Goal: Information Seeking & Learning: Learn about a topic

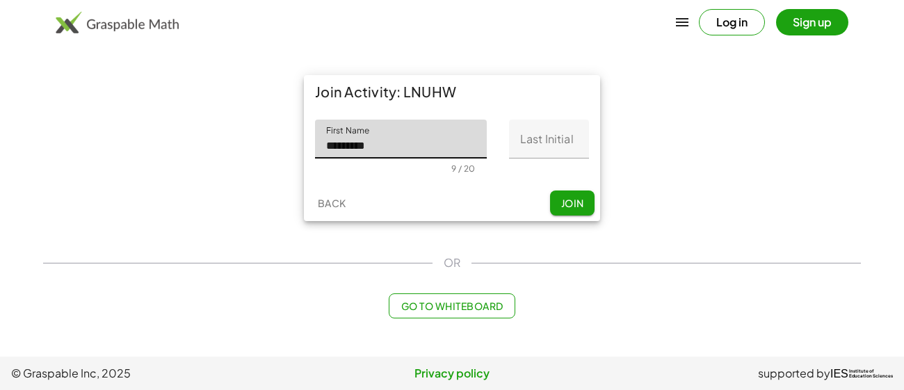
type input "********"
click at [552, 134] on input "Last Initial" at bounding box center [549, 139] width 80 height 39
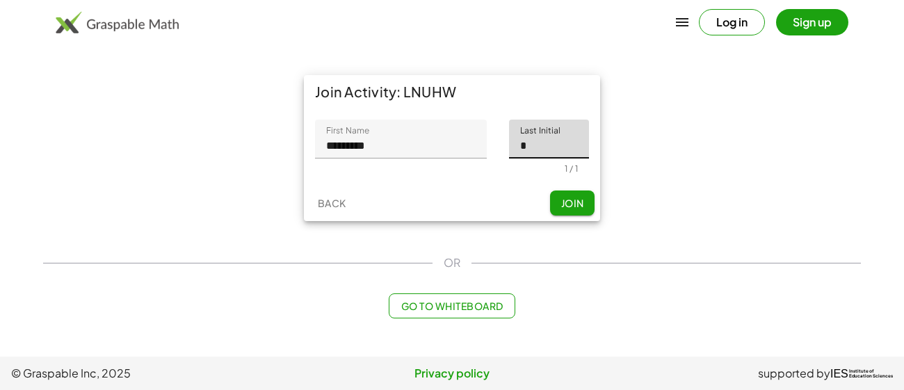
type input "*"
click at [566, 212] on button "Join" at bounding box center [572, 202] width 44 height 25
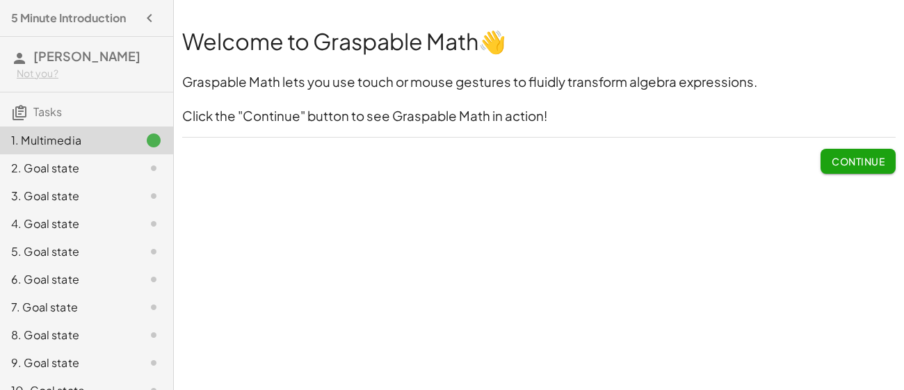
click at [847, 160] on span "Continue" at bounding box center [857, 161] width 53 height 13
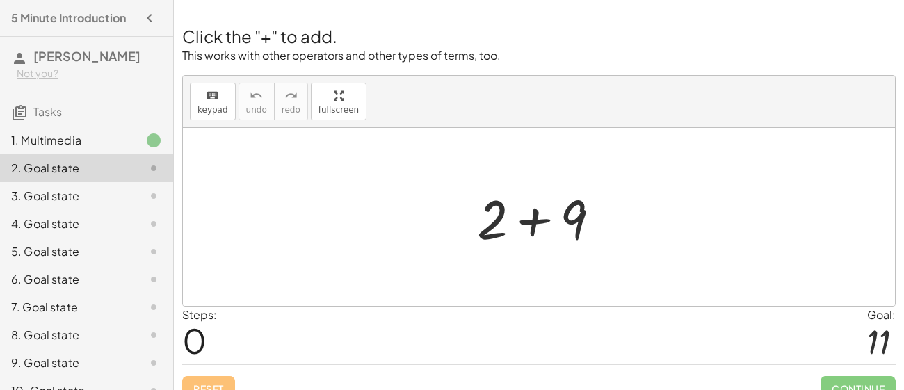
click at [587, 199] on div at bounding box center [544, 217] width 148 height 72
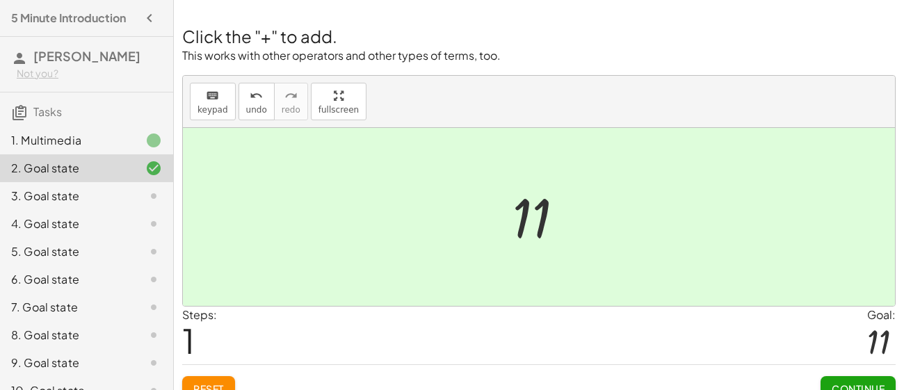
click at [835, 380] on button "Continue" at bounding box center [857, 388] width 75 height 25
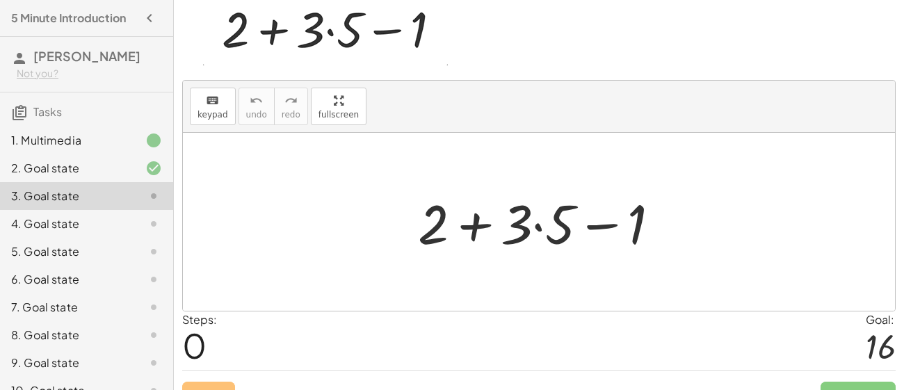
scroll to position [68, 0]
drag, startPoint x: 438, startPoint y: 223, endPoint x: 553, endPoint y: 222, distance: 115.4
click at [553, 222] on div at bounding box center [544, 222] width 267 height 72
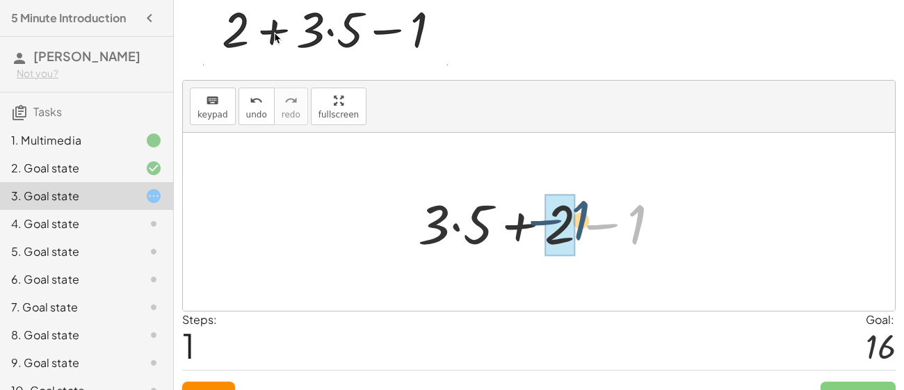
drag, startPoint x: 631, startPoint y: 225, endPoint x: 569, endPoint y: 221, distance: 62.0
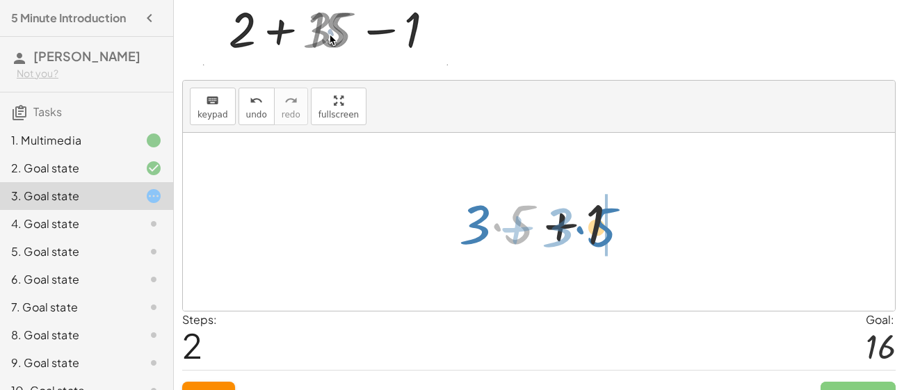
drag, startPoint x: 524, startPoint y: 222, endPoint x: 609, endPoint y: 224, distance: 84.8
click at [609, 224] on div at bounding box center [544, 222] width 184 height 72
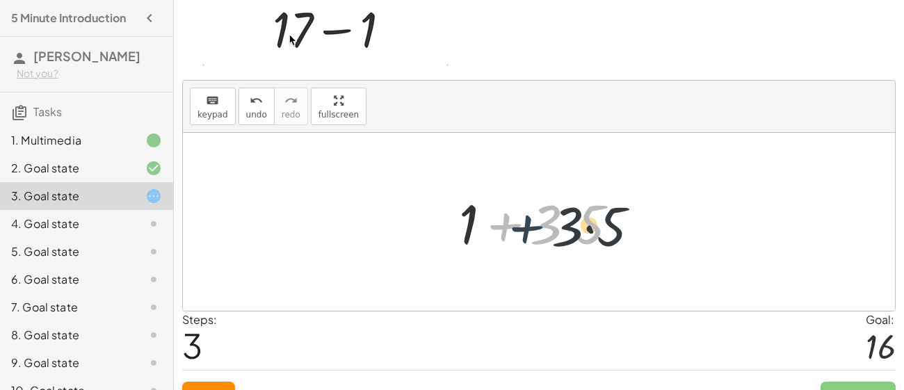
drag, startPoint x: 511, startPoint y: 222, endPoint x: 533, endPoint y: 224, distance: 22.3
click at [533, 224] on div at bounding box center [544, 222] width 184 height 72
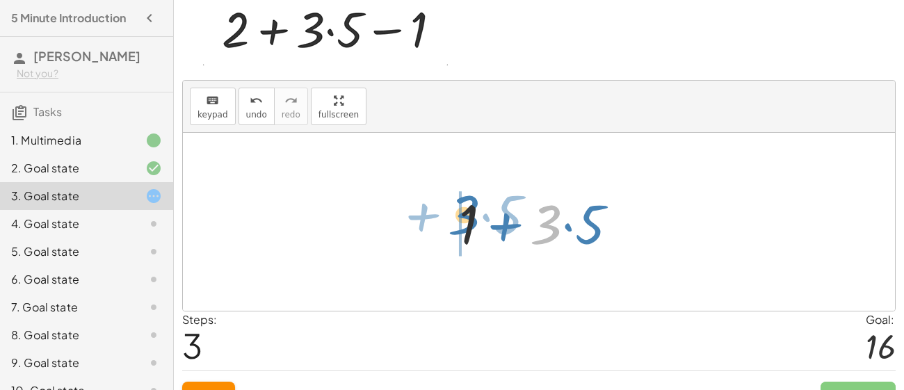
drag, startPoint x: 547, startPoint y: 226, endPoint x: 464, endPoint y: 215, distance: 83.4
click at [464, 215] on div at bounding box center [544, 222] width 184 height 72
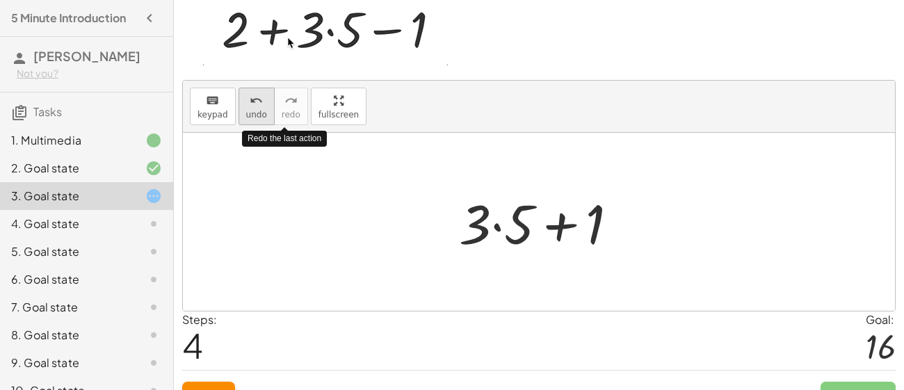
click at [251, 110] on span "undo" at bounding box center [256, 115] width 21 height 10
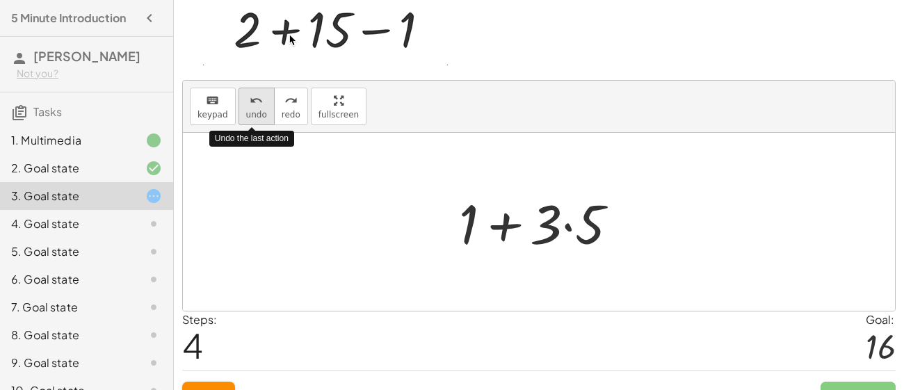
click at [251, 110] on span "undo" at bounding box center [256, 115] width 21 height 10
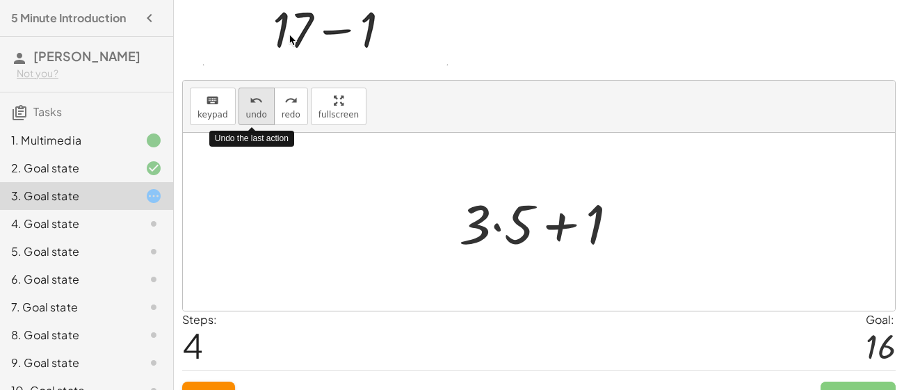
click at [251, 110] on span "undo" at bounding box center [256, 115] width 21 height 10
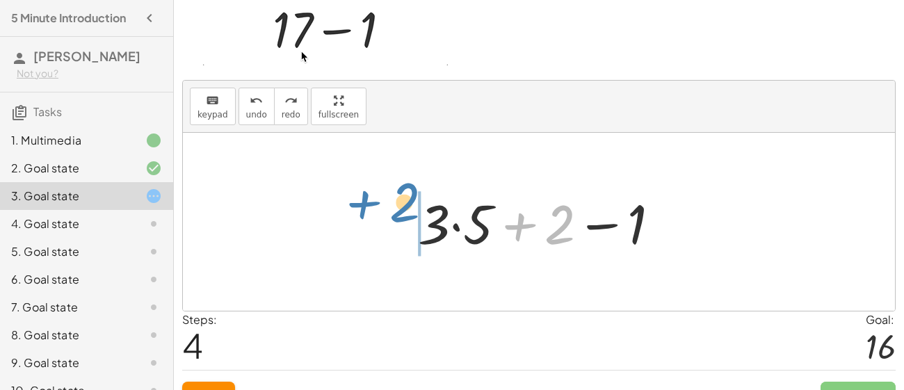
drag, startPoint x: 561, startPoint y: 230, endPoint x: 397, endPoint y: 205, distance: 165.9
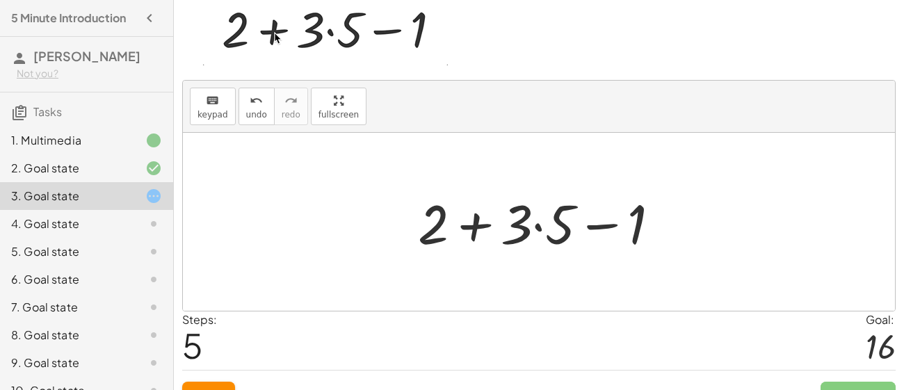
click at [536, 226] on div at bounding box center [544, 222] width 267 height 72
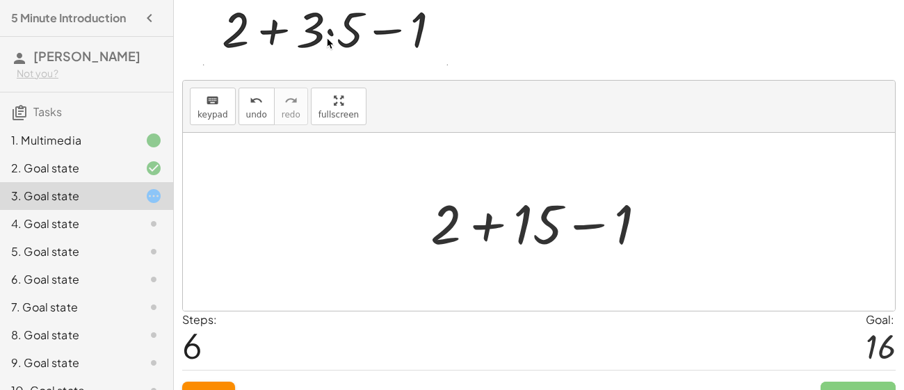
click at [527, 218] on div at bounding box center [543, 222] width 241 height 72
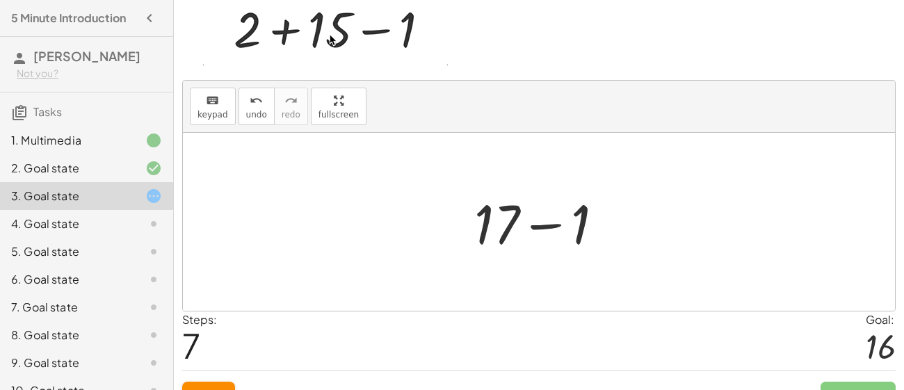
click at [516, 221] on div at bounding box center [544, 222] width 154 height 72
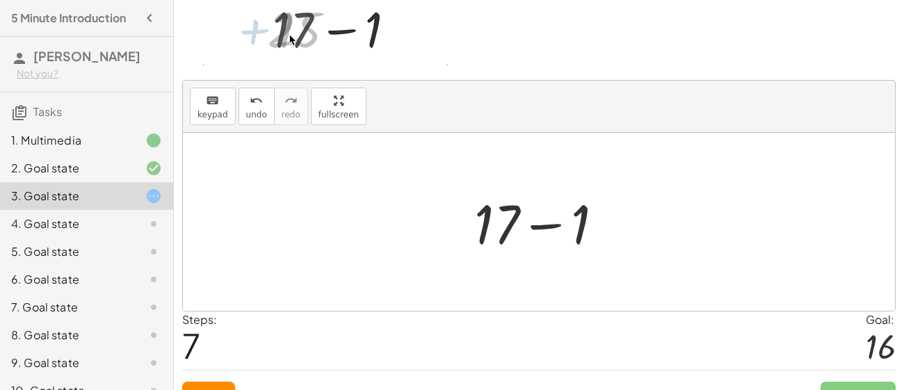
click at [514, 221] on div at bounding box center [544, 222] width 154 height 72
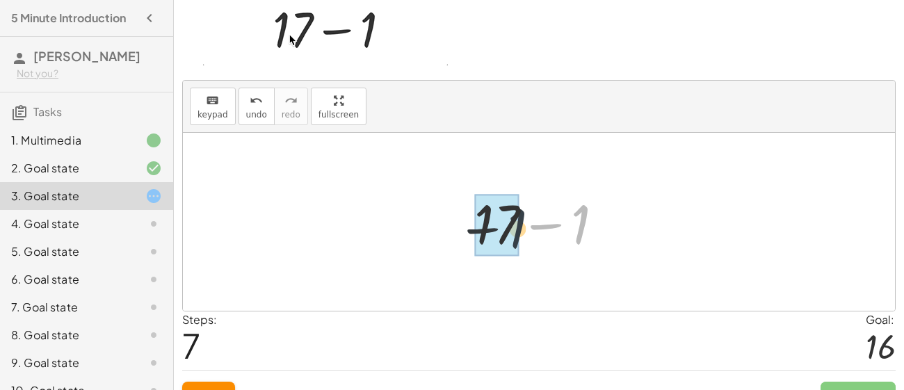
drag, startPoint x: 582, startPoint y: 226, endPoint x: 516, endPoint y: 229, distance: 66.1
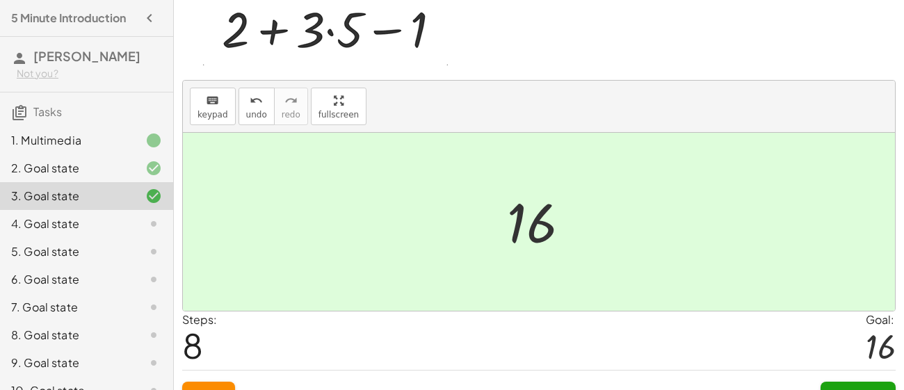
click at [868, 386] on button "Continue" at bounding box center [857, 394] width 75 height 25
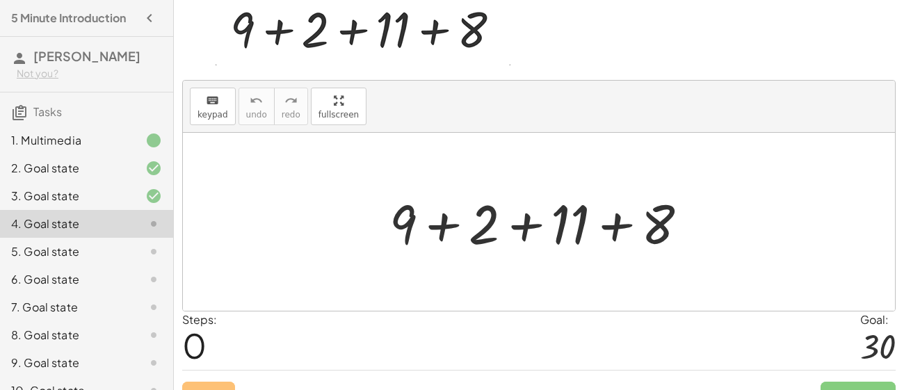
drag, startPoint x: 498, startPoint y: 225, endPoint x: 557, endPoint y: 227, distance: 59.8
click at [557, 227] on div at bounding box center [543, 222] width 323 height 72
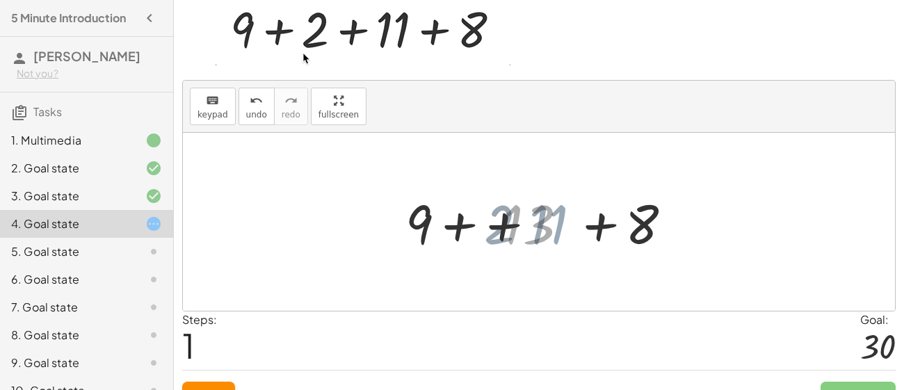
click at [557, 227] on div at bounding box center [544, 222] width 254 height 72
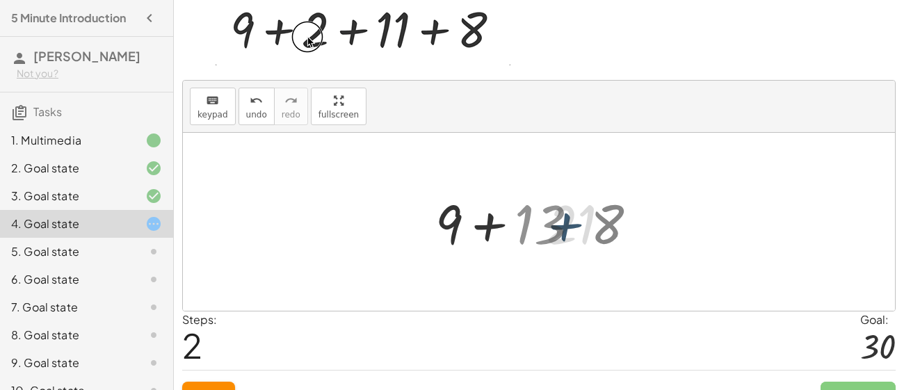
click at [557, 227] on div at bounding box center [543, 222] width 167 height 72
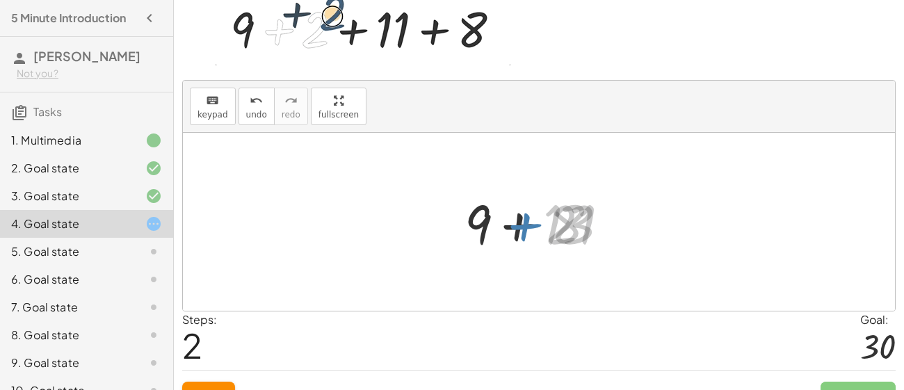
click at [557, 227] on div at bounding box center [543, 222] width 167 height 72
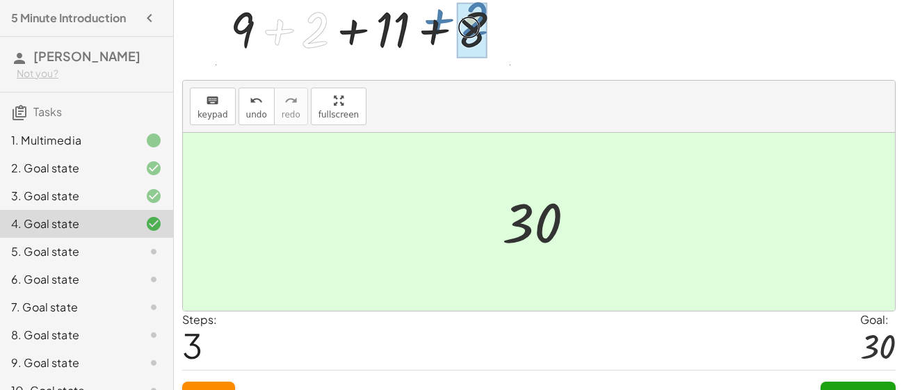
click at [856, 385] on button "Continue" at bounding box center [857, 394] width 75 height 25
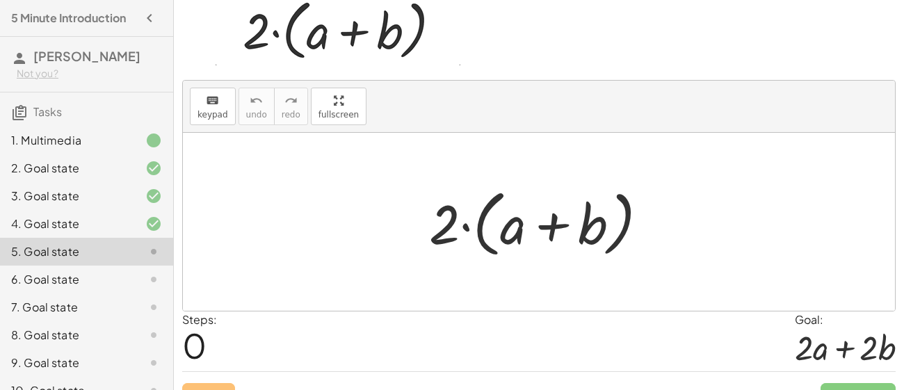
scroll to position [74, 0]
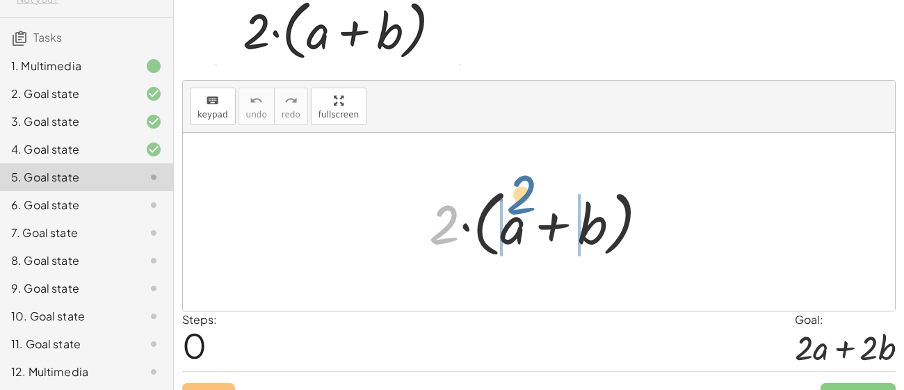
drag, startPoint x: 450, startPoint y: 227, endPoint x: 528, endPoint y: 203, distance: 81.4
click at [528, 203] on div at bounding box center [544, 222] width 244 height 80
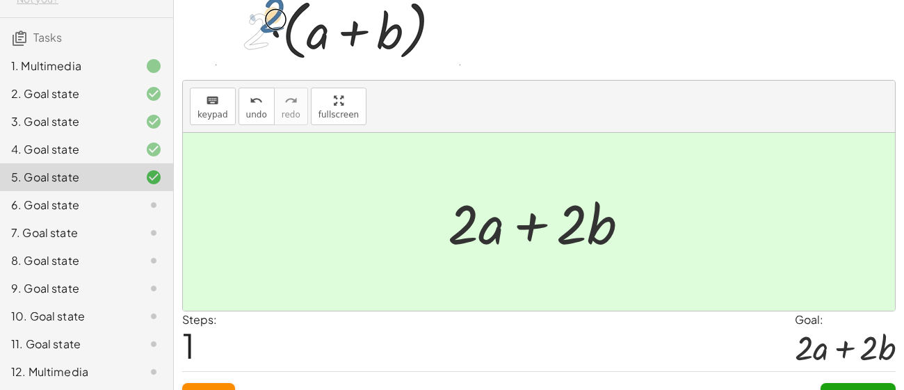
scroll to position [94, 0]
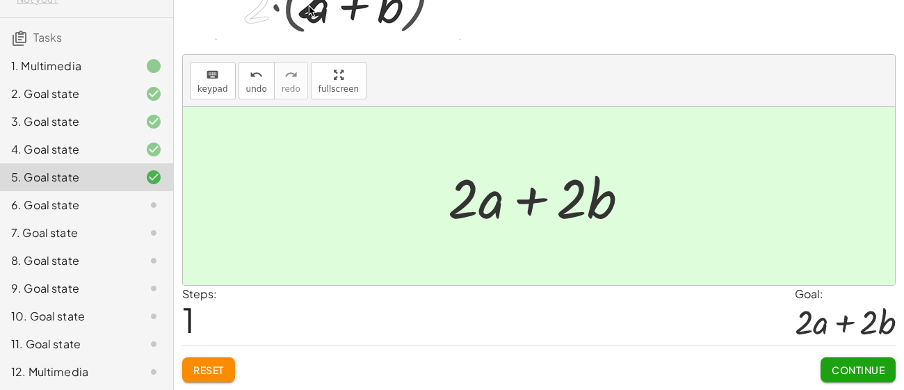
click at [838, 362] on button "Continue" at bounding box center [857, 369] width 75 height 25
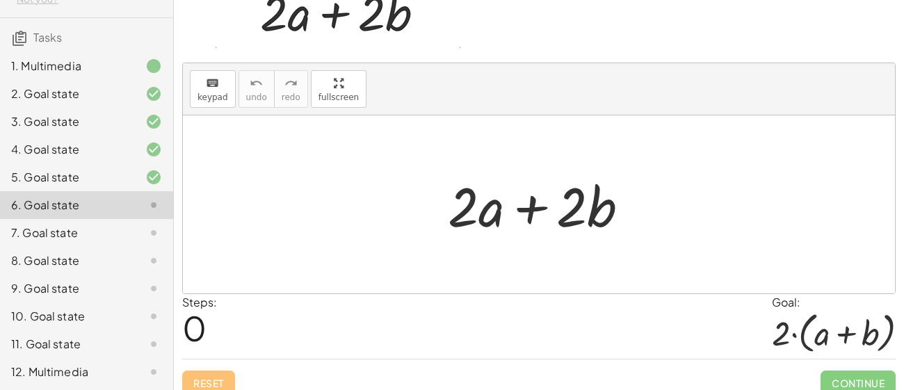
scroll to position [98, 0]
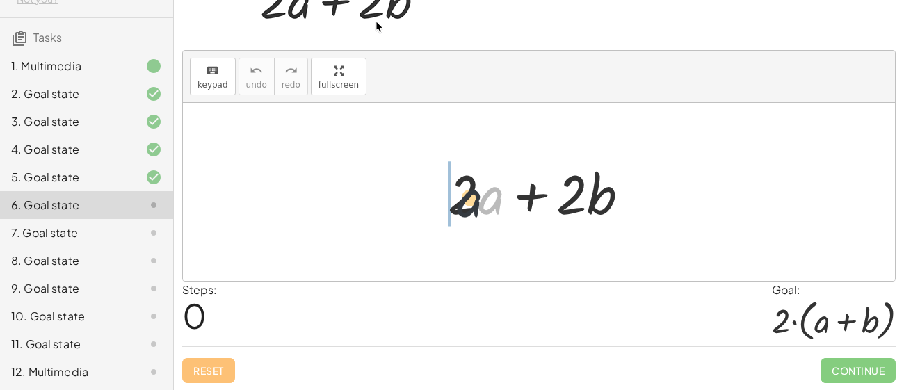
drag, startPoint x: 479, startPoint y: 191, endPoint x: 433, endPoint y: 197, distance: 46.2
click at [433, 197] on div "· a + · 2 · a + · 2 · b" at bounding box center [539, 192] width 224 height 79
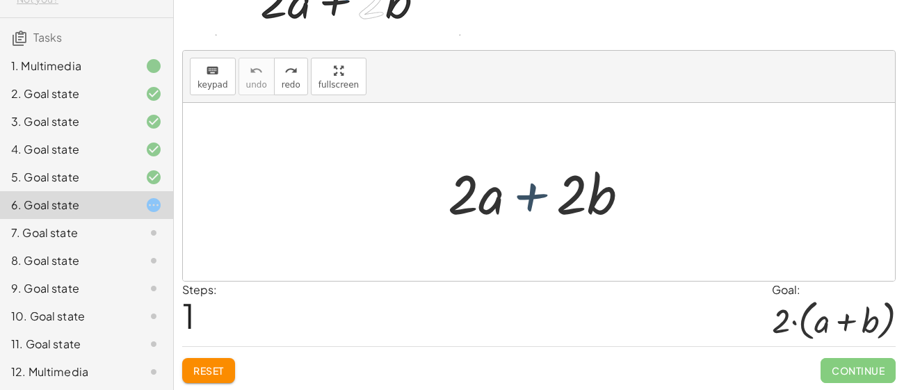
click at [510, 213] on div at bounding box center [544, 192] width 206 height 72
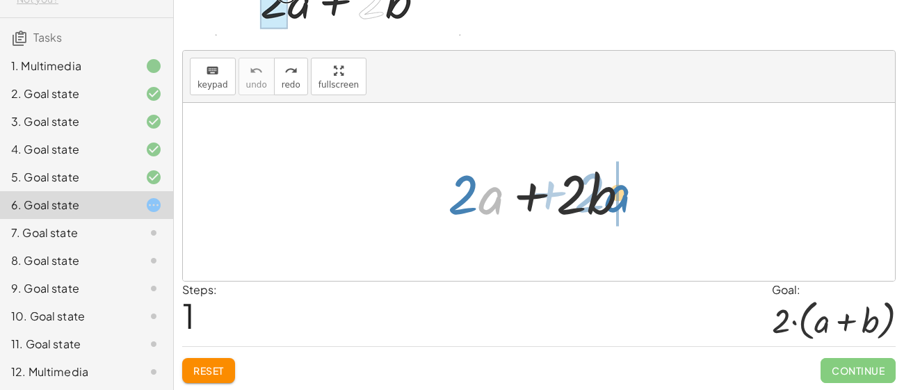
drag, startPoint x: 480, startPoint y: 196, endPoint x: 606, endPoint y: 194, distance: 126.5
click at [606, 194] on div at bounding box center [544, 192] width 206 height 72
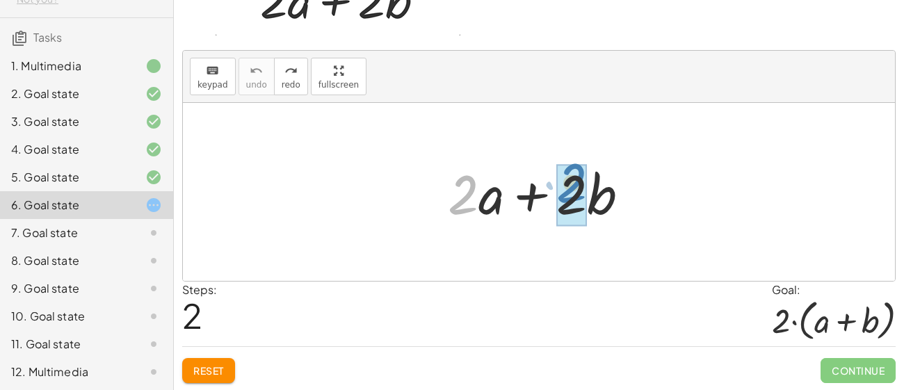
drag, startPoint x: 464, startPoint y: 187, endPoint x: 573, endPoint y: 176, distance: 109.0
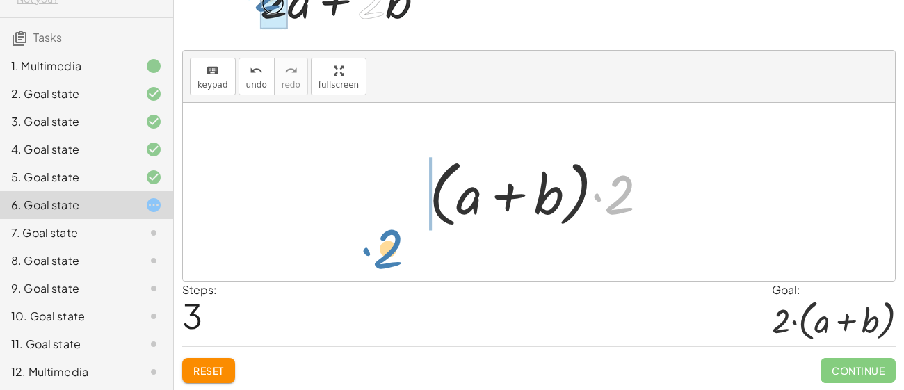
drag, startPoint x: 623, startPoint y: 193, endPoint x: 380, endPoint y: 224, distance: 245.4
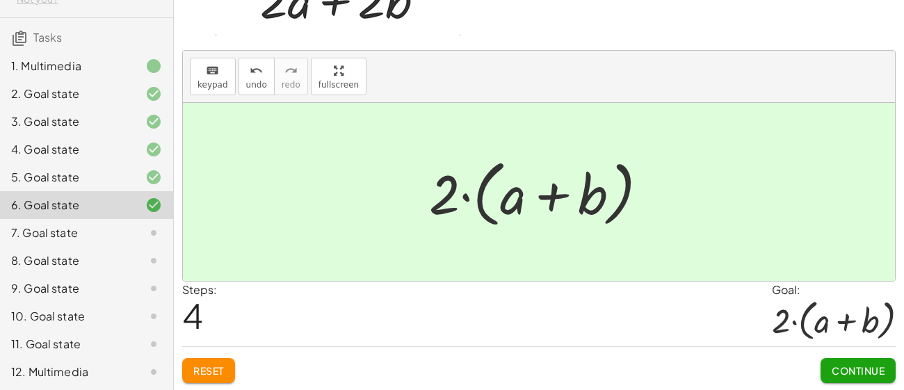
click at [815, 366] on div "Reset Continue" at bounding box center [538, 364] width 713 height 37
click at [826, 370] on button "Continue" at bounding box center [857, 370] width 75 height 25
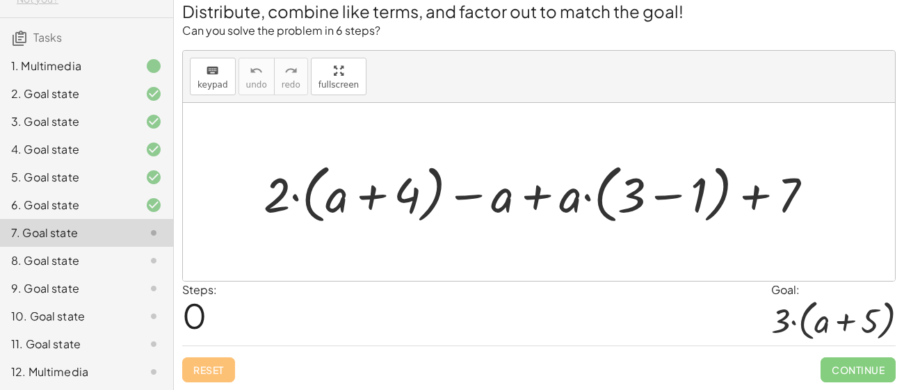
scroll to position [0, 0]
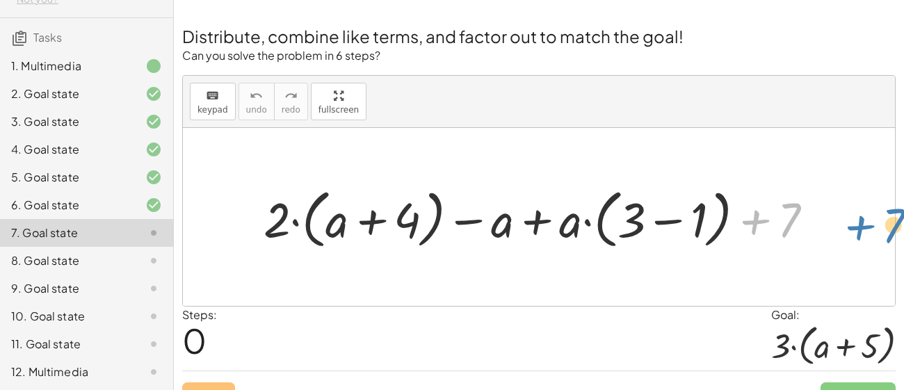
drag, startPoint x: 783, startPoint y: 211, endPoint x: 884, endPoint y: 214, distance: 101.5
click at [884, 214] on div "+ 7 + · 2 · ( + a + 4 ) − a + · a · ( + 3 − 1 ) + 7" at bounding box center [539, 217] width 712 height 178
click at [884, 214] on div at bounding box center [539, 217] width 712 height 178
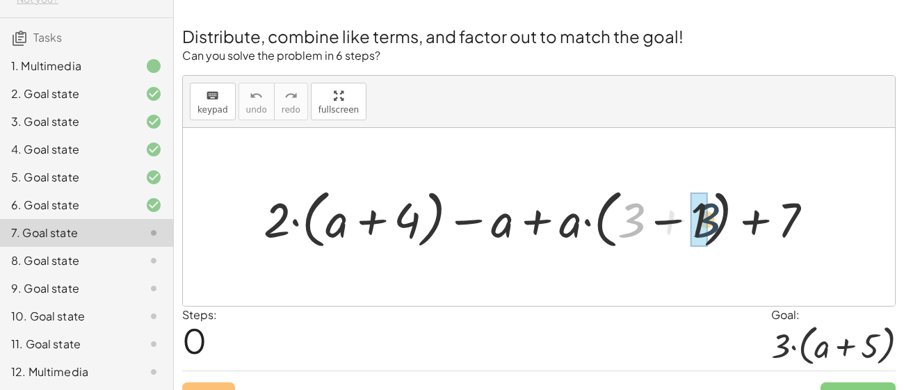
drag, startPoint x: 630, startPoint y: 224, endPoint x: 705, endPoint y: 225, distance: 75.8
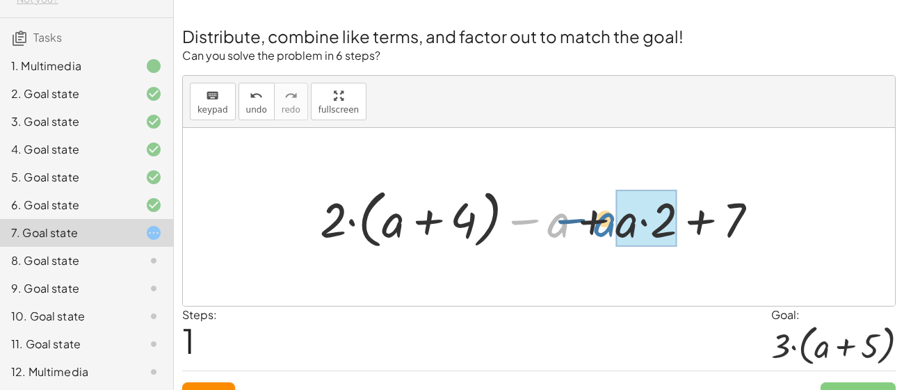
drag, startPoint x: 560, startPoint y: 224, endPoint x: 608, endPoint y: 224, distance: 48.0
click at [608, 224] on div at bounding box center [544, 216] width 463 height 71
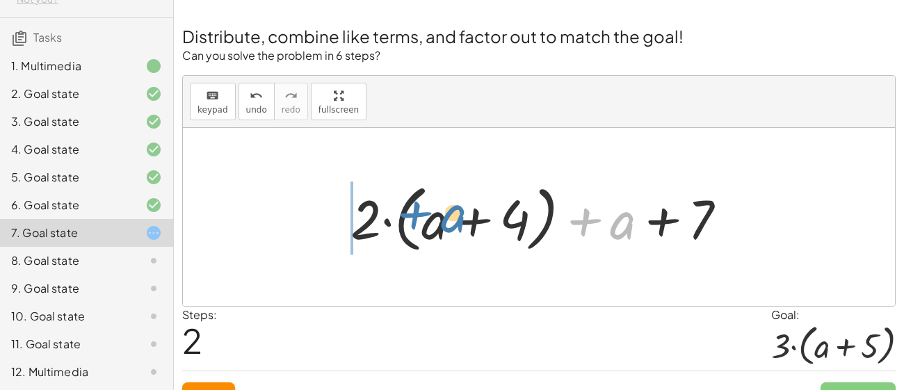
drag, startPoint x: 627, startPoint y: 222, endPoint x: 454, endPoint y: 214, distance: 173.2
click at [454, 214] on div at bounding box center [543, 217] width 401 height 80
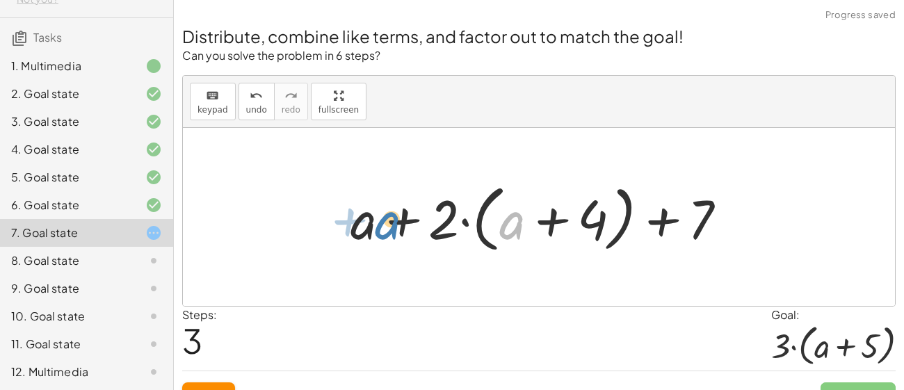
drag, startPoint x: 521, startPoint y: 219, endPoint x: 389, endPoint y: 222, distance: 132.8
click at [389, 222] on div at bounding box center [543, 217] width 401 height 80
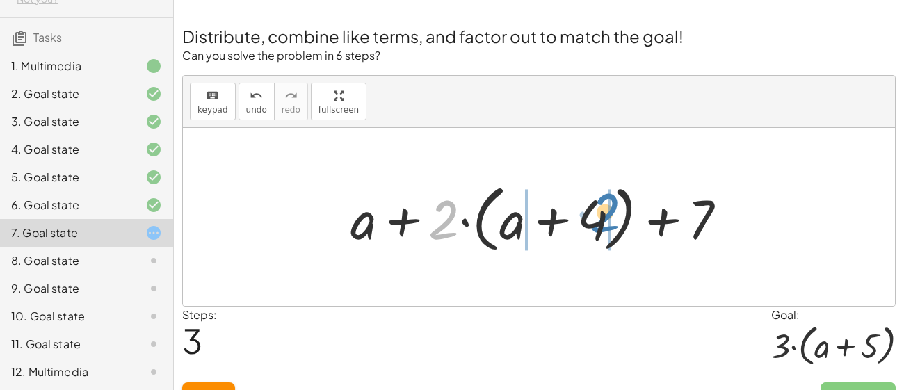
drag, startPoint x: 443, startPoint y: 227, endPoint x: 603, endPoint y: 220, distance: 160.0
click at [603, 220] on div at bounding box center [543, 217] width 401 height 80
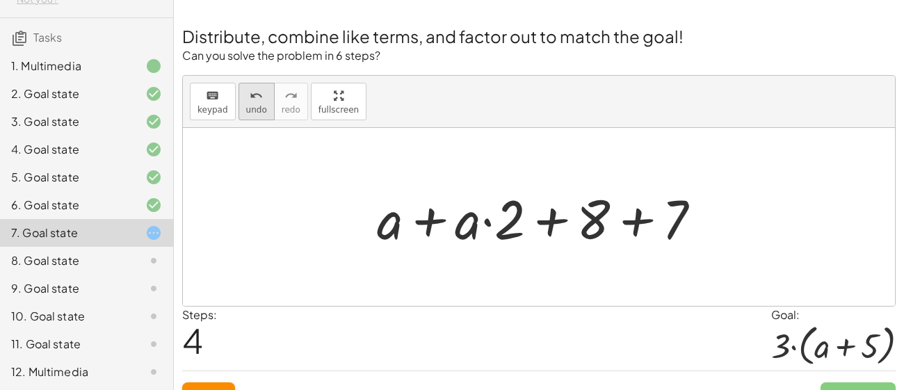
click at [253, 113] on span "undo" at bounding box center [256, 110] width 21 height 10
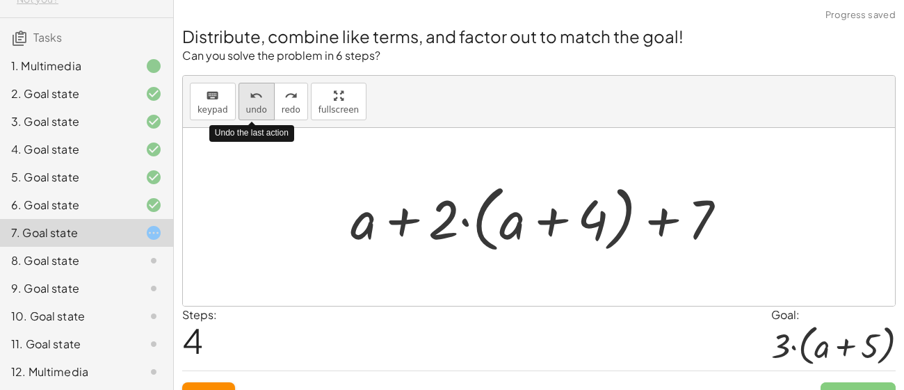
click at [253, 113] on span "undo" at bounding box center [256, 110] width 21 height 10
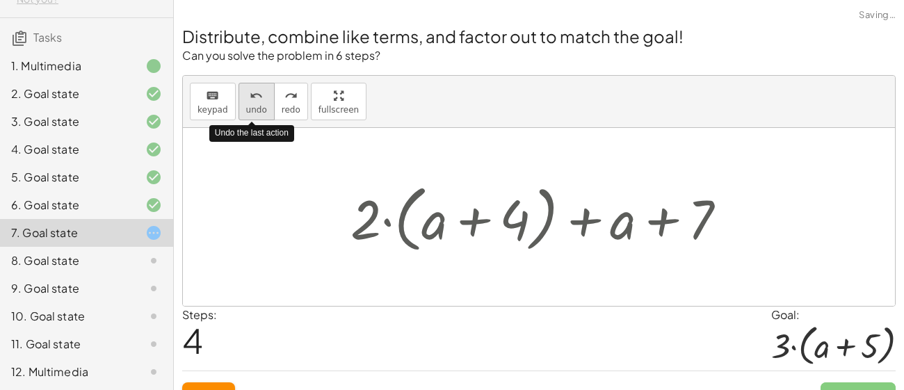
click at [253, 113] on span "undo" at bounding box center [256, 110] width 21 height 10
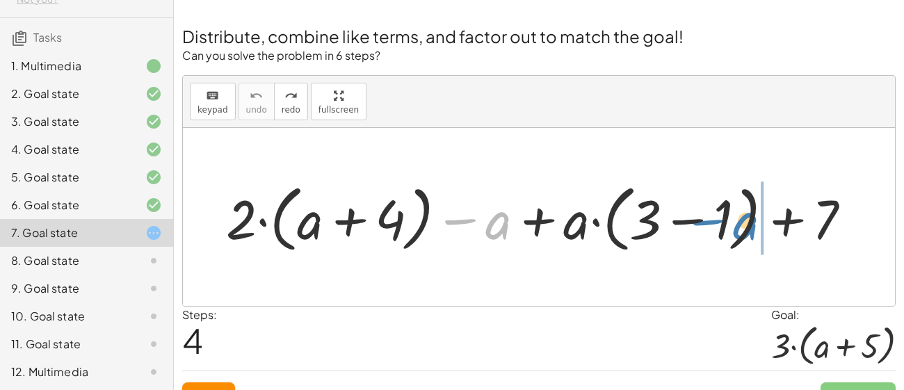
drag, startPoint x: 497, startPoint y: 227, endPoint x: 744, endPoint y: 227, distance: 246.7
click at [744, 227] on div at bounding box center [544, 217] width 650 height 80
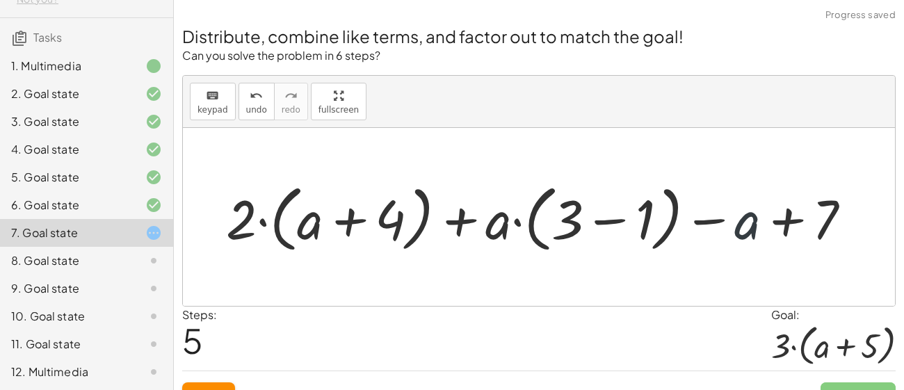
drag, startPoint x: 744, startPoint y: 228, endPoint x: 653, endPoint y: 215, distance: 91.9
click at [653, 215] on div at bounding box center [544, 217] width 650 height 80
drag, startPoint x: 724, startPoint y: 224, endPoint x: 842, endPoint y: 227, distance: 118.9
click at [842, 227] on div at bounding box center [544, 217] width 650 height 80
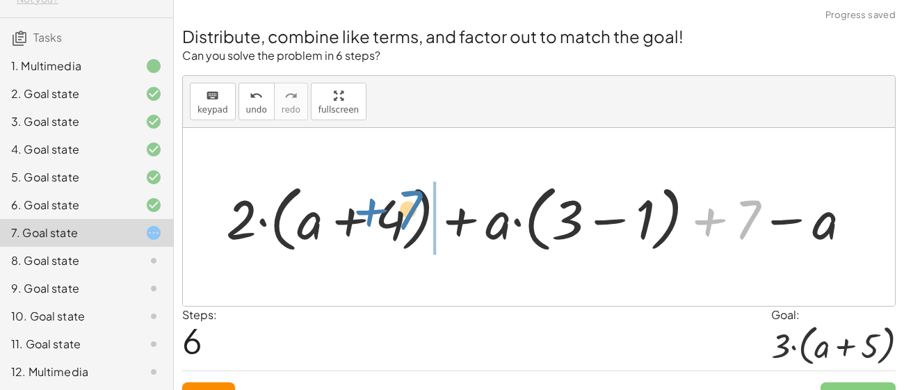
drag, startPoint x: 757, startPoint y: 217, endPoint x: 414, endPoint y: 208, distance: 343.5
click at [414, 208] on div at bounding box center [544, 217] width 650 height 80
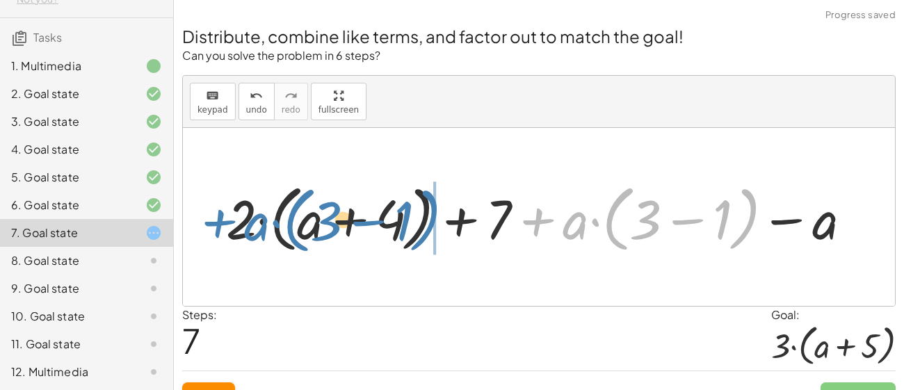
drag, startPoint x: 559, startPoint y: 229, endPoint x: 247, endPoint y: 231, distance: 312.1
click at [247, 231] on div at bounding box center [544, 217] width 650 height 80
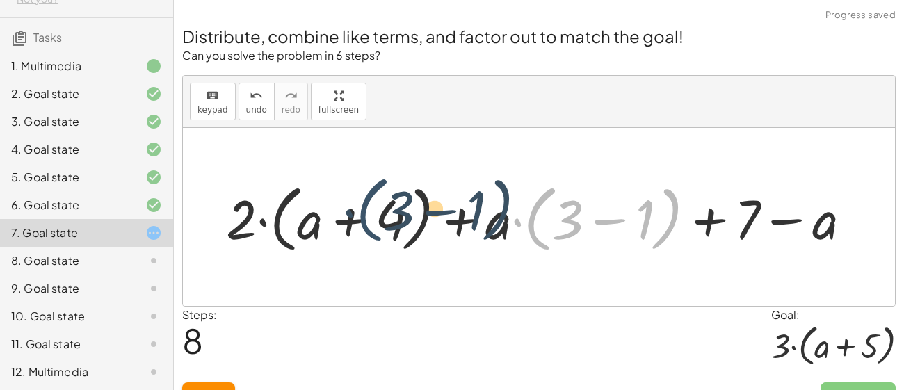
drag, startPoint x: 537, startPoint y: 237, endPoint x: 316, endPoint y: 228, distance: 221.2
click at [316, 228] on div at bounding box center [544, 217] width 650 height 80
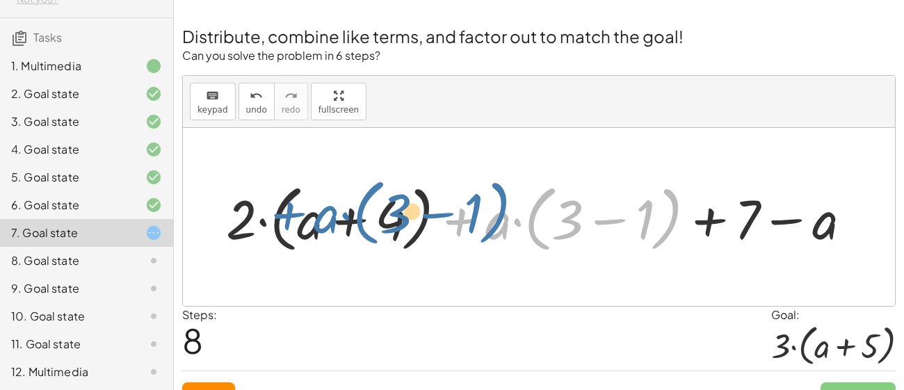
drag, startPoint x: 473, startPoint y: 235, endPoint x: 284, endPoint y: 229, distance: 189.1
click at [284, 229] on div at bounding box center [544, 217] width 650 height 80
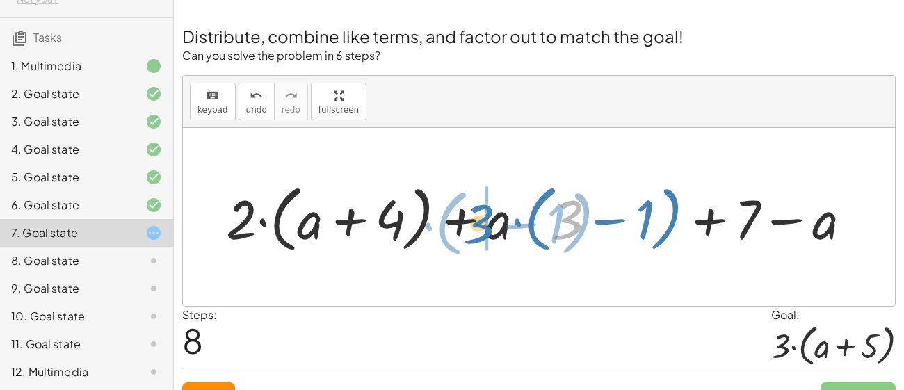
drag, startPoint x: 552, startPoint y: 222, endPoint x: 463, endPoint y: 226, distance: 89.1
click at [463, 226] on div at bounding box center [544, 217] width 650 height 80
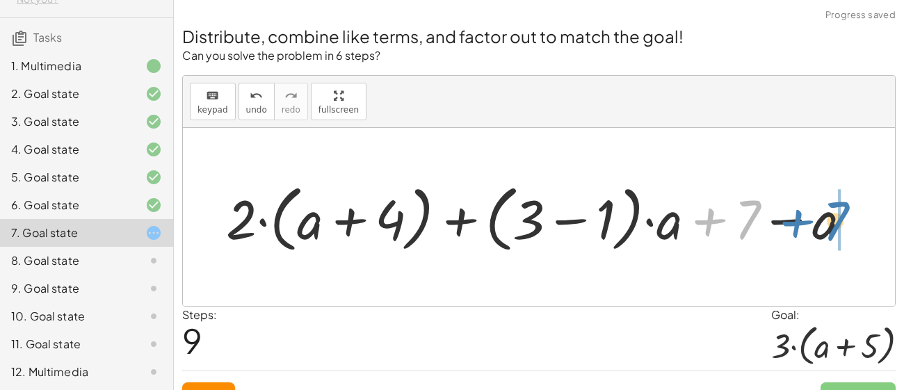
drag, startPoint x: 696, startPoint y: 229, endPoint x: 785, endPoint y: 231, distance: 89.0
click at [785, 231] on div at bounding box center [544, 217] width 650 height 80
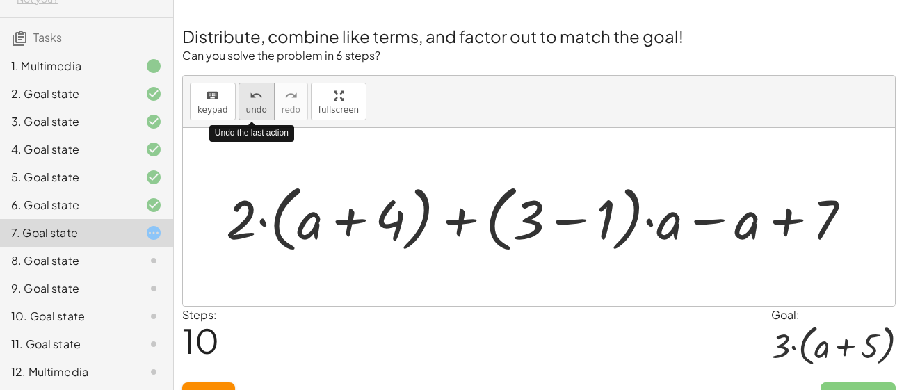
click at [250, 101] on icon "undo" at bounding box center [256, 96] width 13 height 17
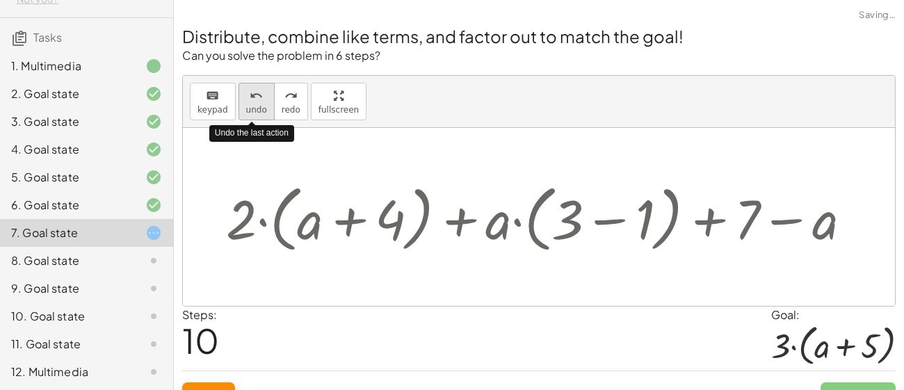
click at [250, 101] on icon "undo" at bounding box center [256, 96] width 13 height 17
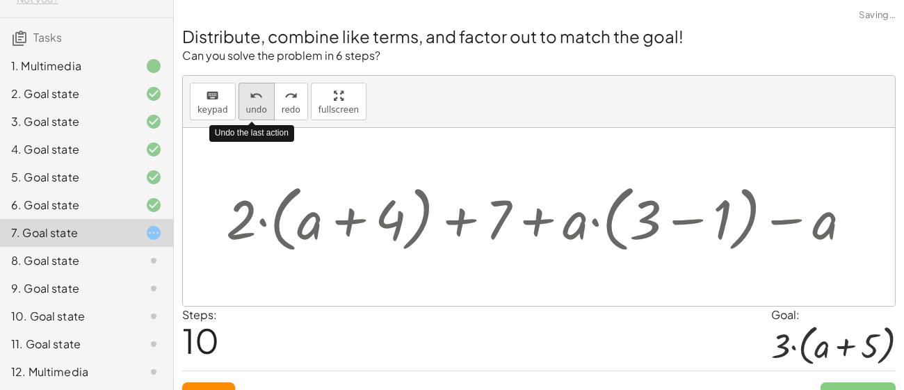
click at [250, 101] on icon "undo" at bounding box center [256, 96] width 13 height 17
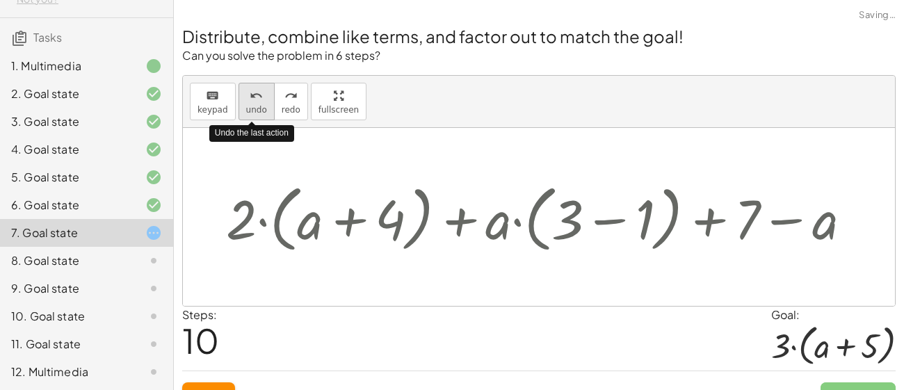
click at [250, 101] on icon "undo" at bounding box center [256, 96] width 13 height 17
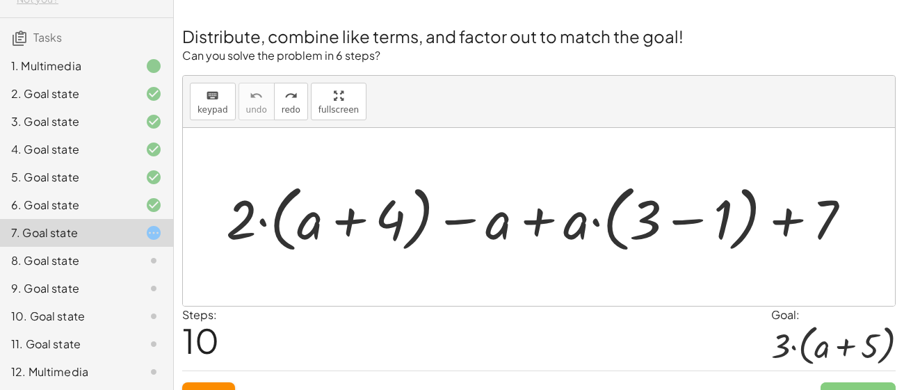
scroll to position [25, 0]
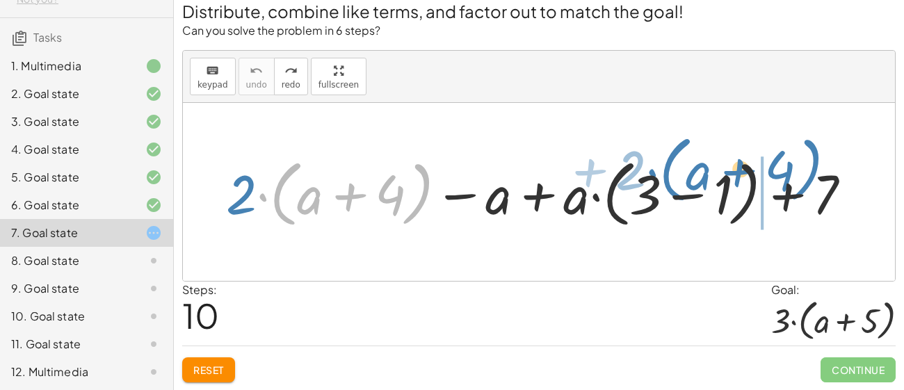
drag, startPoint x: 413, startPoint y: 188, endPoint x: 802, endPoint y: 163, distance: 390.0
click at [802, 163] on div at bounding box center [544, 192] width 650 height 80
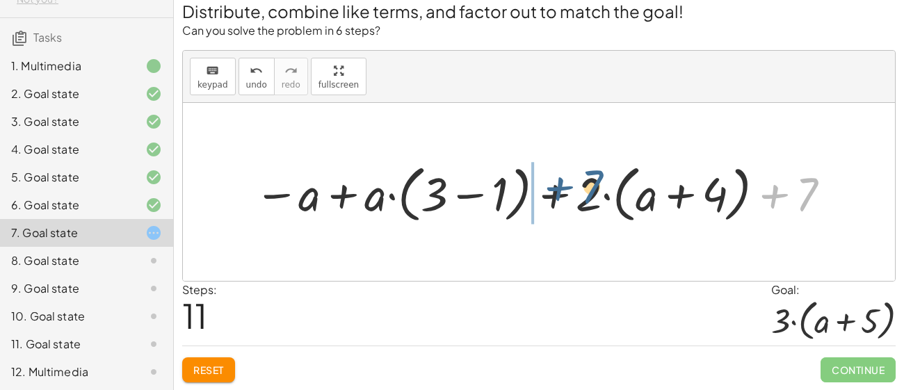
drag, startPoint x: 812, startPoint y: 183, endPoint x: 594, endPoint y: 176, distance: 217.7
click at [594, 176] on div at bounding box center [543, 192] width 593 height 69
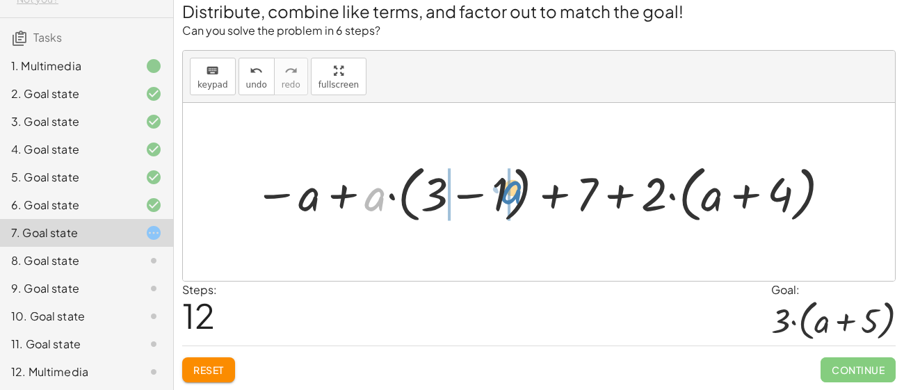
drag, startPoint x: 370, startPoint y: 189, endPoint x: 505, endPoint y: 182, distance: 135.7
click at [505, 182] on div at bounding box center [543, 192] width 593 height 69
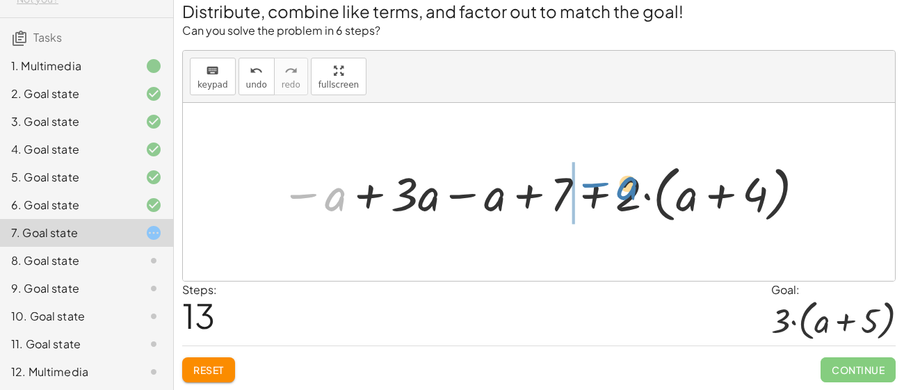
drag, startPoint x: 325, startPoint y: 189, endPoint x: 606, endPoint y: 179, distance: 281.7
click at [606, 179] on div at bounding box center [544, 192] width 541 height 69
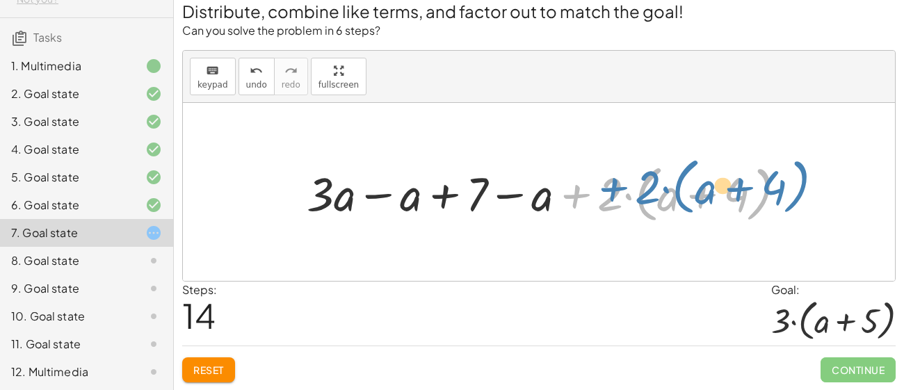
drag, startPoint x: 582, startPoint y: 188, endPoint x: 655, endPoint y: 175, distance: 74.0
click at [655, 175] on div at bounding box center [552, 192] width 505 height 69
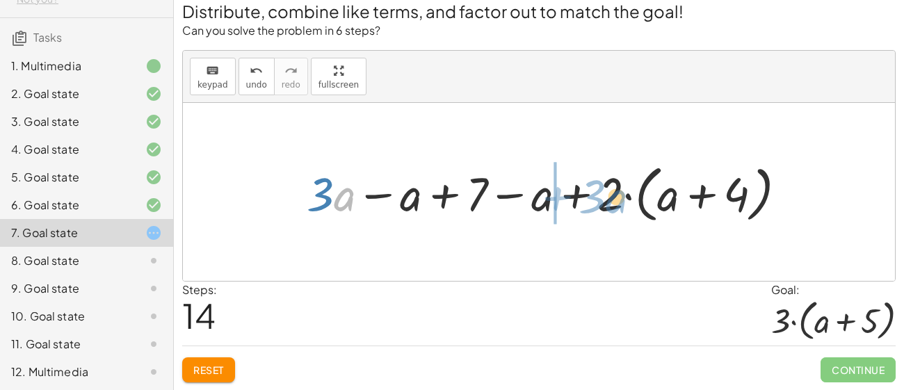
drag, startPoint x: 351, startPoint y: 197, endPoint x: 622, endPoint y: 199, distance: 271.1
click at [622, 199] on div at bounding box center [552, 192] width 505 height 69
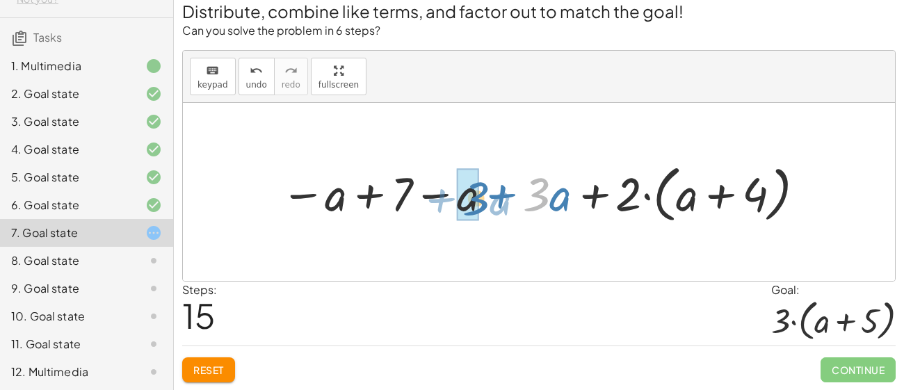
drag, startPoint x: 543, startPoint y: 199, endPoint x: 480, endPoint y: 203, distance: 63.3
click at [480, 203] on div at bounding box center [544, 192] width 541 height 69
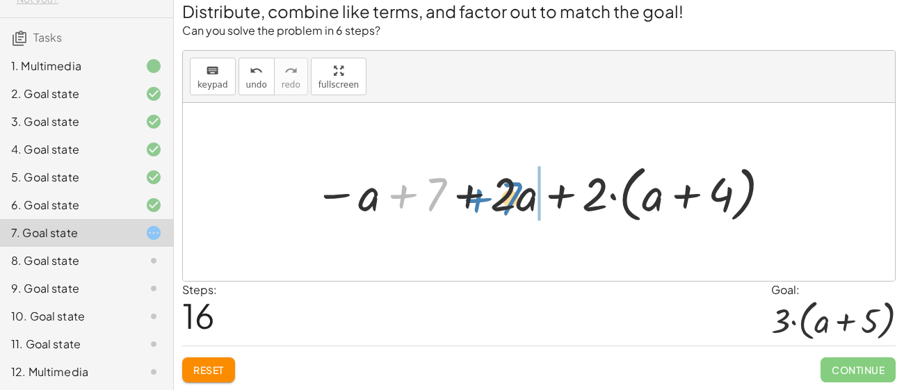
drag, startPoint x: 436, startPoint y: 193, endPoint x: 515, endPoint y: 197, distance: 79.3
click at [515, 197] on div at bounding box center [543, 192] width 473 height 69
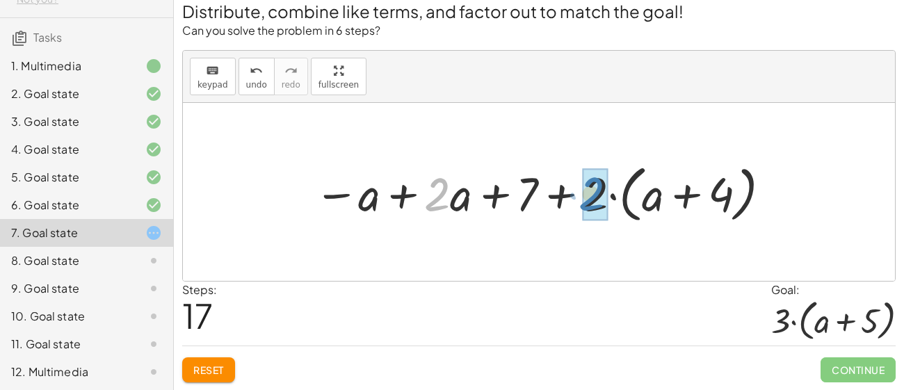
drag, startPoint x: 446, startPoint y: 192, endPoint x: 604, endPoint y: 191, distance: 157.8
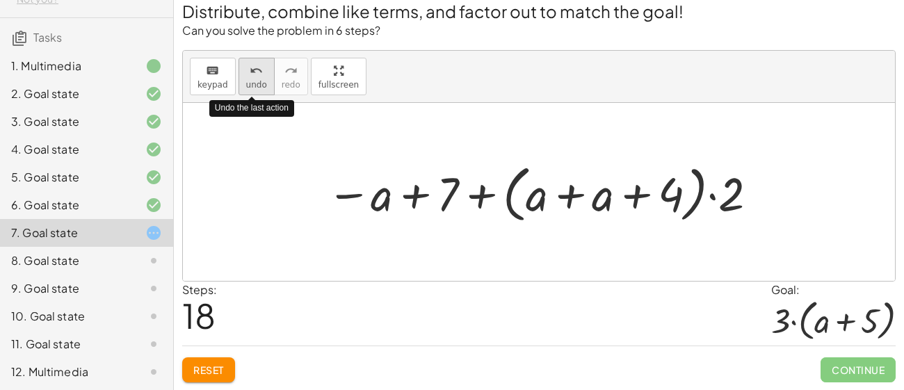
click at [253, 58] on button "undo undo" at bounding box center [256, 77] width 36 height 38
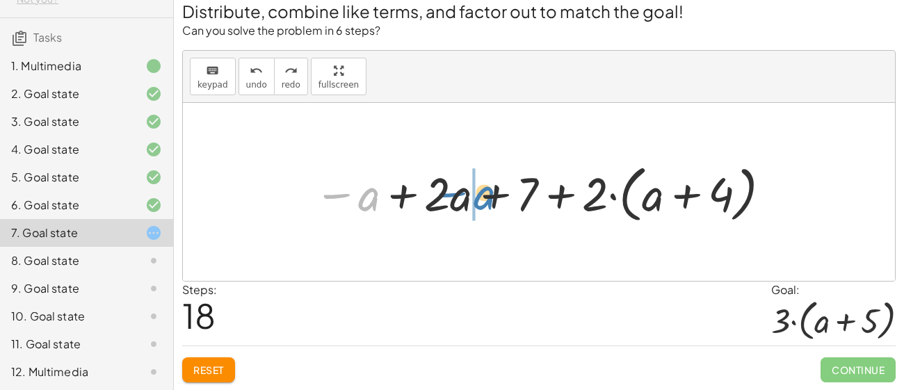
drag, startPoint x: 375, startPoint y: 199, endPoint x: 486, endPoint y: 196, distance: 110.5
click at [486, 196] on div at bounding box center [543, 192] width 473 height 69
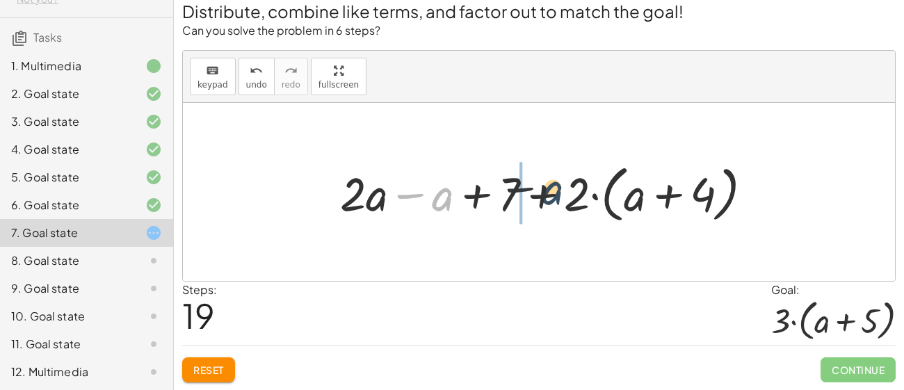
drag, startPoint x: 446, startPoint y: 198, endPoint x: 558, endPoint y: 192, distance: 112.1
click at [558, 192] on div at bounding box center [551, 192] width 437 height 69
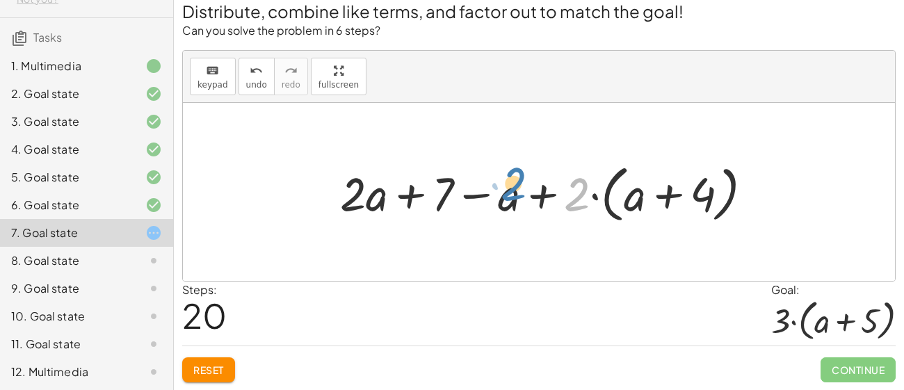
drag, startPoint x: 571, startPoint y: 197, endPoint x: 507, endPoint y: 188, distance: 65.4
click at [507, 188] on div at bounding box center [551, 192] width 437 height 69
drag, startPoint x: 499, startPoint y: 190, endPoint x: 459, endPoint y: 186, distance: 39.8
click at [459, 186] on div at bounding box center [551, 192] width 437 height 69
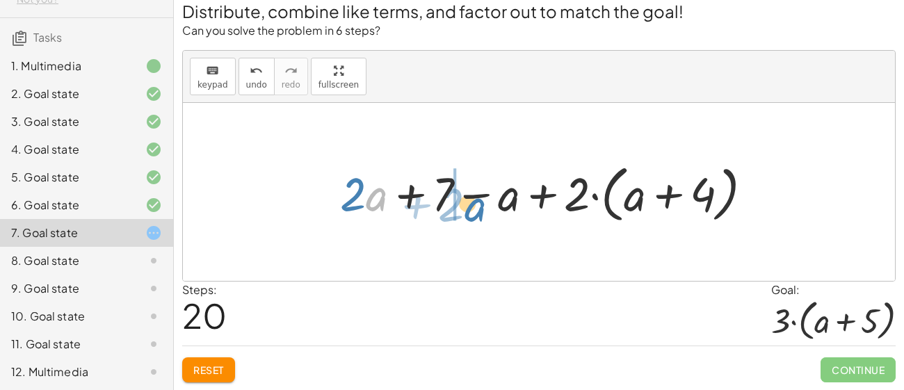
drag, startPoint x: 367, startPoint y: 195, endPoint x: 482, endPoint y: 211, distance: 115.8
click at [482, 211] on div at bounding box center [551, 192] width 437 height 69
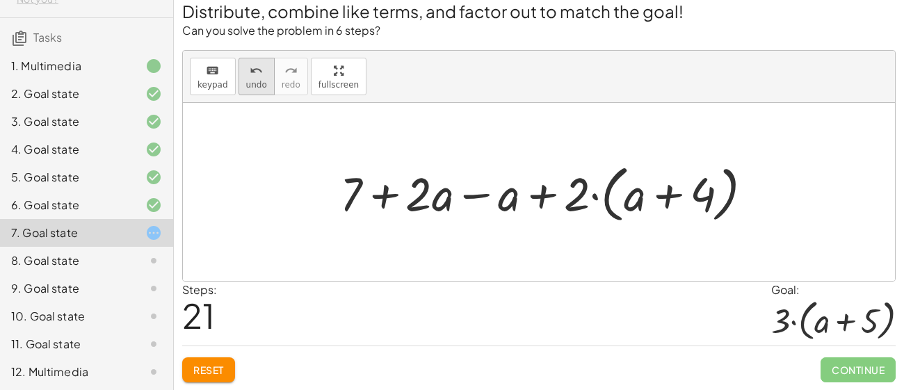
click at [243, 89] on button "undo undo" at bounding box center [256, 77] width 36 height 38
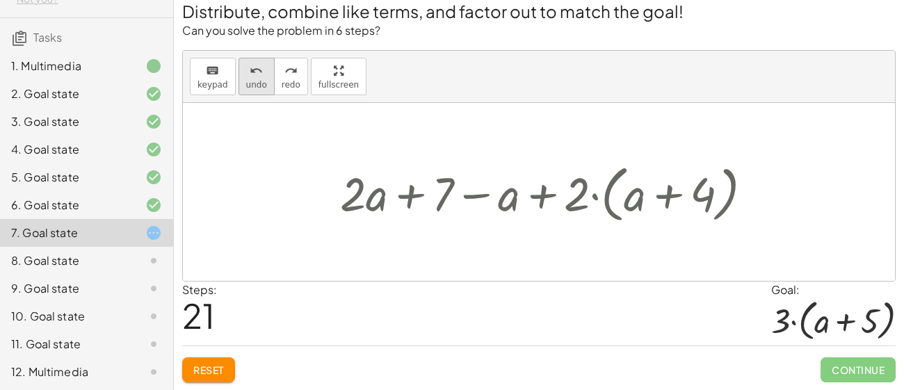
click at [243, 89] on button "undo undo" at bounding box center [256, 77] width 36 height 38
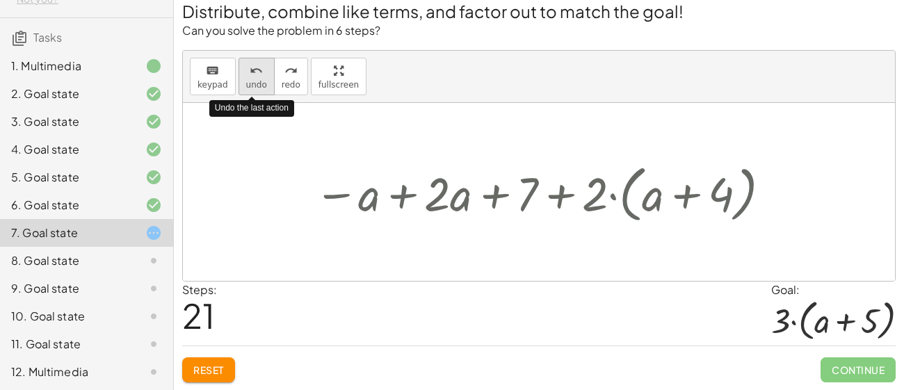
click at [243, 89] on button "undo undo" at bounding box center [256, 77] width 36 height 38
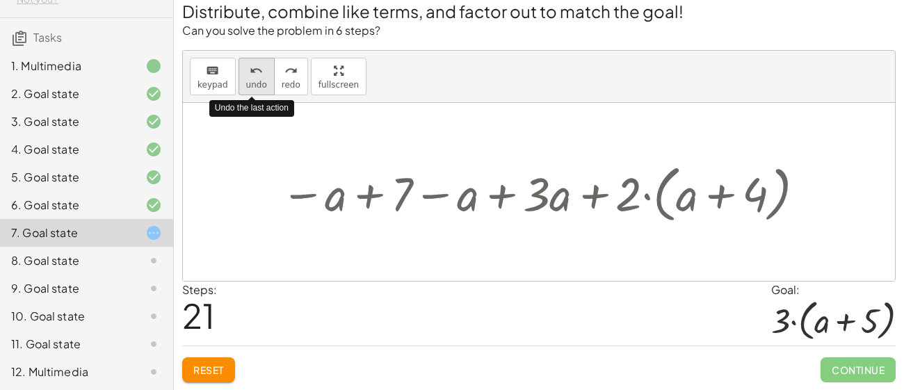
click at [243, 89] on button "undo undo" at bounding box center [256, 77] width 36 height 38
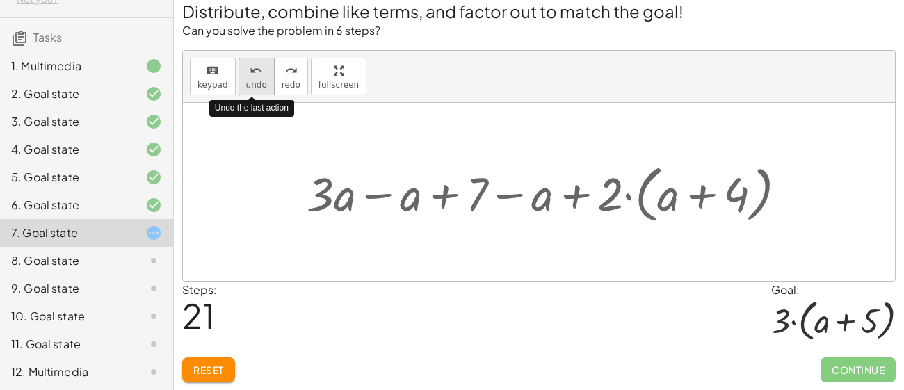
click at [243, 89] on button "undo undo" at bounding box center [256, 77] width 36 height 38
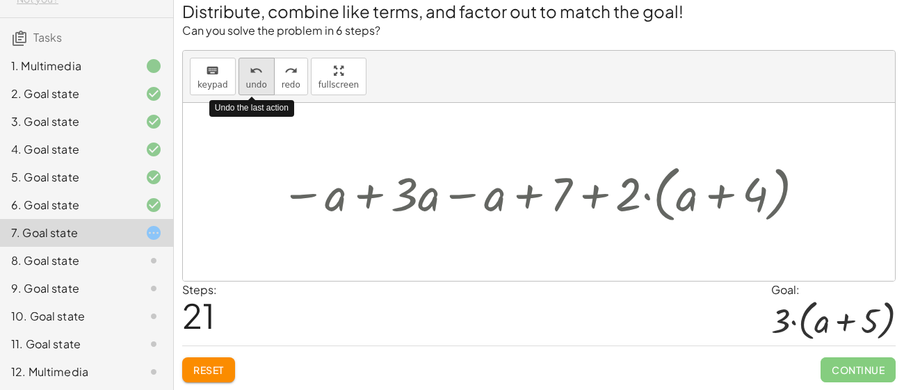
click at [243, 89] on button "undo undo" at bounding box center [256, 77] width 36 height 38
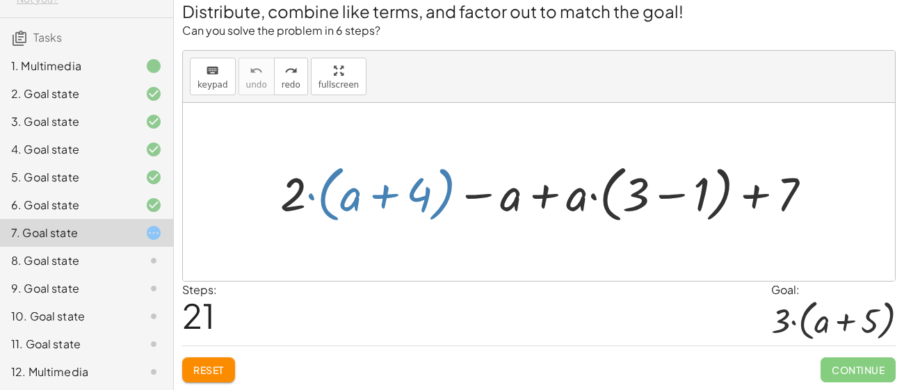
click at [496, 109] on div at bounding box center [539, 192] width 712 height 178
click at [418, 191] on div at bounding box center [551, 192] width 557 height 69
click at [488, 198] on div at bounding box center [551, 192] width 557 height 69
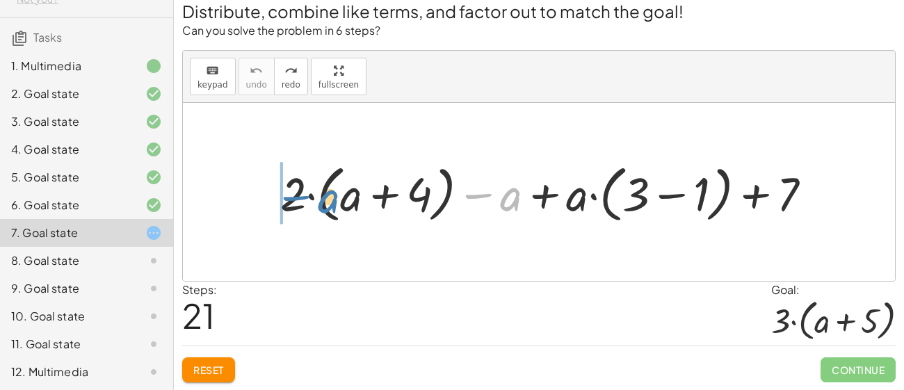
drag, startPoint x: 506, startPoint y: 198, endPoint x: 324, endPoint y: 200, distance: 182.1
click at [324, 200] on div at bounding box center [551, 192] width 557 height 69
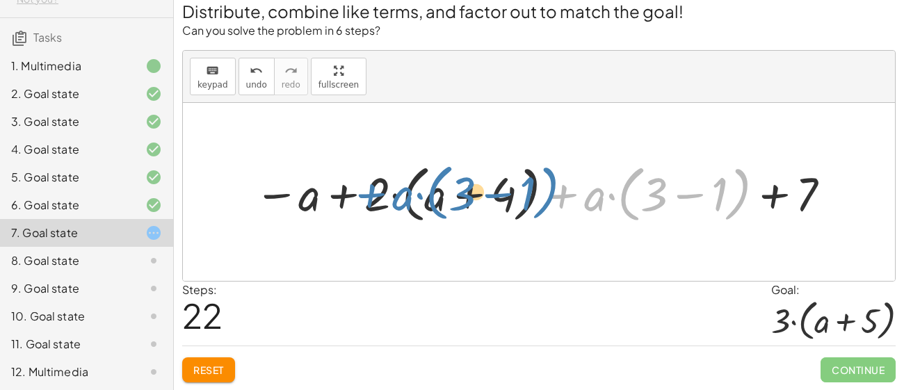
drag, startPoint x: 580, startPoint y: 194, endPoint x: 389, endPoint y: 193, distance: 191.1
click at [389, 193] on div at bounding box center [543, 192] width 593 height 69
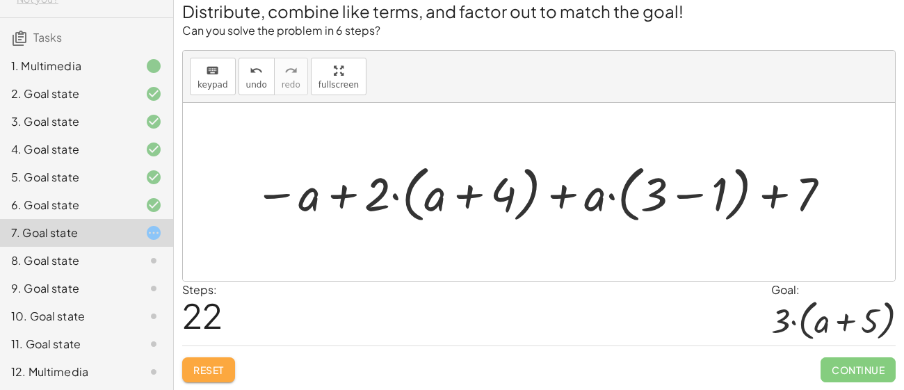
click at [193, 359] on button "Reset" at bounding box center [208, 369] width 53 height 25
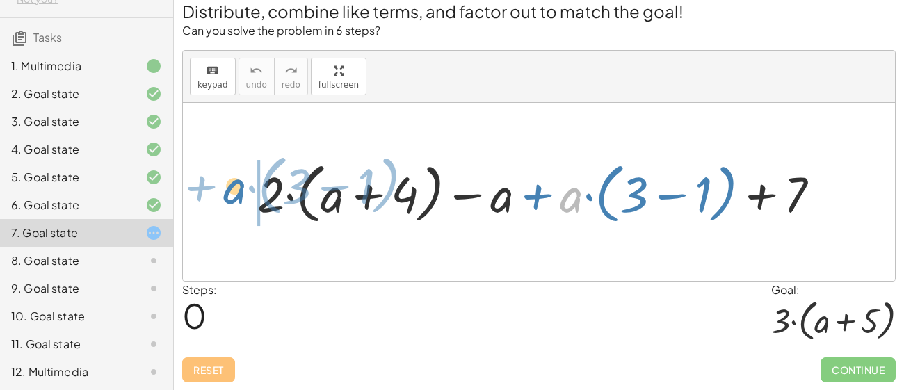
drag, startPoint x: 571, startPoint y: 197, endPoint x: 247, endPoint y: 188, distance: 324.7
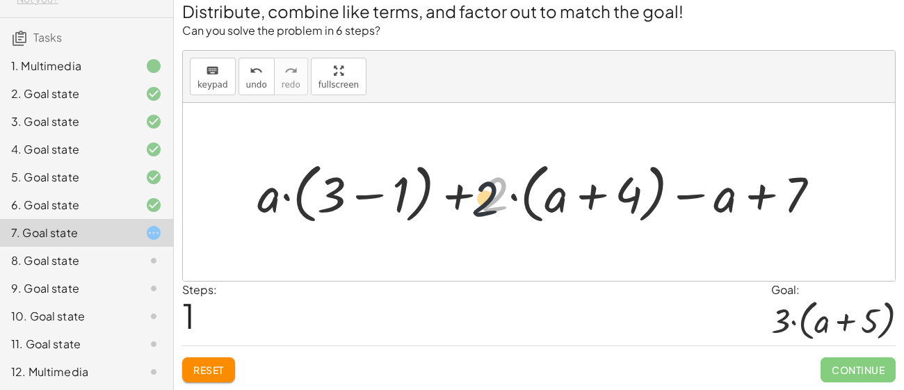
drag, startPoint x: 507, startPoint y: 204, endPoint x: 496, endPoint y: 209, distance: 12.1
click at [496, 209] on div at bounding box center [543, 192] width 587 height 72
drag, startPoint x: 496, startPoint y: 209, endPoint x: 520, endPoint y: 203, distance: 25.0
click at [520, 203] on div at bounding box center [543, 192] width 587 height 72
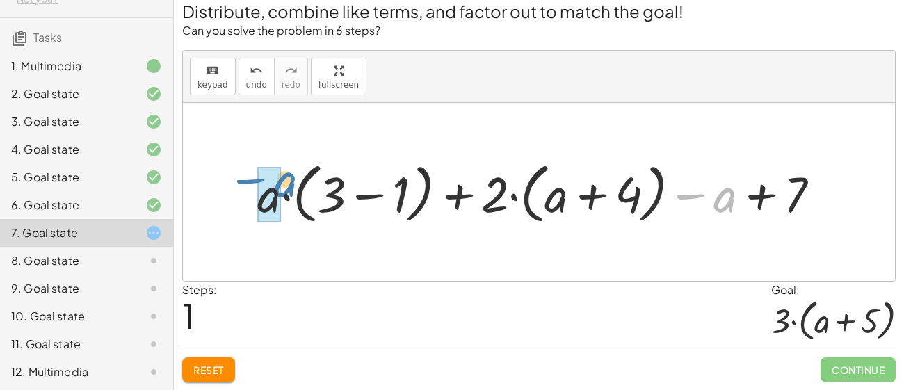
drag, startPoint x: 700, startPoint y: 198, endPoint x: 258, endPoint y: 185, distance: 442.2
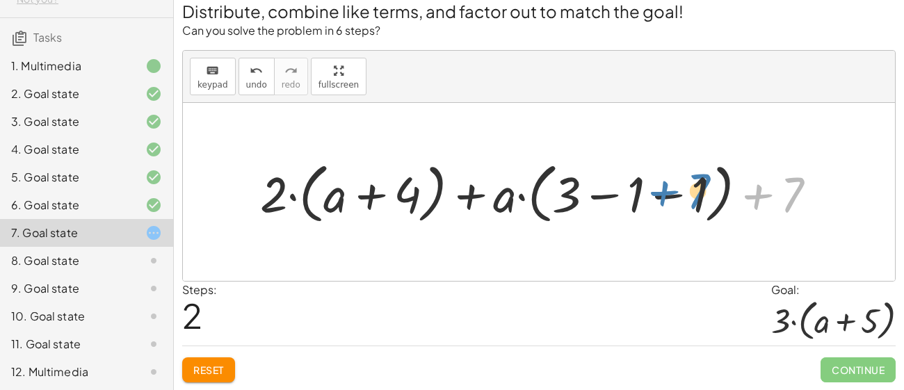
drag, startPoint x: 745, startPoint y: 199, endPoint x: 650, endPoint y: 197, distance: 95.2
click at [650, 197] on div at bounding box center [543, 192] width 581 height 72
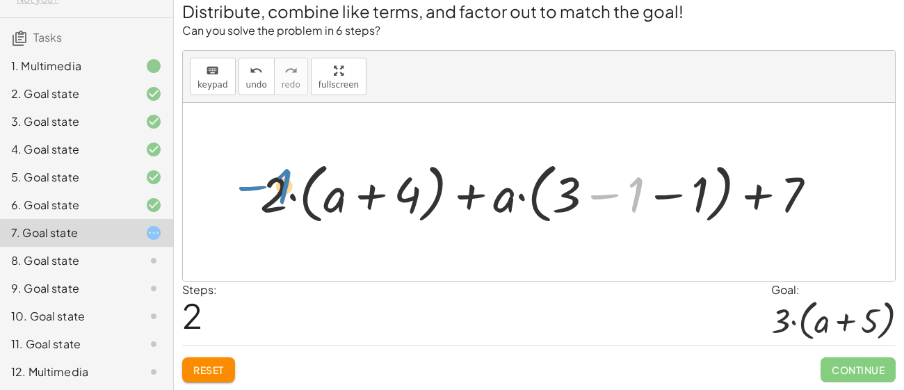
drag, startPoint x: 617, startPoint y: 190, endPoint x: 264, endPoint y: 189, distance: 353.1
click at [264, 189] on div at bounding box center [543, 192] width 581 height 72
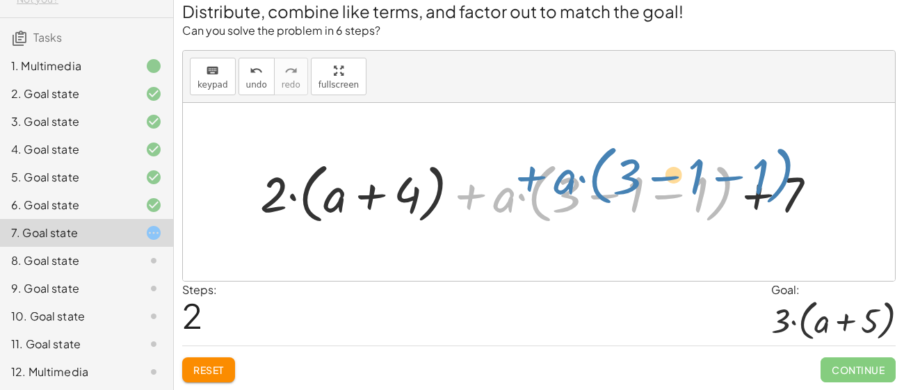
drag, startPoint x: 480, startPoint y: 204, endPoint x: 540, endPoint y: 186, distance: 63.1
click at [540, 186] on div at bounding box center [543, 192] width 581 height 72
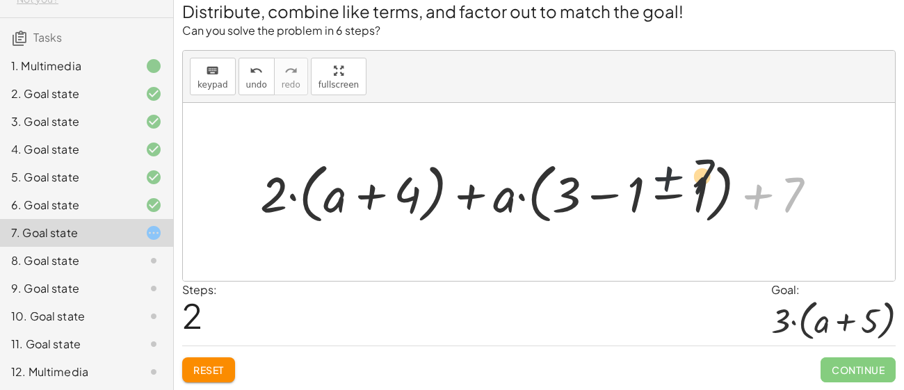
drag, startPoint x: 778, startPoint y: 199, endPoint x: 630, endPoint y: 199, distance: 148.0
click at [630, 199] on div at bounding box center [543, 192] width 581 height 72
click at [224, 362] on button "Reset" at bounding box center [208, 369] width 53 height 25
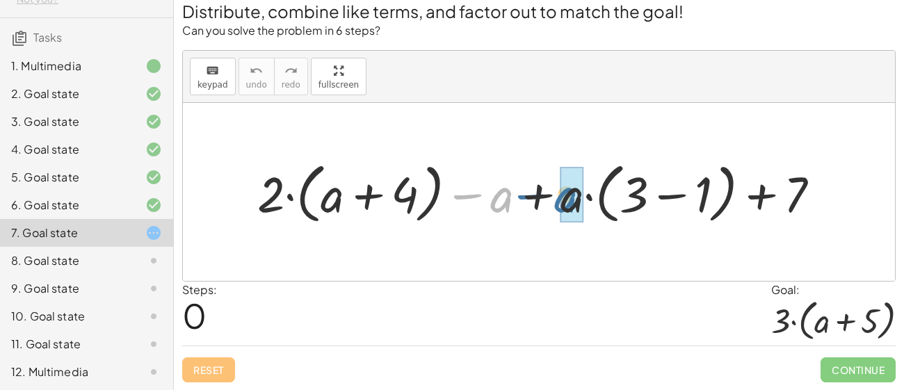
drag, startPoint x: 493, startPoint y: 183, endPoint x: 561, endPoint y: 183, distance: 67.4
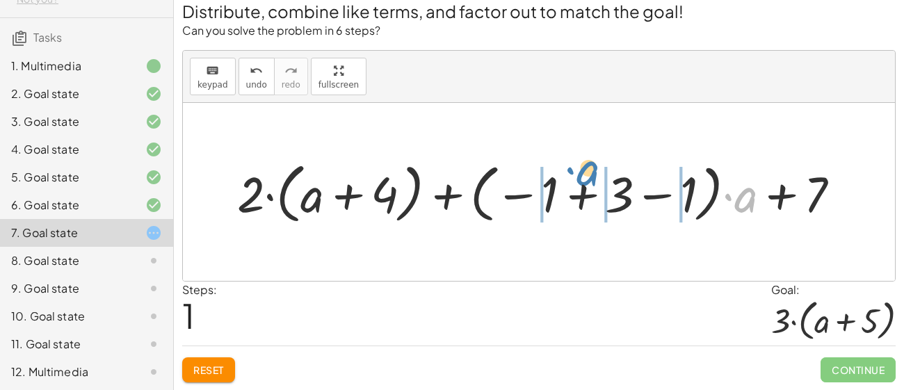
drag, startPoint x: 748, startPoint y: 188, endPoint x: 598, endPoint y: 161, distance: 152.6
click at [598, 161] on div at bounding box center [544, 192] width 628 height 72
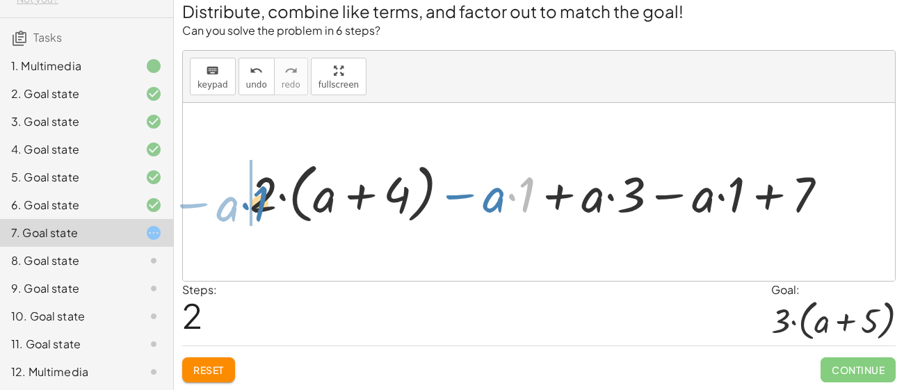
drag, startPoint x: 521, startPoint y: 199, endPoint x: 255, endPoint y: 209, distance: 265.7
click at [255, 209] on div at bounding box center [544, 192] width 603 height 72
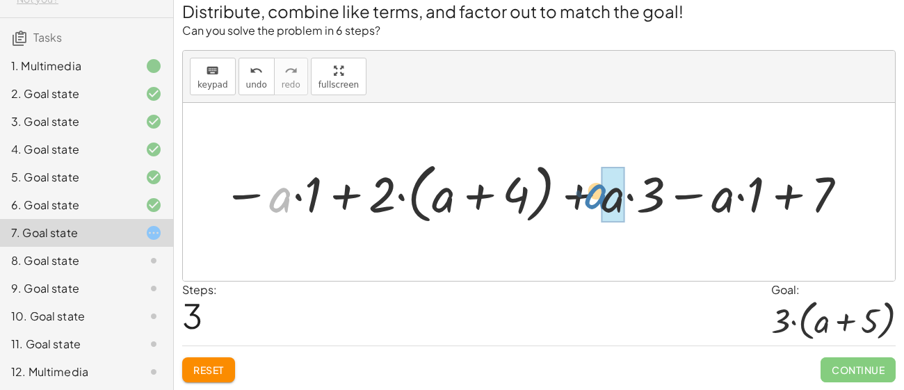
drag, startPoint x: 288, startPoint y: 190, endPoint x: 612, endPoint y: 186, distance: 324.6
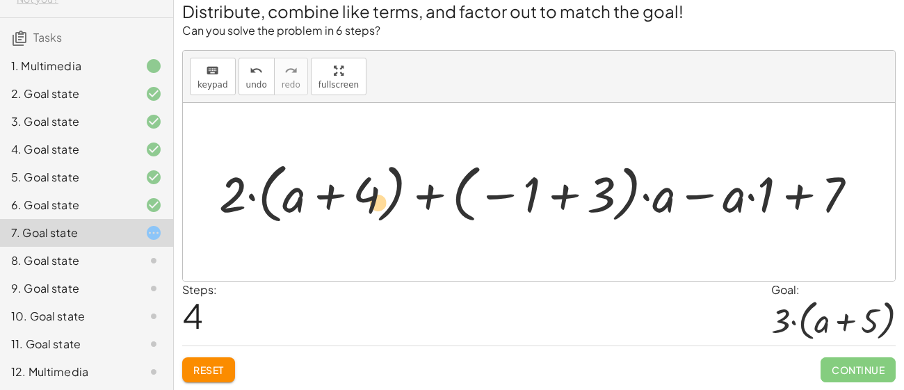
drag, startPoint x: 591, startPoint y: 203, endPoint x: 364, endPoint y: 209, distance: 226.6
click at [364, 209] on div at bounding box center [543, 192] width 663 height 72
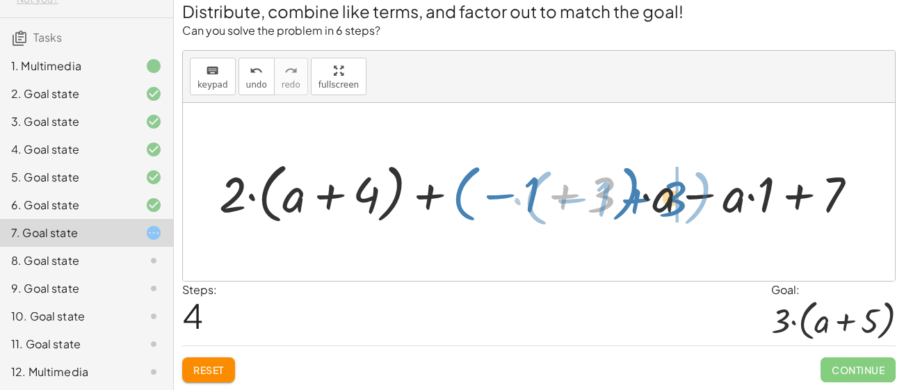
drag, startPoint x: 553, startPoint y: 186, endPoint x: 637, endPoint y: 191, distance: 84.3
click at [637, 191] on div at bounding box center [543, 192] width 663 height 72
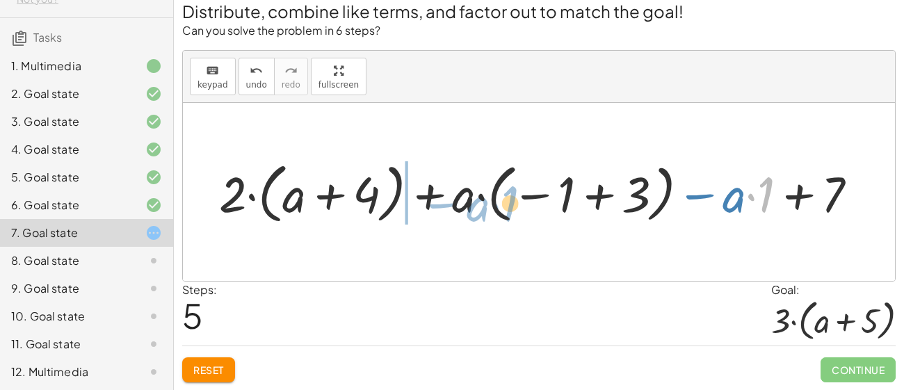
drag, startPoint x: 763, startPoint y: 183, endPoint x: 507, endPoint y: 192, distance: 256.6
click at [507, 192] on div at bounding box center [543, 192] width 663 height 72
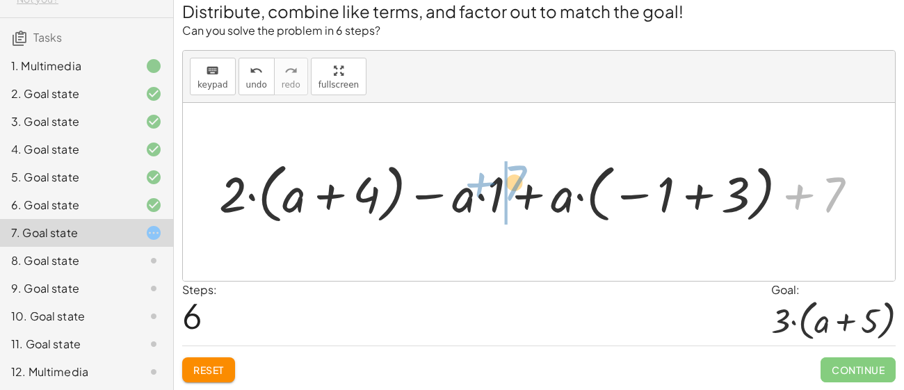
drag, startPoint x: 838, startPoint y: 176, endPoint x: 514, endPoint y: 164, distance: 324.8
click at [514, 164] on div at bounding box center [543, 192] width 663 height 72
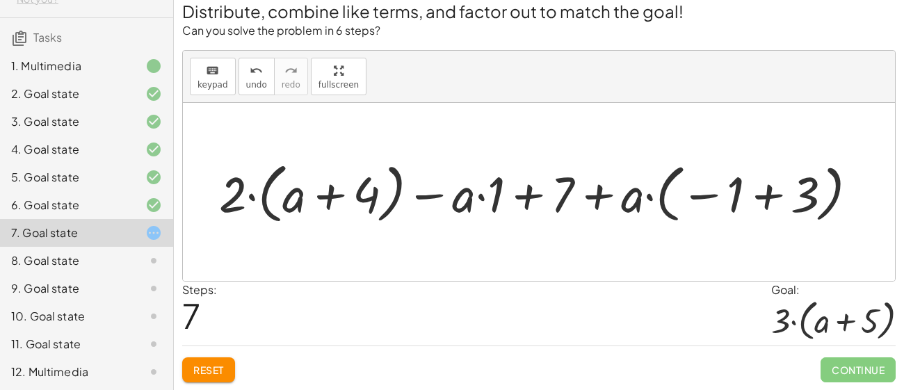
click at [191, 363] on button "Reset" at bounding box center [208, 369] width 53 height 25
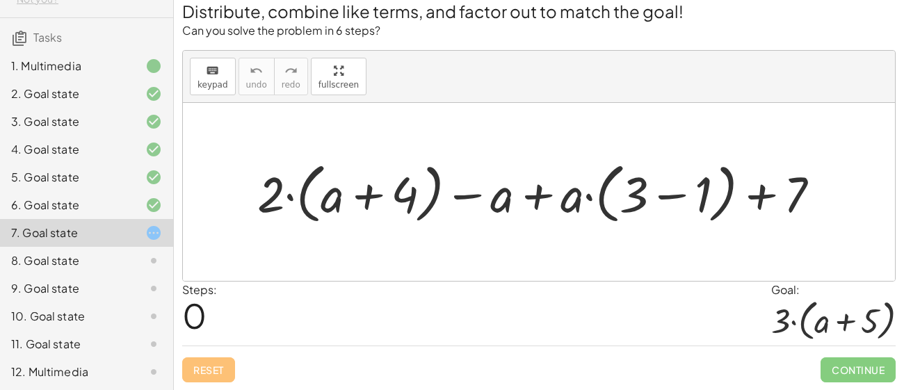
click at [191, 363] on div "Reset Continue" at bounding box center [538, 363] width 713 height 37
drag, startPoint x: 764, startPoint y: 185, endPoint x: 375, endPoint y: 183, distance: 388.5
click at [375, 183] on div at bounding box center [543, 192] width 587 height 72
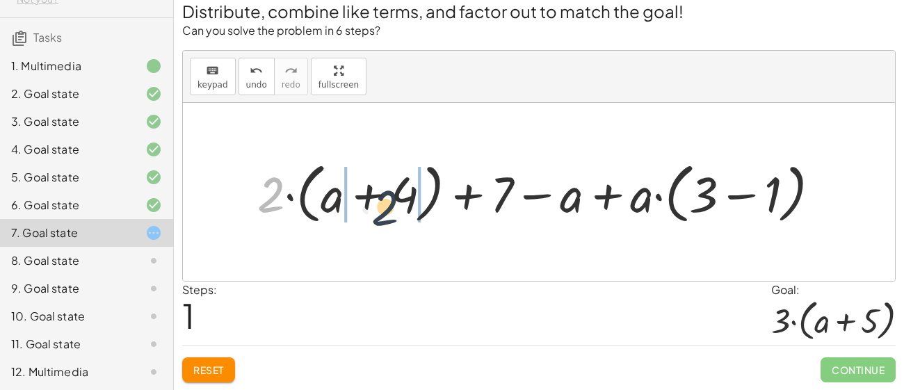
drag, startPoint x: 261, startPoint y: 189, endPoint x: 379, endPoint y: 202, distance: 118.9
click at [379, 202] on div at bounding box center [543, 192] width 587 height 72
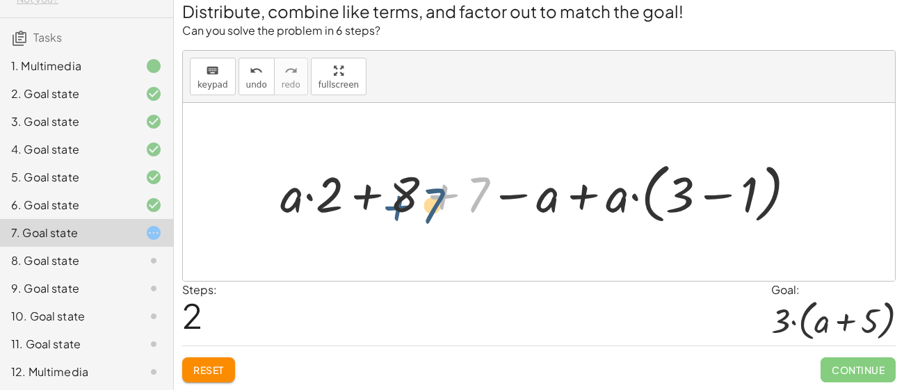
drag, startPoint x: 459, startPoint y: 195, endPoint x: 410, endPoint y: 206, distance: 49.9
click at [410, 206] on div at bounding box center [543, 192] width 541 height 72
drag, startPoint x: 471, startPoint y: 183, endPoint x: 393, endPoint y: 182, distance: 77.2
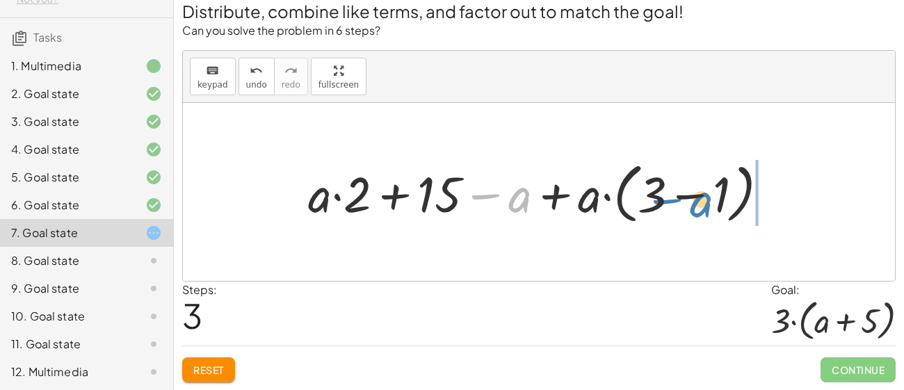
drag, startPoint x: 509, startPoint y: 197, endPoint x: 690, endPoint y: 202, distance: 180.8
click at [690, 202] on div at bounding box center [543, 192] width 485 height 72
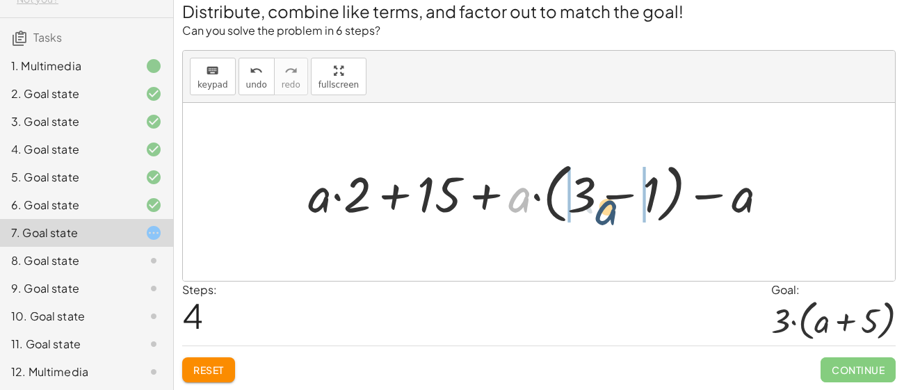
drag, startPoint x: 512, startPoint y: 201, endPoint x: 601, endPoint y: 212, distance: 89.0
click at [601, 212] on div at bounding box center [543, 192] width 485 height 72
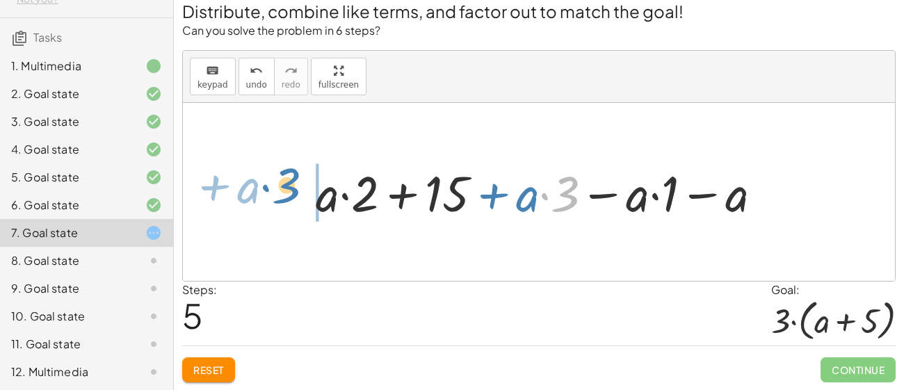
drag, startPoint x: 563, startPoint y: 199, endPoint x: 285, endPoint y: 191, distance: 278.1
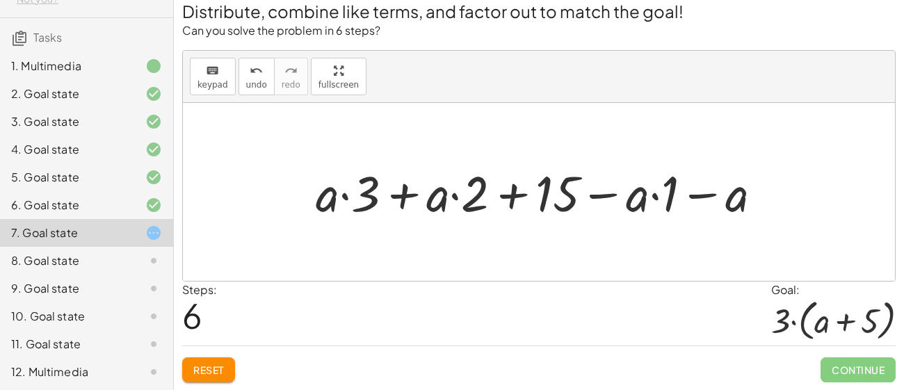
click at [218, 367] on span "Reset" at bounding box center [208, 369] width 31 height 13
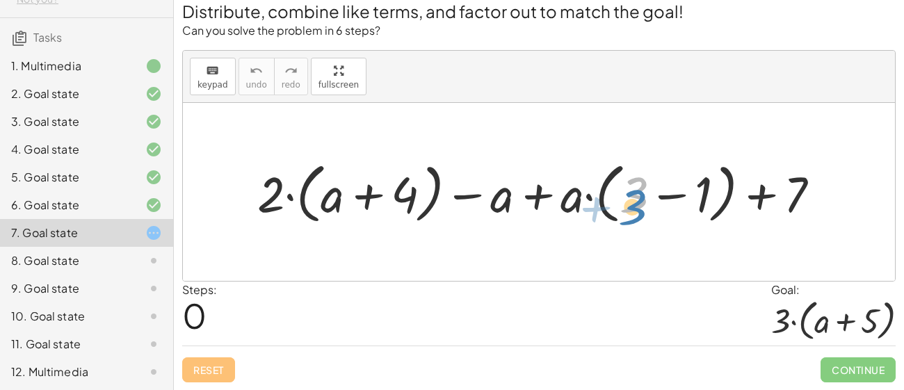
drag, startPoint x: 636, startPoint y: 177, endPoint x: 635, endPoint y: 188, distance: 11.2
click at [635, 188] on div at bounding box center [543, 192] width 587 height 72
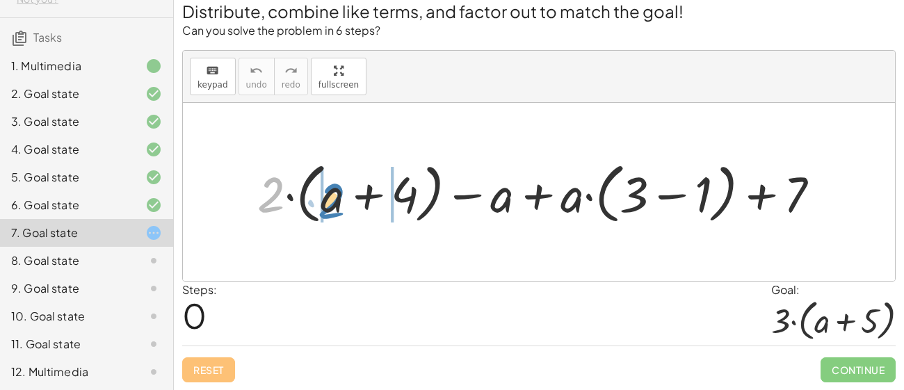
drag, startPoint x: 268, startPoint y: 191, endPoint x: 327, endPoint y: 197, distance: 59.4
click at [327, 197] on div at bounding box center [543, 192] width 587 height 72
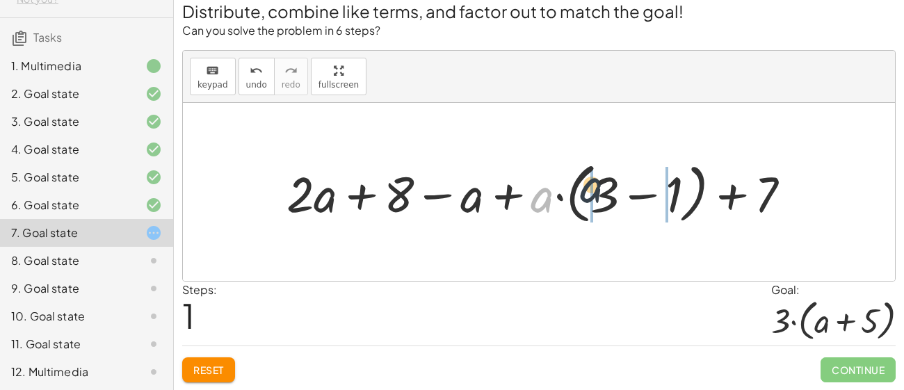
drag, startPoint x: 547, startPoint y: 195, endPoint x: 599, endPoint y: 185, distance: 53.2
click at [599, 185] on div at bounding box center [543, 192] width 529 height 72
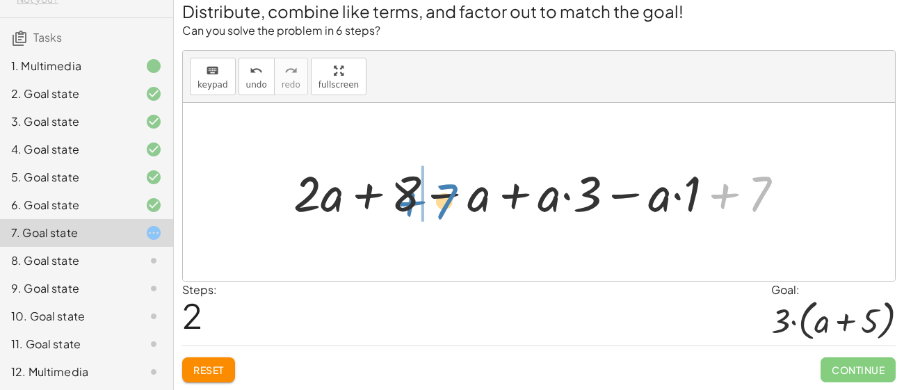
drag, startPoint x: 727, startPoint y: 186, endPoint x: 410, endPoint y: 198, distance: 317.2
click at [410, 198] on div at bounding box center [543, 191] width 515 height 65
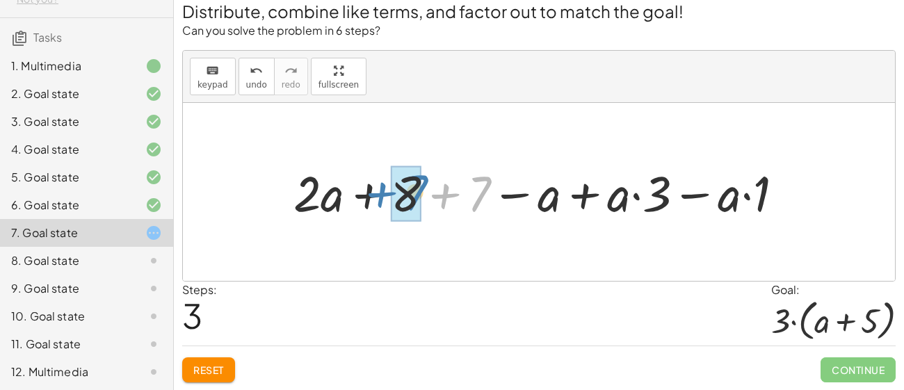
drag, startPoint x: 449, startPoint y: 187, endPoint x: 384, endPoint y: 186, distance: 65.3
click at [384, 186] on div at bounding box center [543, 191] width 515 height 65
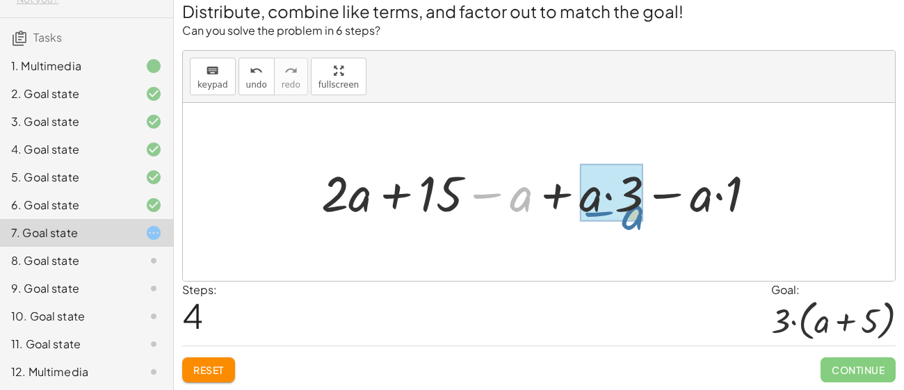
drag, startPoint x: 513, startPoint y: 195, endPoint x: 626, endPoint y: 211, distance: 113.8
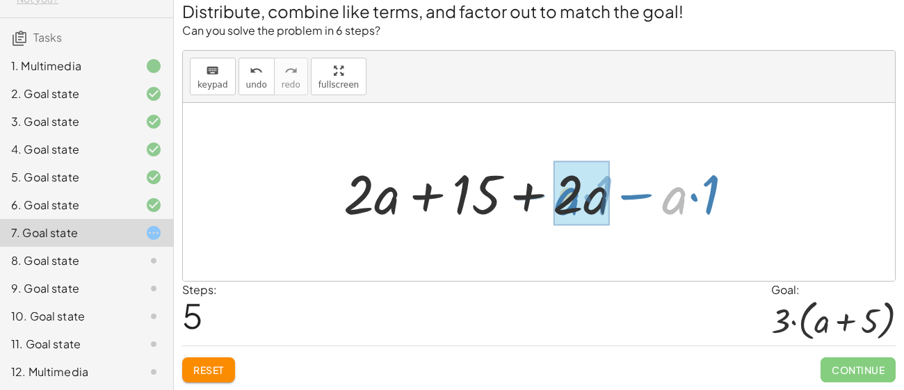
drag, startPoint x: 678, startPoint y: 198, endPoint x: 571, endPoint y: 199, distance: 106.3
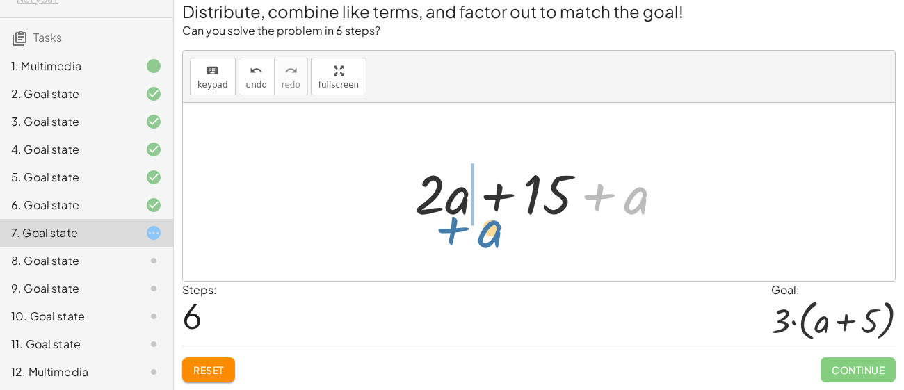
drag, startPoint x: 646, startPoint y: 202, endPoint x: 460, endPoint y: 209, distance: 186.4
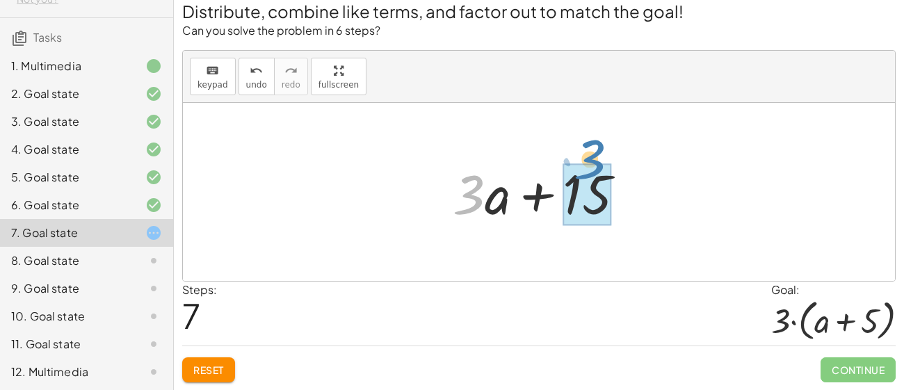
drag, startPoint x: 477, startPoint y: 189, endPoint x: 596, endPoint y: 156, distance: 123.9
click at [596, 156] on div at bounding box center [544, 192] width 197 height 72
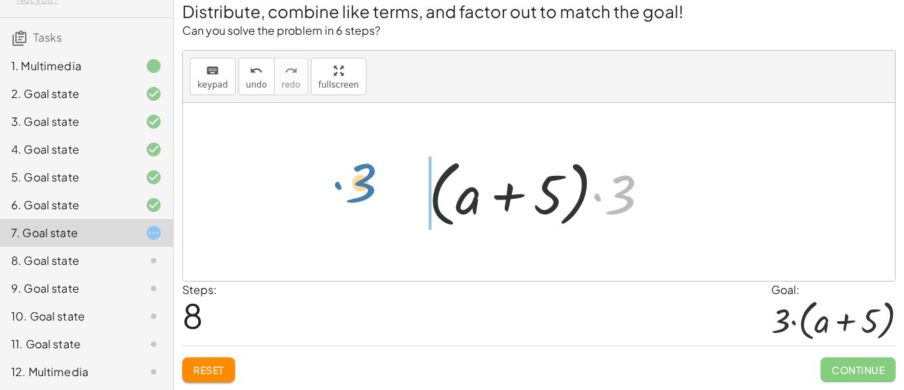
drag, startPoint x: 613, startPoint y: 182, endPoint x: 352, endPoint y: 169, distance: 261.0
click at [352, 169] on div "+ · 2 · ( + a + 4 ) − a + · a · ( + 3 − 1 ) + 7 + · 2 · a + · 2 · 4 − a + · a ·…" at bounding box center [539, 192] width 712 height 178
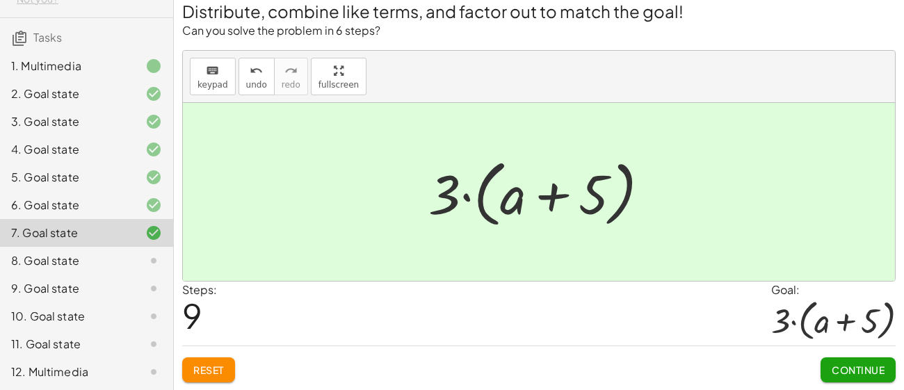
click at [868, 370] on span "Continue" at bounding box center [857, 369] width 53 height 13
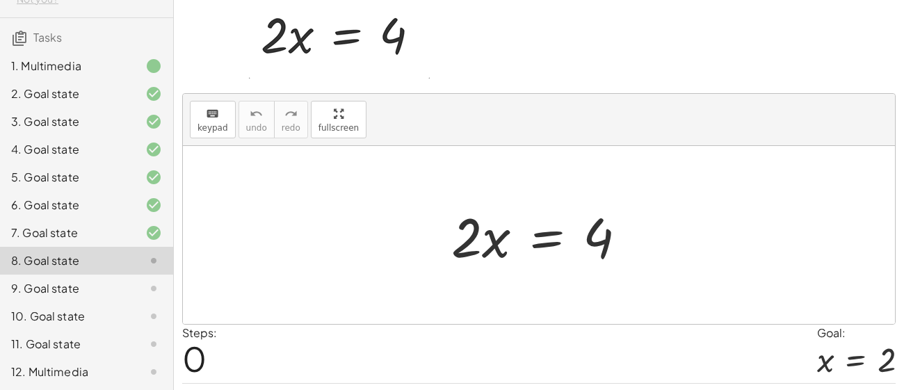
scroll to position [96, 0]
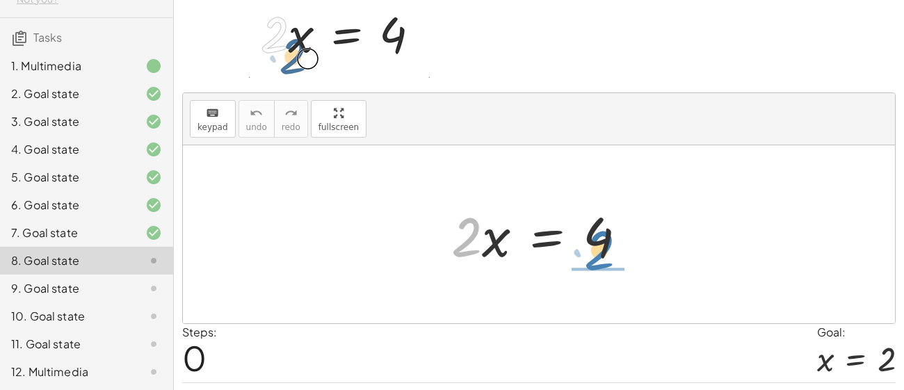
drag, startPoint x: 475, startPoint y: 250, endPoint x: 609, endPoint y: 263, distance: 134.1
click at [609, 263] on div at bounding box center [544, 235] width 200 height 72
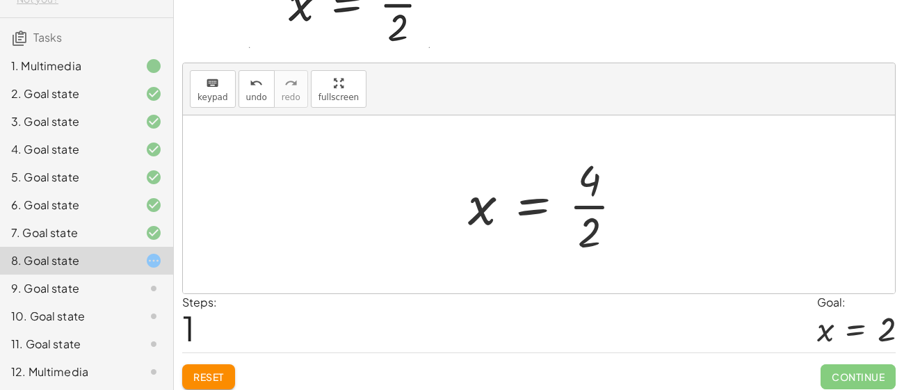
scroll to position [130, 0]
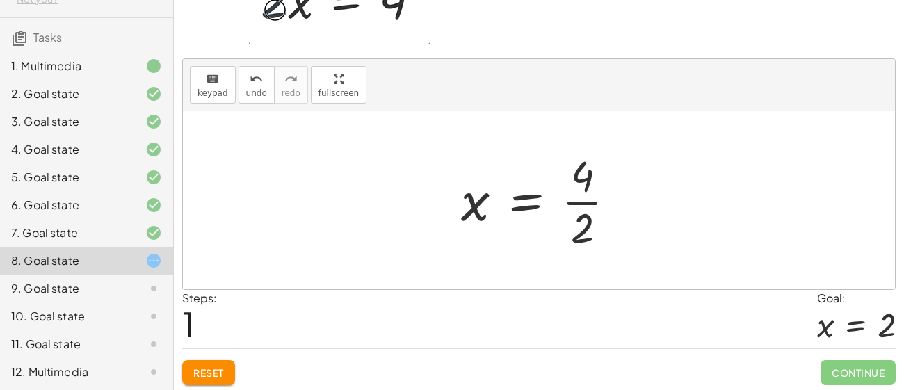
click at [587, 231] on div at bounding box center [544, 200] width 180 height 107
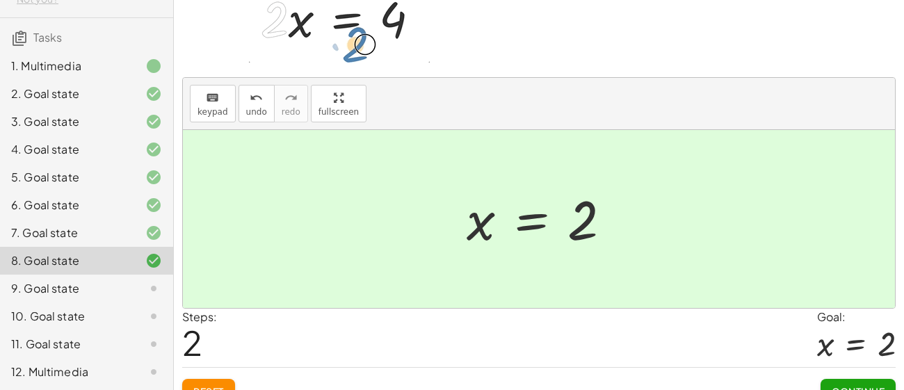
scroll to position [132, 0]
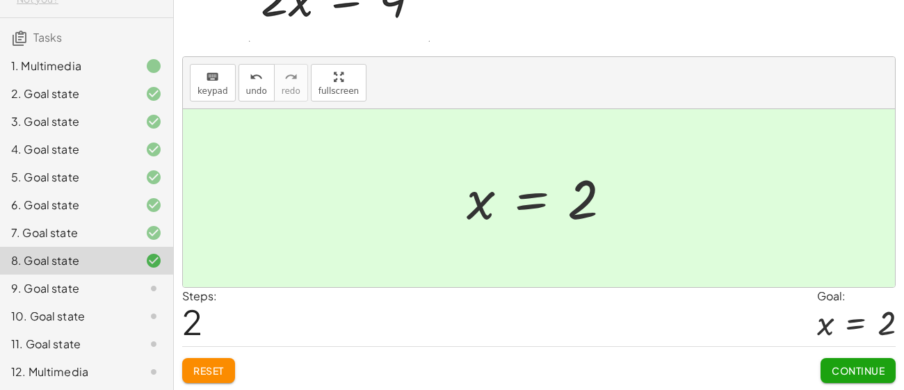
click at [826, 354] on div "Continue" at bounding box center [857, 365] width 75 height 36
click at [833, 377] on button "Continue" at bounding box center [857, 370] width 75 height 25
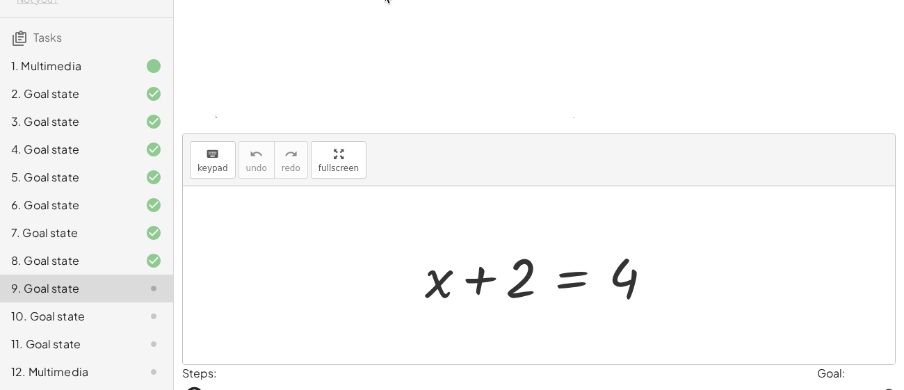
scroll to position [209, 0]
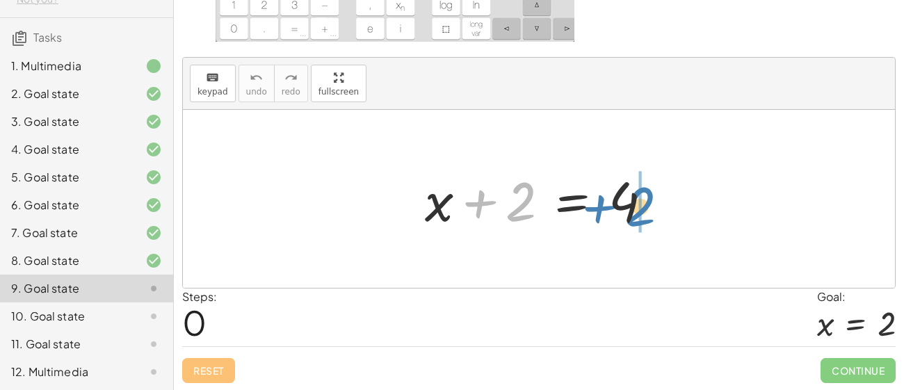
drag, startPoint x: 525, startPoint y: 215, endPoint x: 675, endPoint y: 221, distance: 149.6
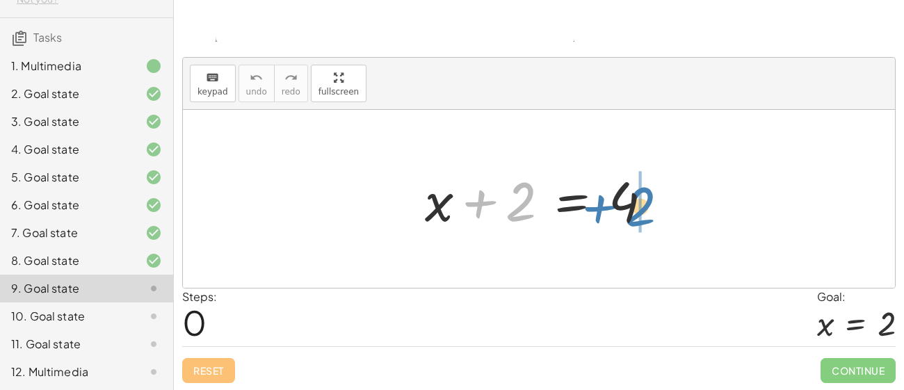
click at [675, 221] on div "+ 2 + x + 2 = 4" at bounding box center [539, 199] width 712 height 178
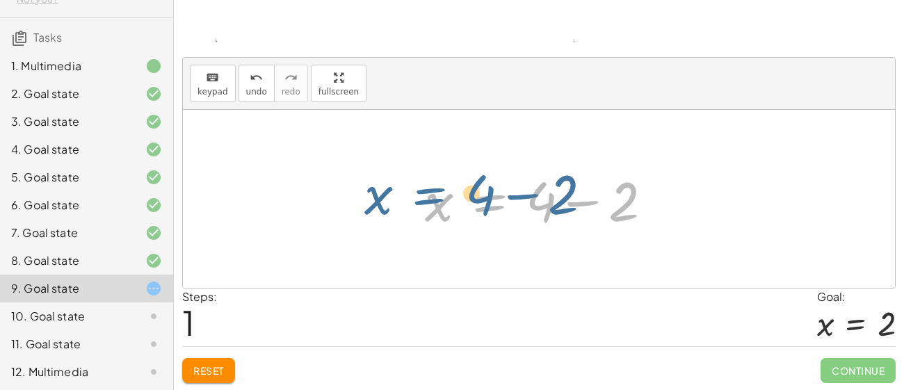
drag, startPoint x: 491, startPoint y: 209, endPoint x: 436, endPoint y: 201, distance: 55.4
click at [436, 201] on div at bounding box center [544, 199] width 252 height 72
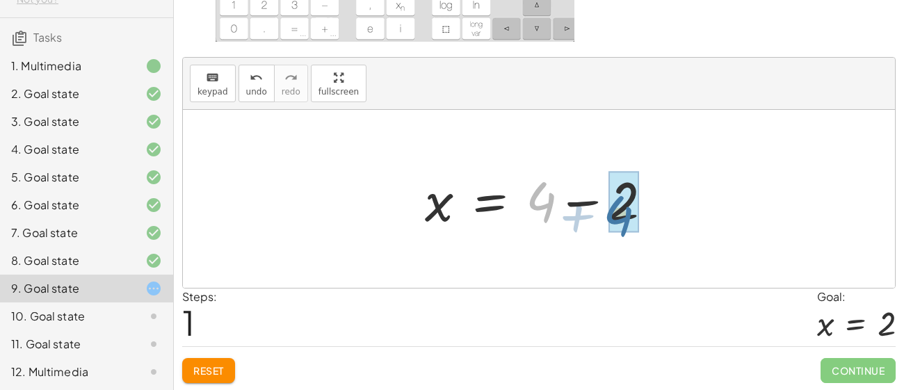
drag, startPoint x: 541, startPoint y: 190, endPoint x: 623, endPoint y: 202, distance: 82.9
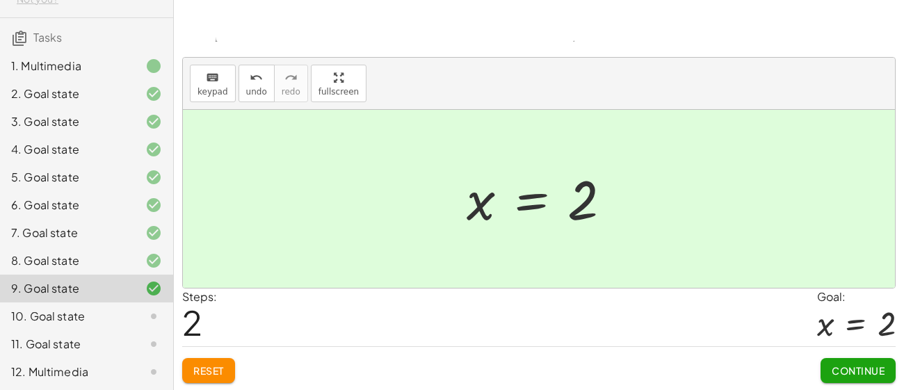
click at [846, 364] on span "Continue" at bounding box center [857, 370] width 53 height 13
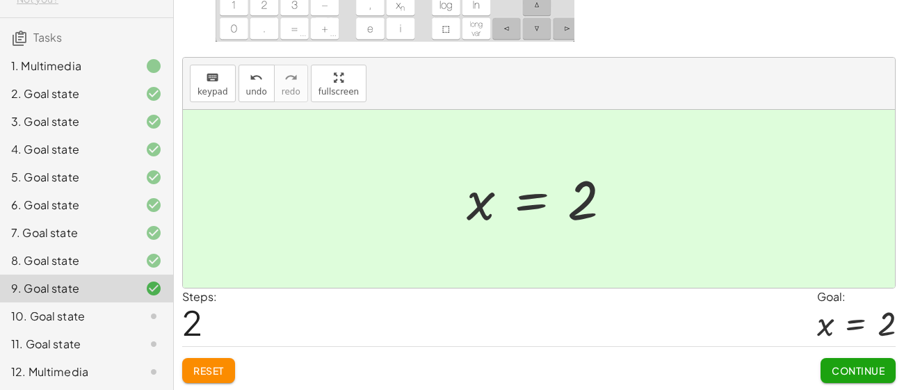
scroll to position [112, 0]
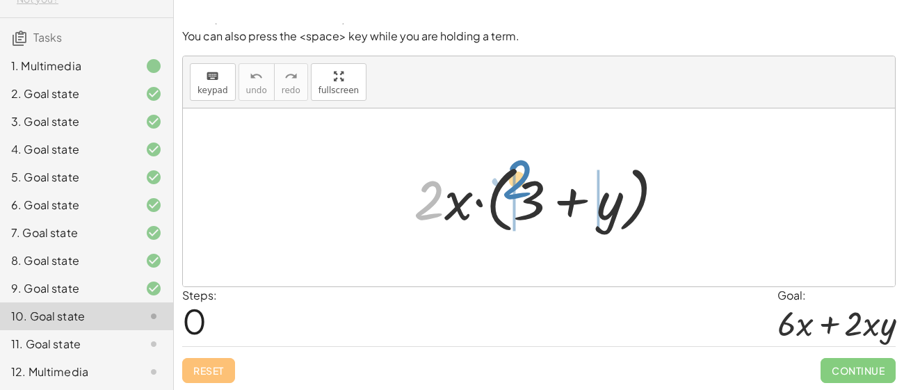
drag, startPoint x: 436, startPoint y: 198, endPoint x: 526, endPoint y: 204, distance: 89.9
click at [526, 204] on div at bounding box center [544, 198] width 275 height 80
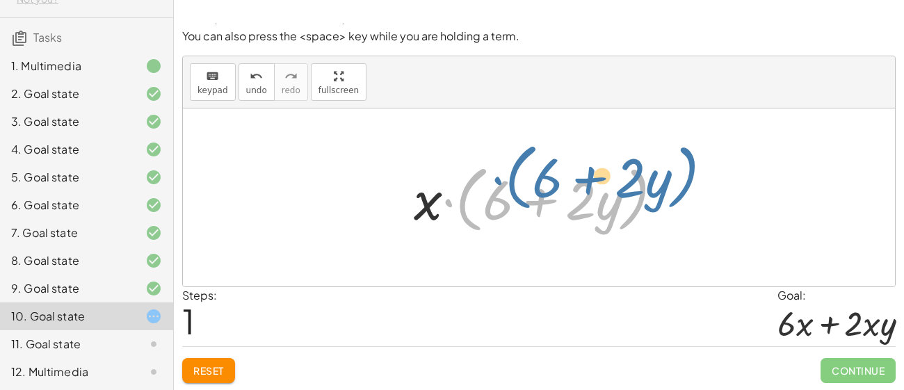
drag, startPoint x: 447, startPoint y: 209, endPoint x: 473, endPoint y: 197, distance: 28.3
click at [473, 197] on div at bounding box center [544, 198] width 275 height 80
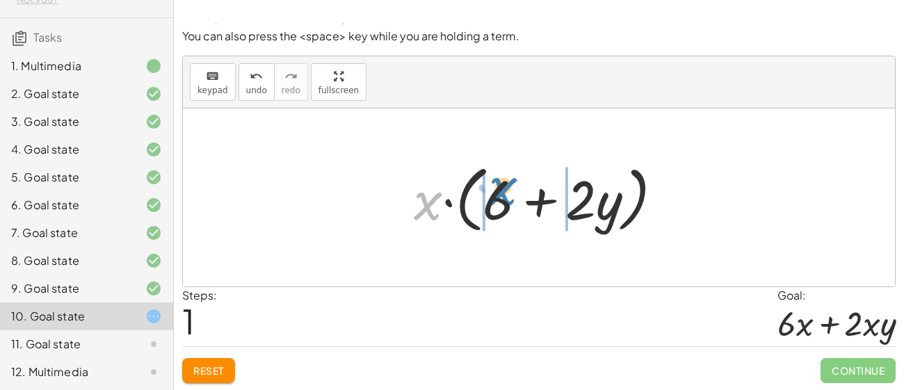
drag, startPoint x: 425, startPoint y: 210, endPoint x: 499, endPoint y: 199, distance: 75.2
click at [499, 199] on div at bounding box center [544, 198] width 275 height 80
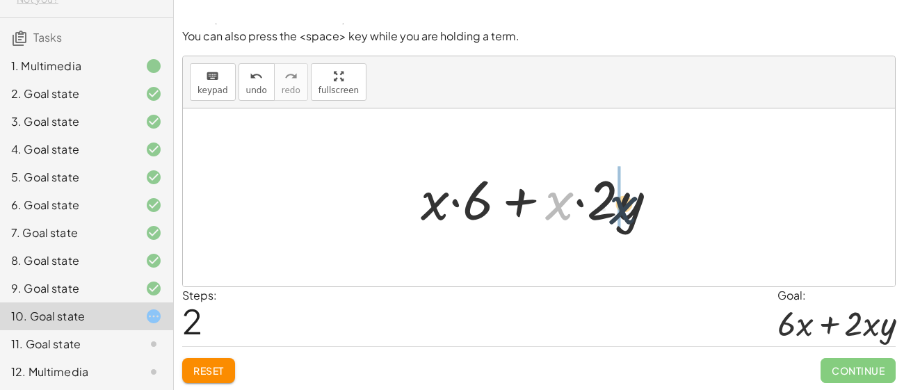
drag, startPoint x: 561, startPoint y: 204, endPoint x: 626, endPoint y: 209, distance: 64.8
click at [626, 209] on div at bounding box center [544, 198] width 261 height 72
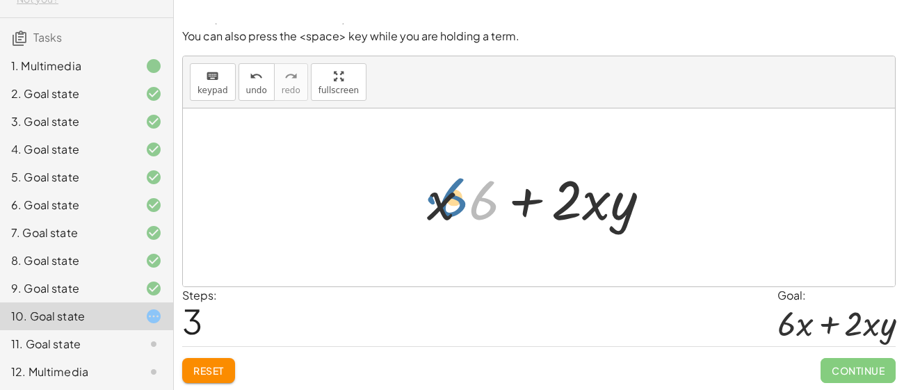
drag, startPoint x: 463, startPoint y: 204, endPoint x: 430, endPoint y: 201, distance: 32.8
click at [430, 201] on div at bounding box center [544, 198] width 248 height 72
drag, startPoint x: 428, startPoint y: 202, endPoint x: 472, endPoint y: 199, distance: 43.8
click at [472, 199] on div at bounding box center [544, 198] width 248 height 72
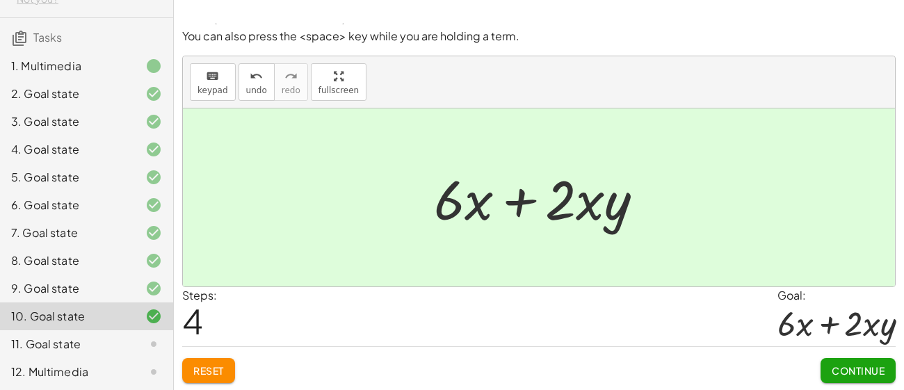
click at [860, 375] on span "Continue" at bounding box center [857, 370] width 53 height 13
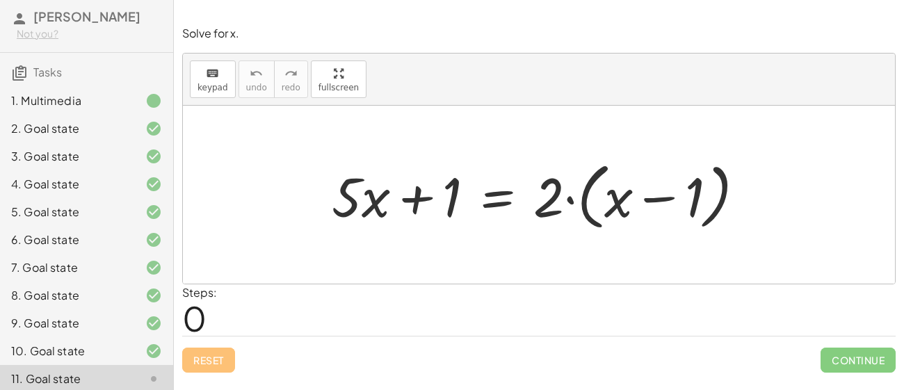
scroll to position [74, 0]
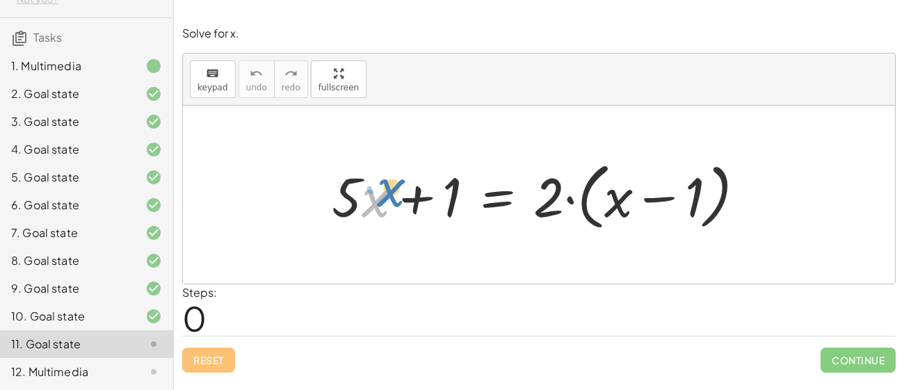
drag, startPoint x: 373, startPoint y: 189, endPoint x: 386, endPoint y: 179, distance: 16.3
click at [386, 179] on div at bounding box center [544, 195] width 439 height 80
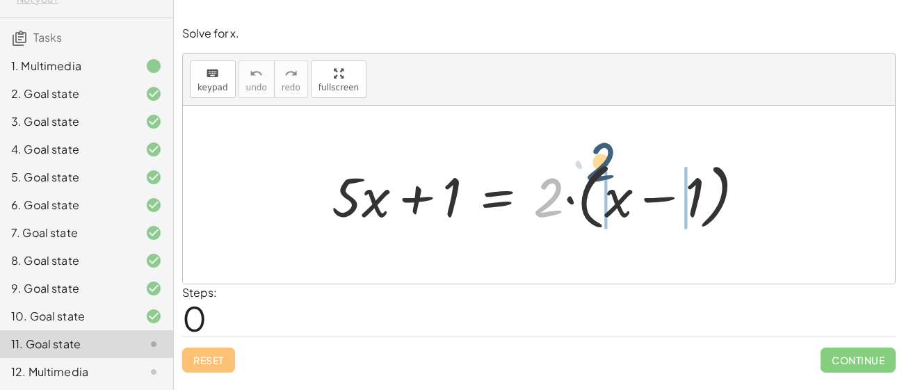
drag, startPoint x: 564, startPoint y: 188, endPoint x: 623, endPoint y: 178, distance: 59.9
click at [623, 178] on div at bounding box center [544, 195] width 439 height 80
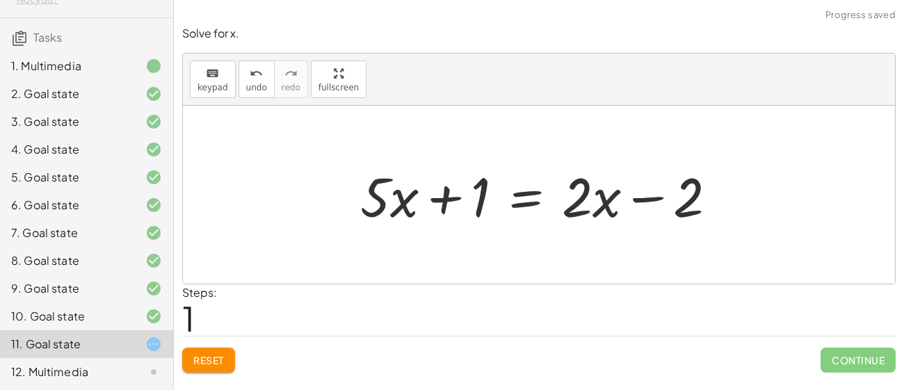
click at [402, 205] on div at bounding box center [544, 195] width 382 height 72
drag, startPoint x: 486, startPoint y: 208, endPoint x: 712, endPoint y: 258, distance: 232.0
click at [712, 258] on div "+ · 5 · x + 1 = · 2 · ( + x − 1 ) + · 5 · x + 1 = + · 2 · x − · 2 · 1 + 1 + · 5…" at bounding box center [539, 195] width 712 height 178
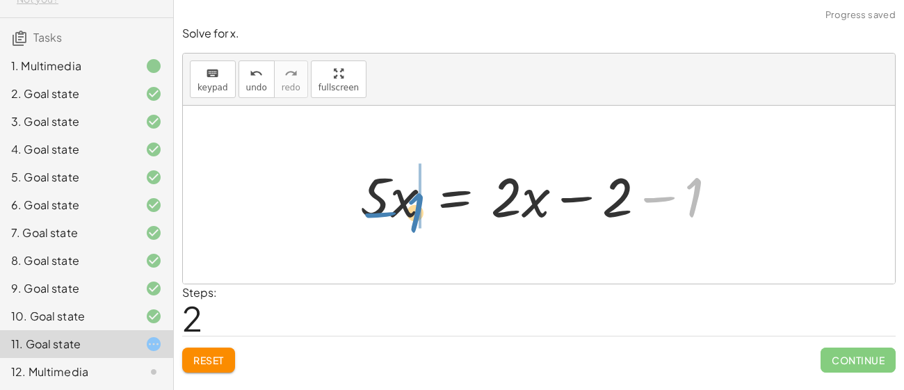
drag, startPoint x: 685, startPoint y: 213, endPoint x: 410, endPoint y: 229, distance: 275.0
click at [410, 229] on div at bounding box center [544, 195] width 382 height 72
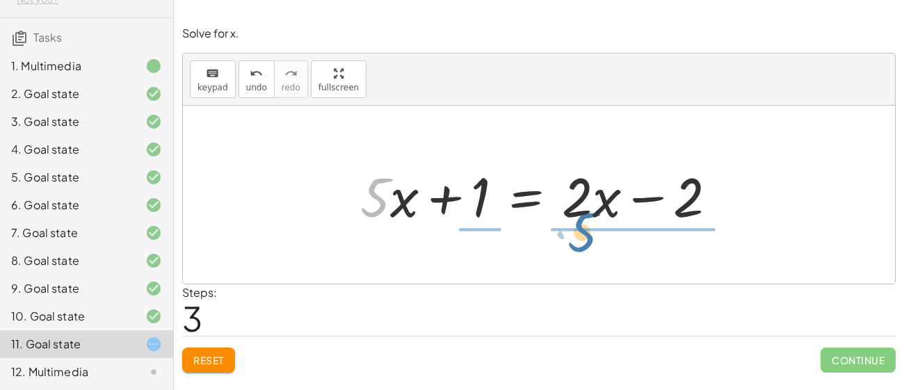
drag, startPoint x: 375, startPoint y: 193, endPoint x: 582, endPoint y: 227, distance: 209.9
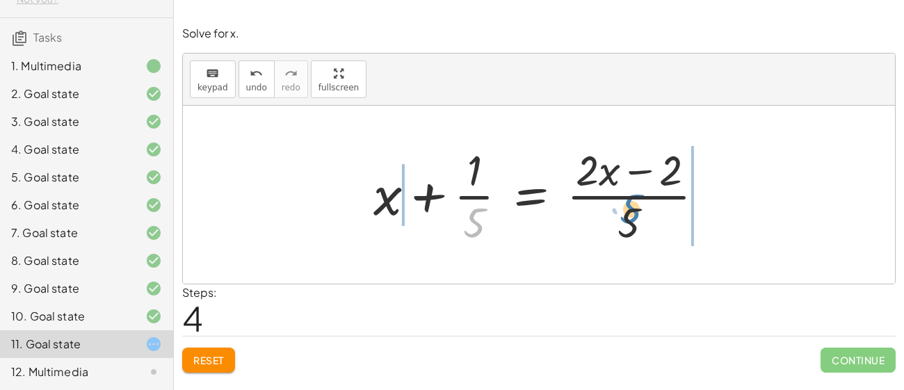
drag, startPoint x: 475, startPoint y: 218, endPoint x: 632, endPoint y: 203, distance: 157.1
click at [632, 203] on div at bounding box center [544, 194] width 356 height 107
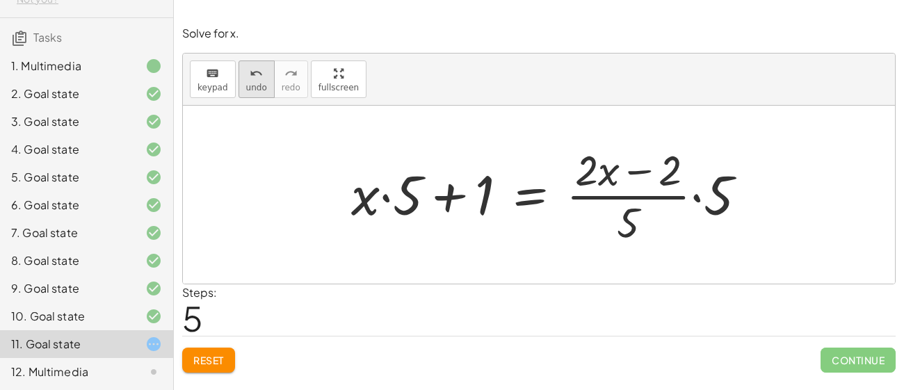
click at [263, 75] on button "undo undo" at bounding box center [256, 79] width 36 height 38
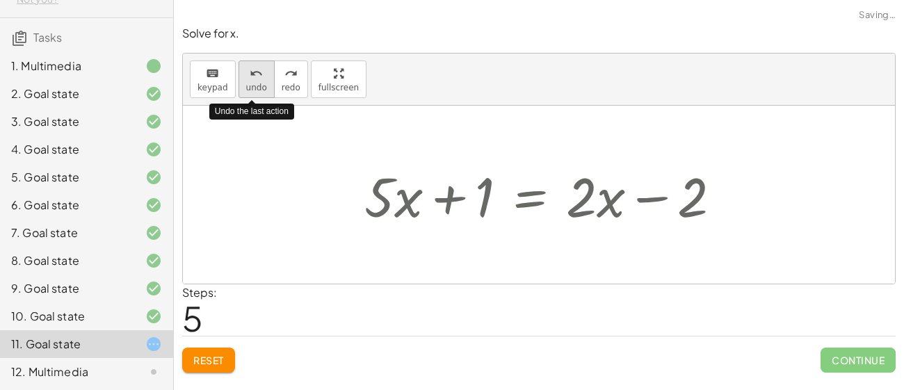
click at [263, 75] on button "undo undo" at bounding box center [256, 79] width 36 height 38
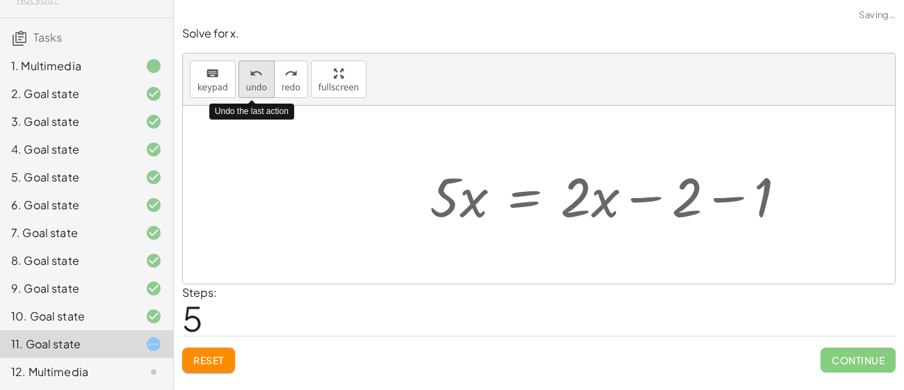
click at [263, 75] on button "undo undo" at bounding box center [256, 79] width 36 height 38
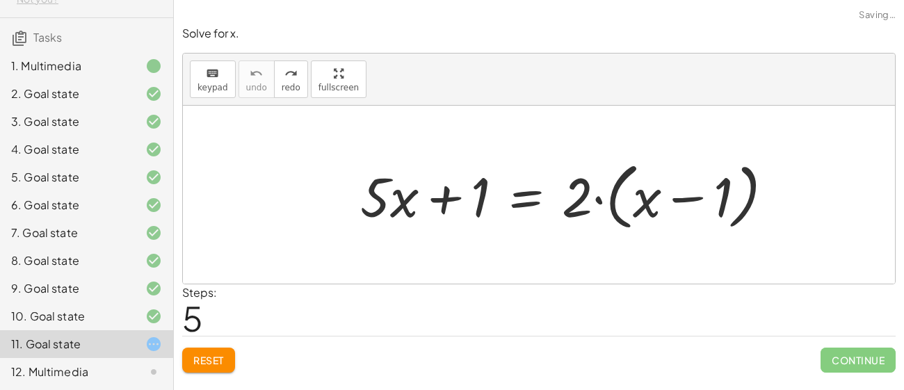
click at [202, 360] on span "Reset" at bounding box center [208, 360] width 31 height 13
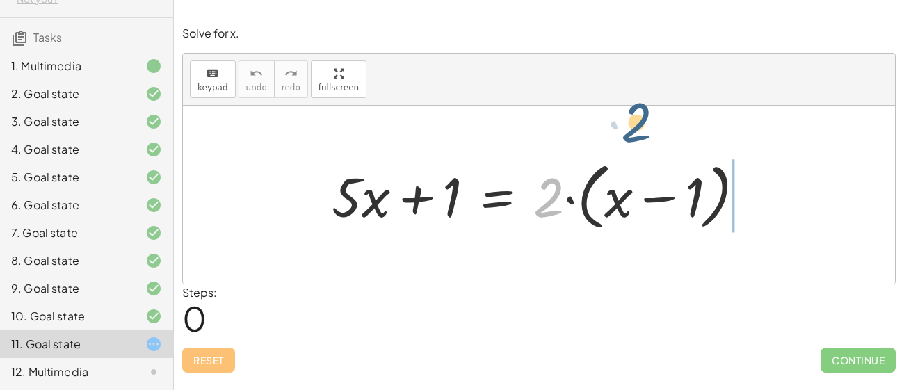
drag, startPoint x: 546, startPoint y: 194, endPoint x: 638, endPoint y: 121, distance: 117.2
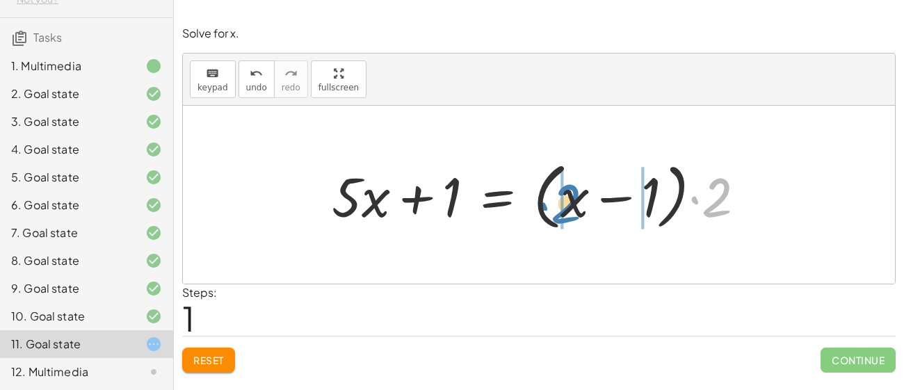
drag, startPoint x: 703, startPoint y: 198, endPoint x: 567, endPoint y: 202, distance: 136.3
click at [567, 202] on div at bounding box center [544, 195] width 439 height 80
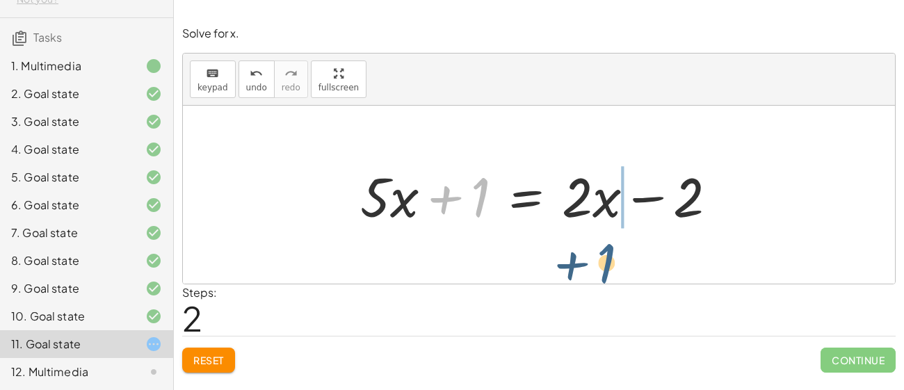
drag, startPoint x: 479, startPoint y: 200, endPoint x: 612, endPoint y: 255, distance: 143.7
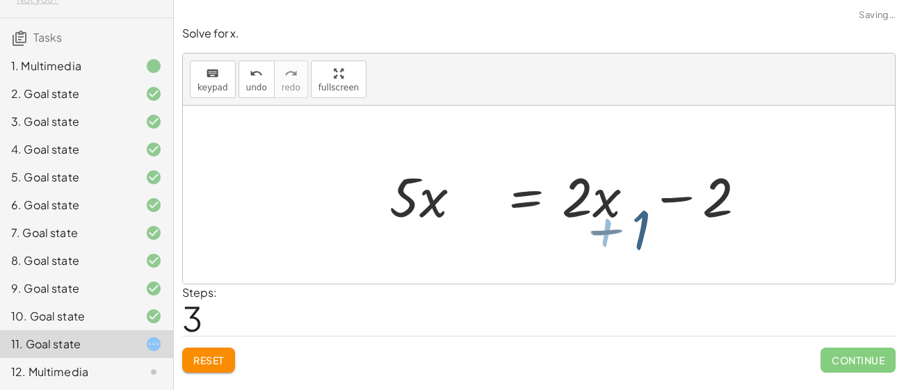
click at [612, 255] on div at bounding box center [539, 195] width 712 height 178
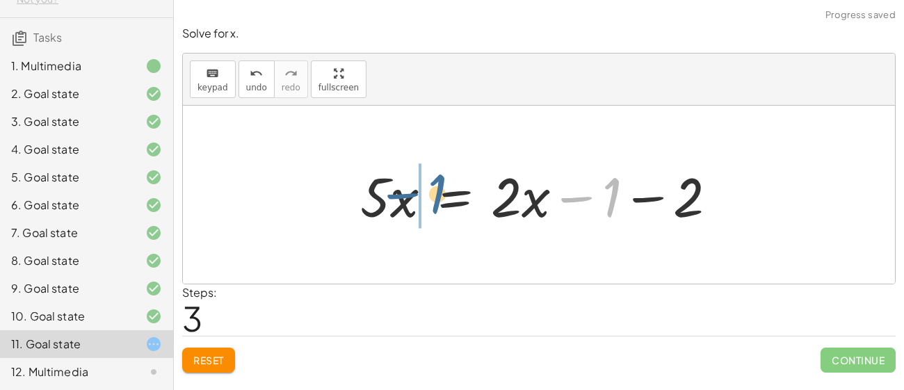
drag, startPoint x: 617, startPoint y: 198, endPoint x: 441, endPoint y: 195, distance: 176.6
click at [441, 195] on div at bounding box center [544, 195] width 382 height 72
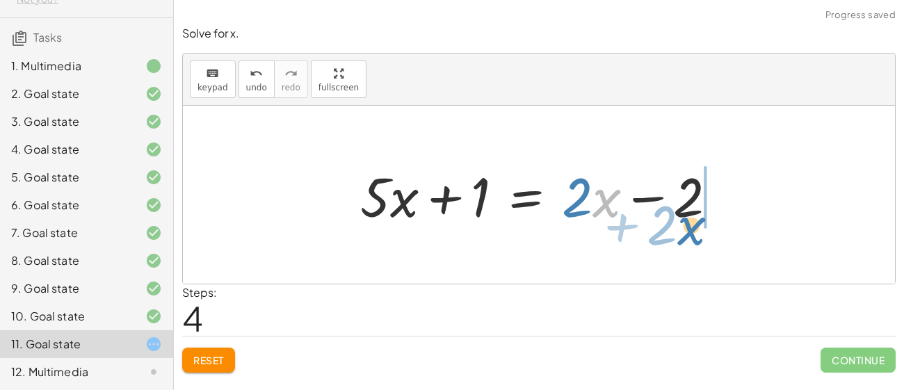
drag, startPoint x: 530, startPoint y: 209, endPoint x: 615, endPoint y: 235, distance: 89.5
click at [615, 235] on div "+ · 5 · x + 1 = · 2 · ( + x − 1 ) + · 5 · x + 1 = · ( + x − 1 ) · 2 + · 5 · x +…" at bounding box center [539, 195] width 712 height 178
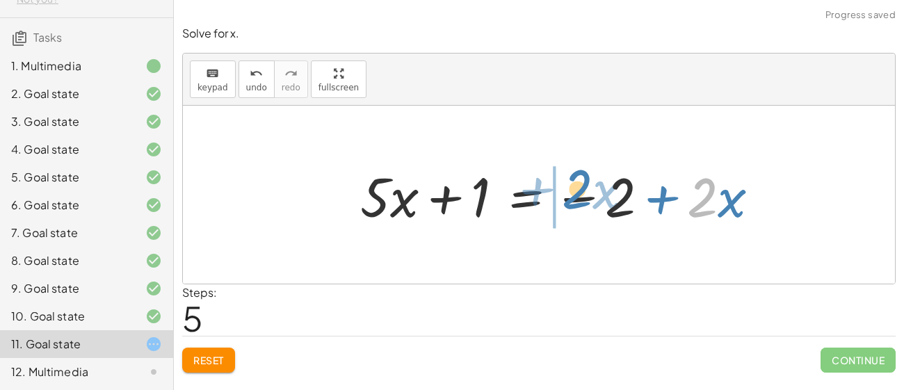
drag, startPoint x: 700, startPoint y: 208, endPoint x: 571, endPoint y: 199, distance: 129.5
click at [571, 199] on div at bounding box center [565, 195] width 424 height 72
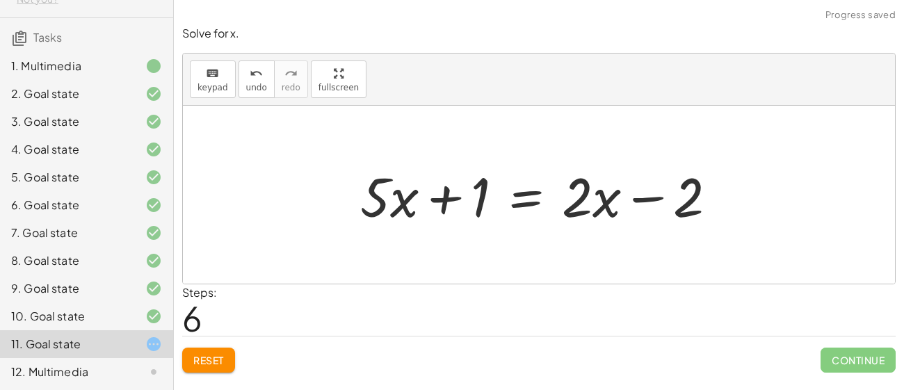
click at [573, 203] on div at bounding box center [544, 195] width 382 height 72
drag, startPoint x: 395, startPoint y: 193, endPoint x: 382, endPoint y: 201, distance: 14.7
click at [382, 201] on div at bounding box center [544, 195] width 382 height 72
click at [400, 189] on div at bounding box center [544, 195] width 382 height 72
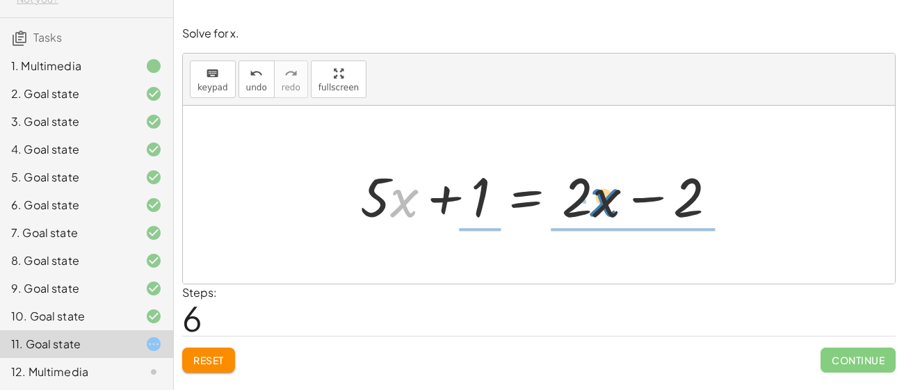
drag, startPoint x: 400, startPoint y: 189, endPoint x: 598, endPoint y: 188, distance: 198.8
click at [598, 188] on div at bounding box center [544, 195] width 382 height 72
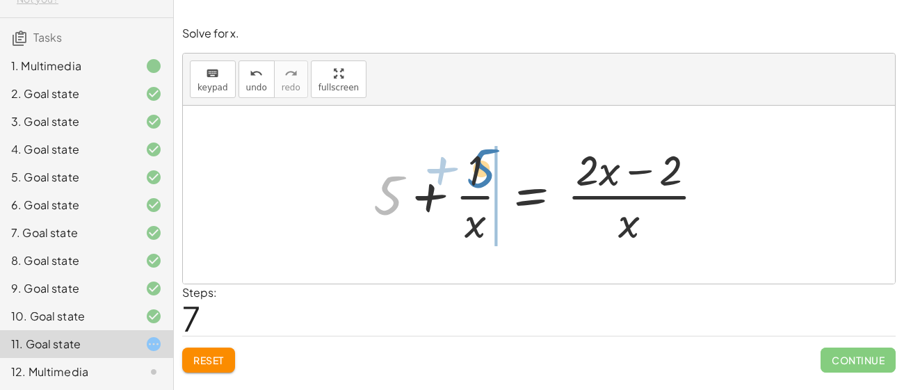
drag, startPoint x: 377, startPoint y: 215, endPoint x: 468, endPoint y: 188, distance: 94.3
click at [468, 188] on div at bounding box center [544, 194] width 356 height 107
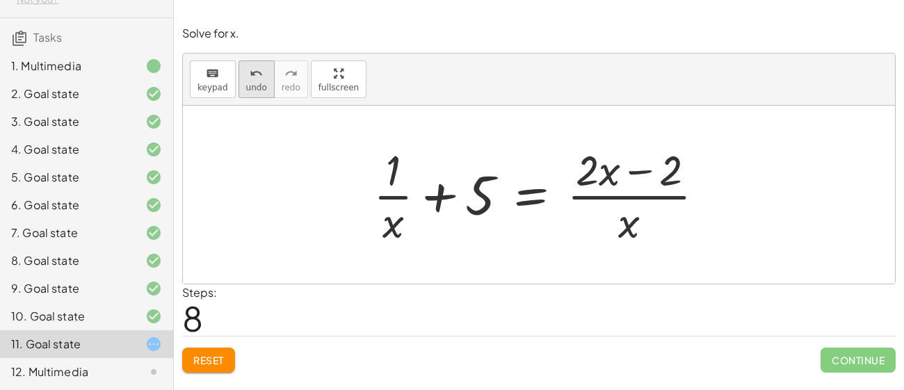
click at [248, 95] on button "undo undo" at bounding box center [256, 79] width 36 height 38
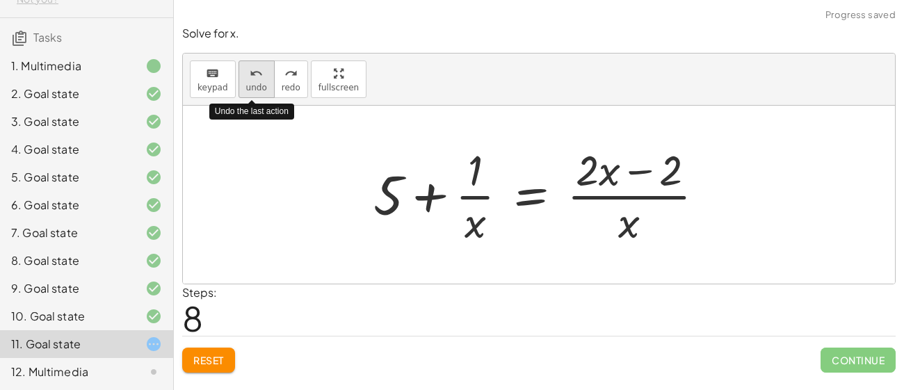
click at [248, 95] on button "undo undo" at bounding box center [256, 79] width 36 height 38
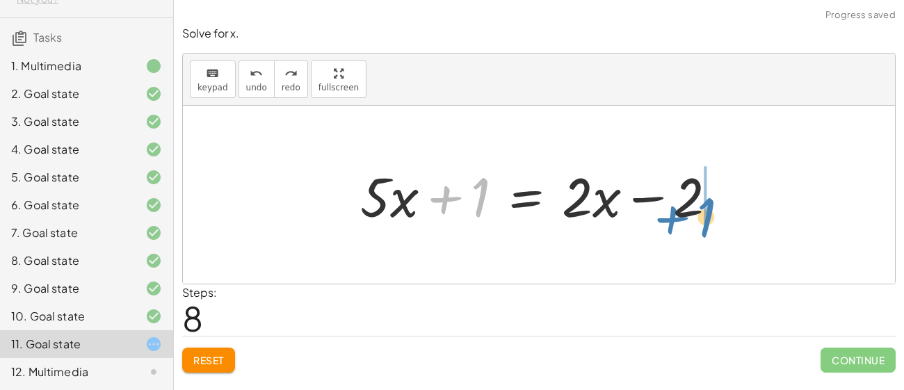
drag, startPoint x: 468, startPoint y: 199, endPoint x: 694, endPoint y: 217, distance: 226.6
click at [694, 217] on div at bounding box center [544, 195] width 382 height 72
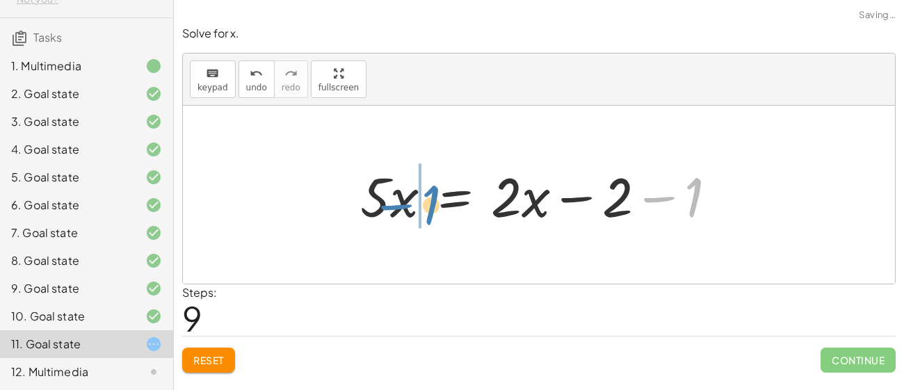
drag, startPoint x: 699, startPoint y: 186, endPoint x: 442, endPoint y: 194, distance: 256.6
click at [442, 194] on div at bounding box center [544, 195] width 382 height 72
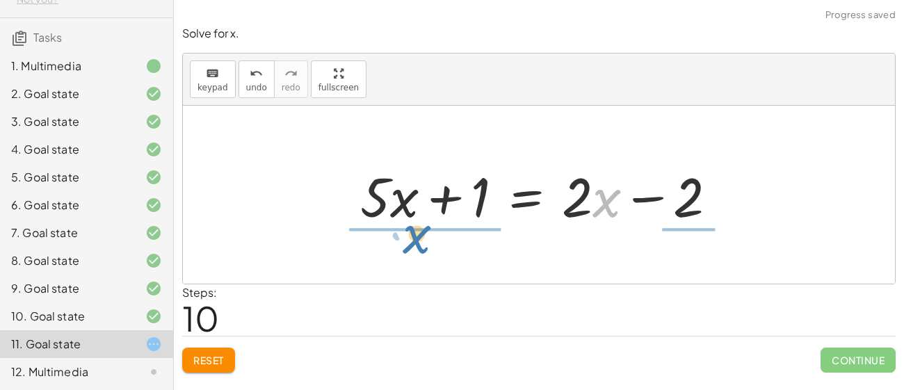
drag, startPoint x: 528, startPoint y: 199, endPoint x: 324, endPoint y: 227, distance: 206.2
click at [324, 227] on div "+ · 5 · x + 1 = · 2 · ( + x − 1 ) + · 5 · x + 1 = · ( + x − 1 ) · 2 + · 5 · x +…" at bounding box center [539, 195] width 712 height 178
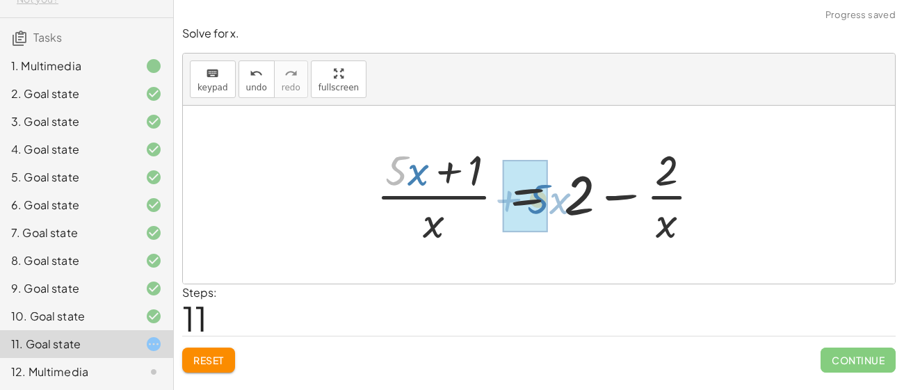
drag, startPoint x: 368, startPoint y: 166, endPoint x: 509, endPoint y: 195, distance: 143.9
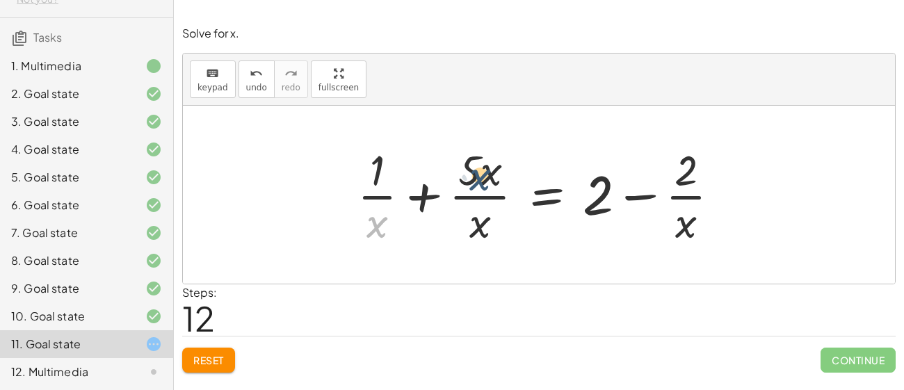
drag, startPoint x: 387, startPoint y: 218, endPoint x: 493, endPoint y: 170, distance: 116.9
click at [493, 170] on div at bounding box center [543, 194] width 387 height 107
drag, startPoint x: 371, startPoint y: 222, endPoint x: 706, endPoint y: 190, distance: 336.5
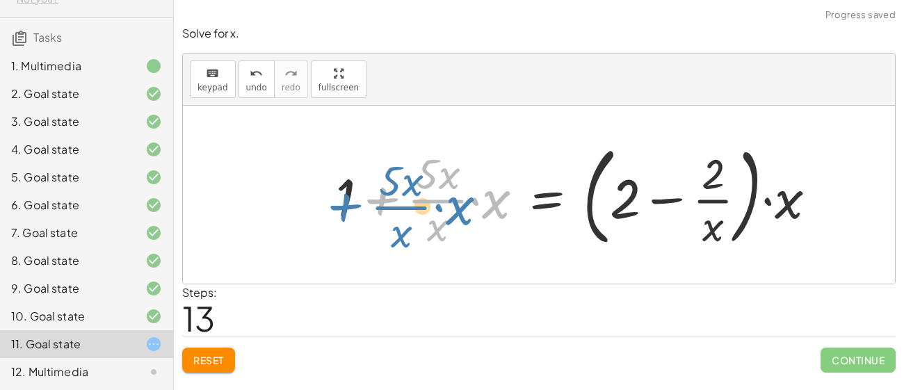
drag, startPoint x: 375, startPoint y: 193, endPoint x: 327, endPoint y: 201, distance: 49.2
click at [327, 201] on div "+ · 5 · x + 1 = · 2 · ( + x − 1 ) + · 5 · x + 1 = · ( + x − 1 ) · 2 + · 5 · x +…" at bounding box center [576, 194] width 523 height 122
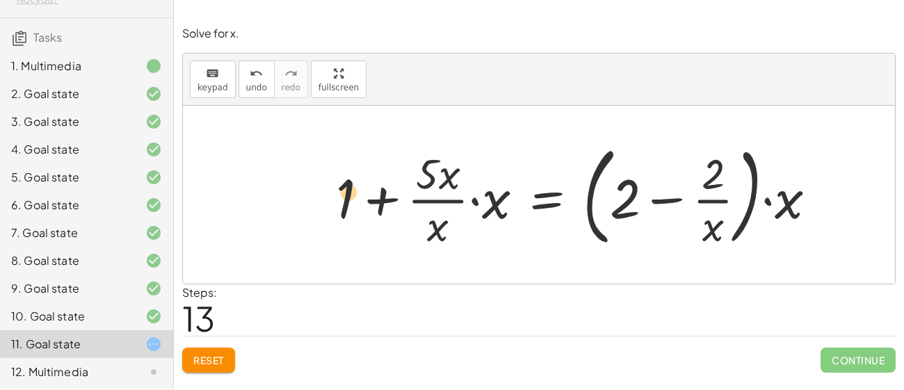
drag, startPoint x: 339, startPoint y: 195, endPoint x: 348, endPoint y: 188, distance: 10.4
click at [348, 188] on div at bounding box center [581, 194] width 505 height 115
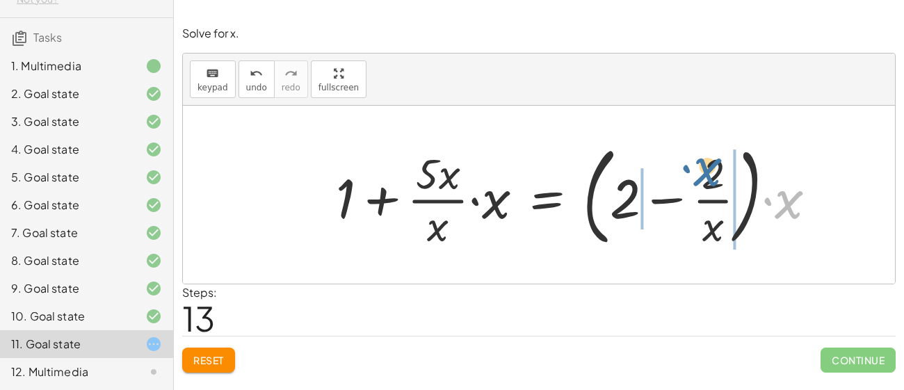
drag, startPoint x: 785, startPoint y: 199, endPoint x: 702, endPoint y: 167, distance: 88.9
click at [702, 167] on div at bounding box center [581, 194] width 505 height 115
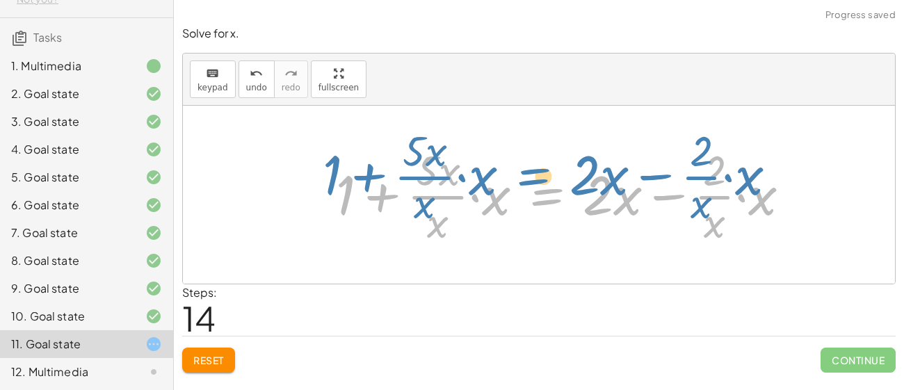
drag, startPoint x: 512, startPoint y: 186, endPoint x: 496, endPoint y: 167, distance: 25.2
click at [496, 167] on div at bounding box center [568, 194] width 479 height 107
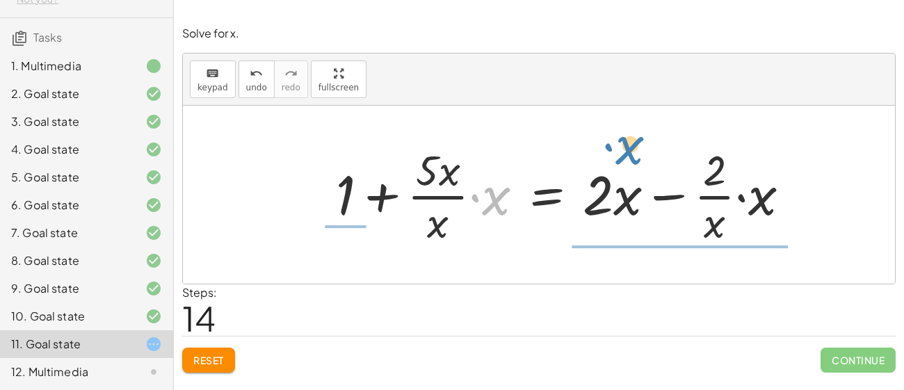
drag, startPoint x: 489, startPoint y: 190, endPoint x: 622, endPoint y: 145, distance: 141.1
click at [622, 145] on div at bounding box center [568, 194] width 479 height 107
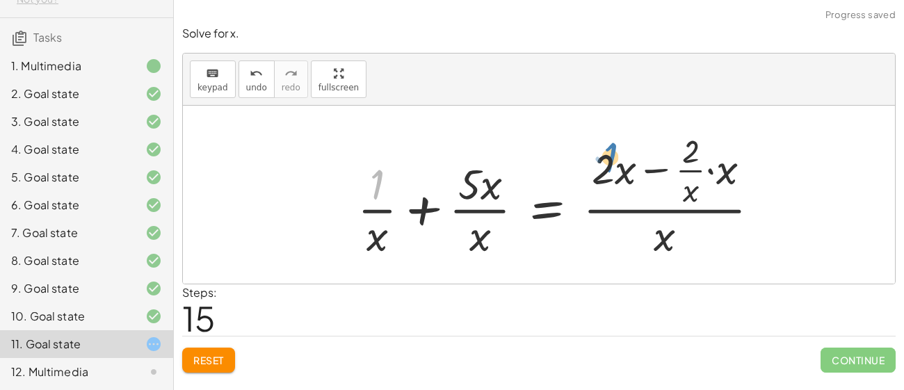
drag, startPoint x: 379, startPoint y: 165, endPoint x: 631, endPoint y: 136, distance: 253.3
click at [631, 136] on div at bounding box center [563, 195] width 427 height 134
drag, startPoint x: 610, startPoint y: 163, endPoint x: 698, endPoint y: 142, distance: 90.2
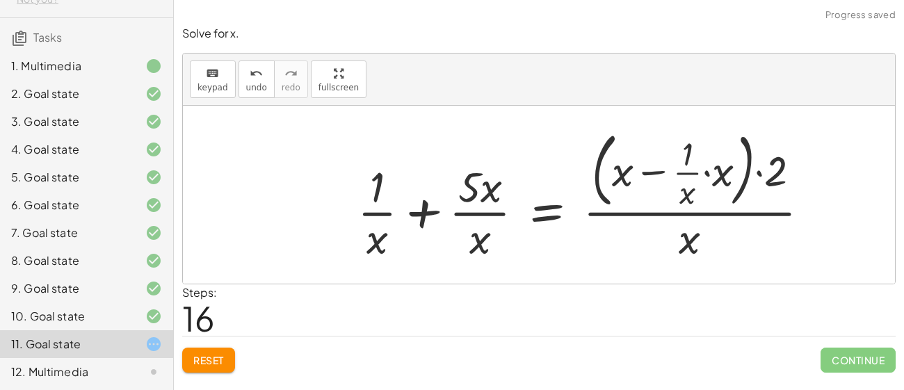
click at [231, 350] on button "Reset" at bounding box center [208, 360] width 53 height 25
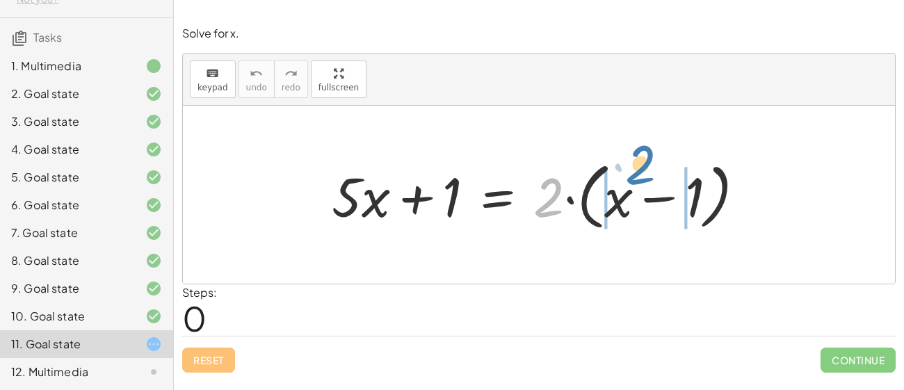
drag, startPoint x: 558, startPoint y: 179, endPoint x: 651, endPoint y: 148, distance: 97.6
click at [651, 148] on div "· 2 + · 5 · x + 1 = · 2 · ( + x − 1 )" at bounding box center [539, 195] width 712 height 178
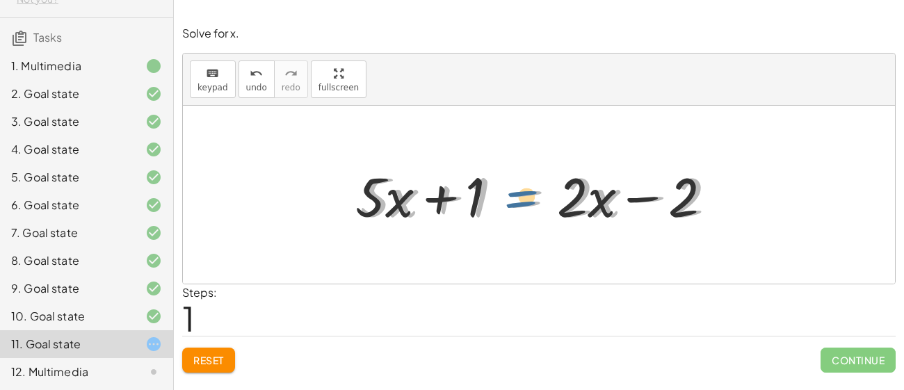
drag, startPoint x: 496, startPoint y: 197, endPoint x: 486, endPoint y: 197, distance: 10.4
click at [486, 197] on div at bounding box center [544, 195] width 382 height 72
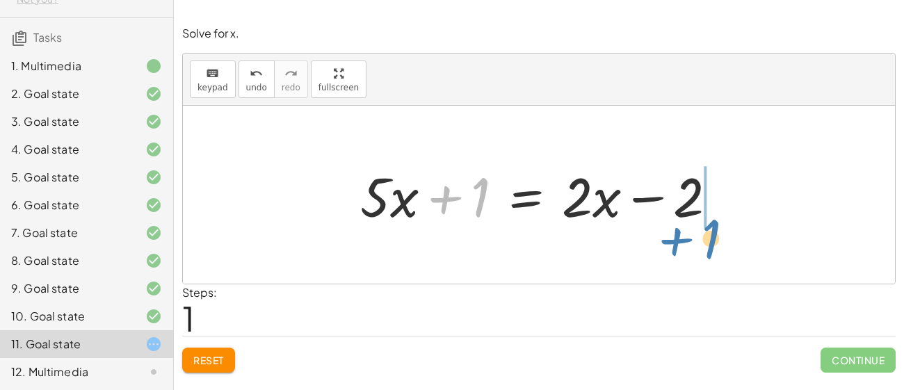
drag, startPoint x: 479, startPoint y: 195, endPoint x: 712, endPoint y: 236, distance: 236.5
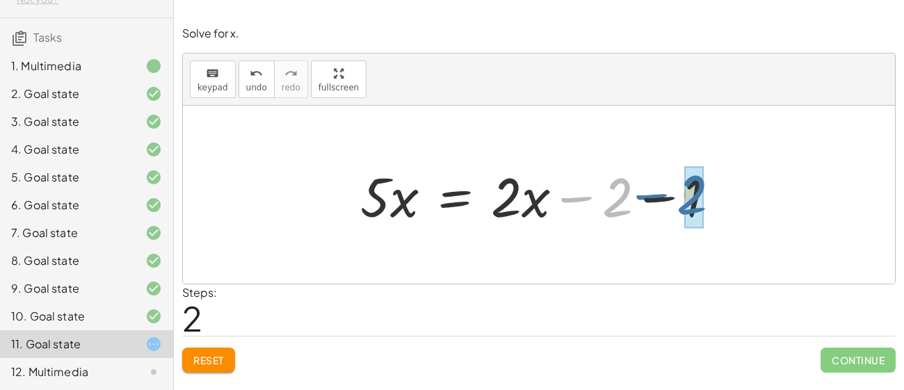
drag, startPoint x: 612, startPoint y: 199, endPoint x: 680, endPoint y: 197, distance: 67.5
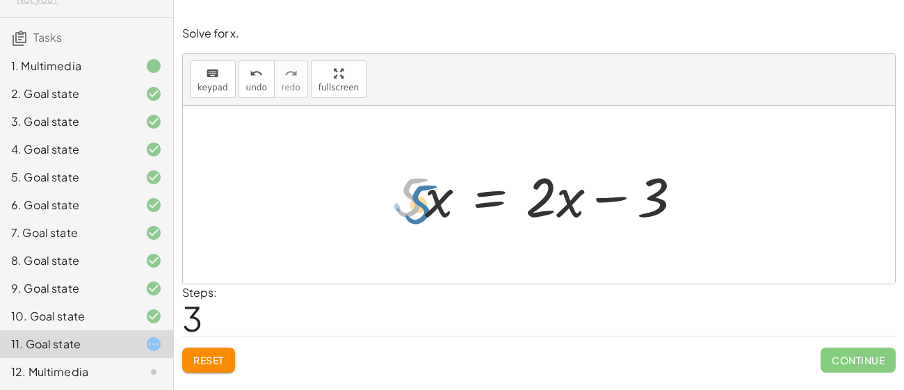
click at [419, 204] on div at bounding box center [543, 195] width 311 height 72
drag, startPoint x: 546, startPoint y: 198, endPoint x: 550, endPoint y: 214, distance: 16.7
click at [550, 214] on div at bounding box center [543, 195] width 311 height 72
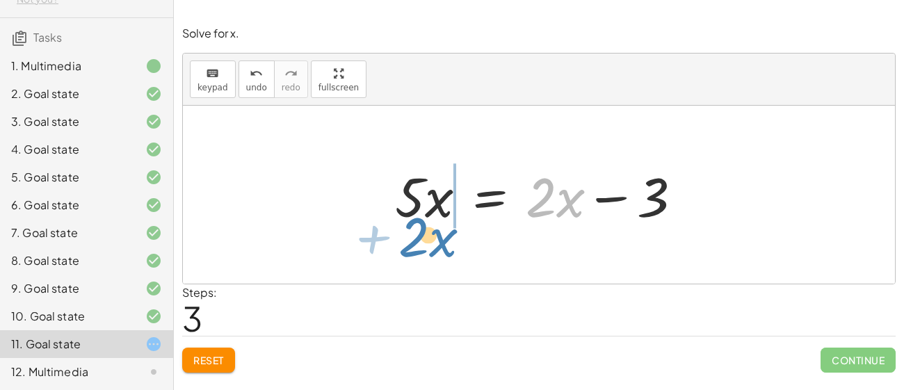
drag, startPoint x: 562, startPoint y: 206, endPoint x: 435, endPoint y: 246, distance: 133.2
click at [435, 246] on div "+ · 5 · x + 1 = · 2 · ( + x − 1 ) + · 5 · x + 1 = + · 2 · x − · 2 · 1 + · 5 · x…" at bounding box center [539, 195] width 712 height 178
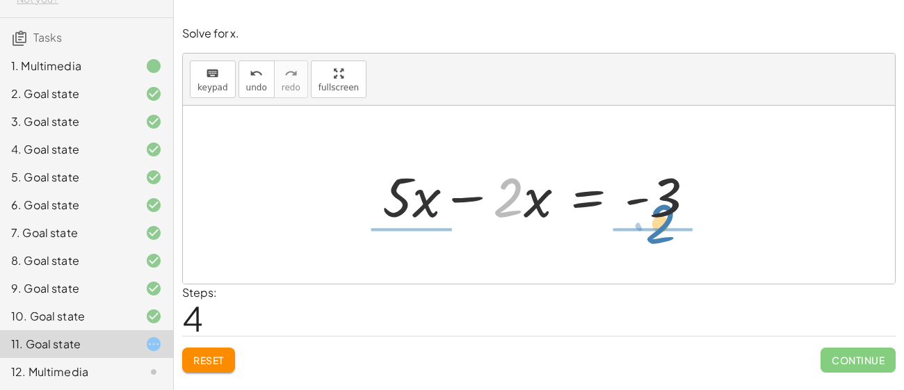
drag, startPoint x: 513, startPoint y: 211, endPoint x: 664, endPoint y: 237, distance: 153.8
click at [664, 237] on div "+ · 5 · x + 1 = · 2 · ( + x − 1 ) + · 5 · x + 1 = + · 2 · x − · 2 · 1 + · 5 · x…" at bounding box center [539, 195] width 712 height 178
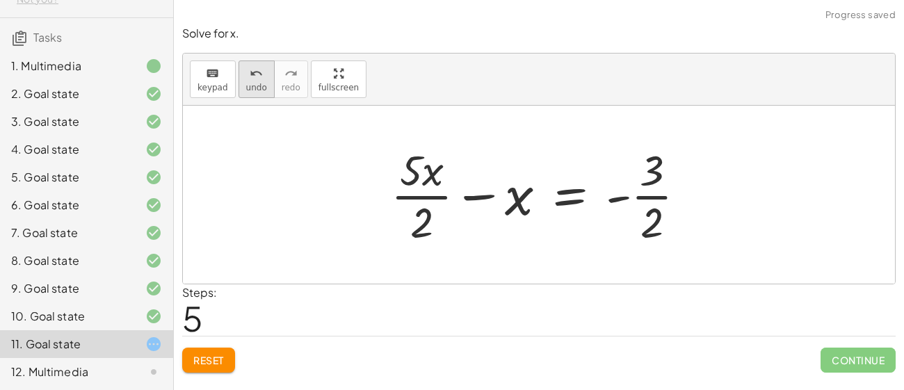
click at [250, 77] on icon "undo" at bounding box center [256, 73] width 13 height 17
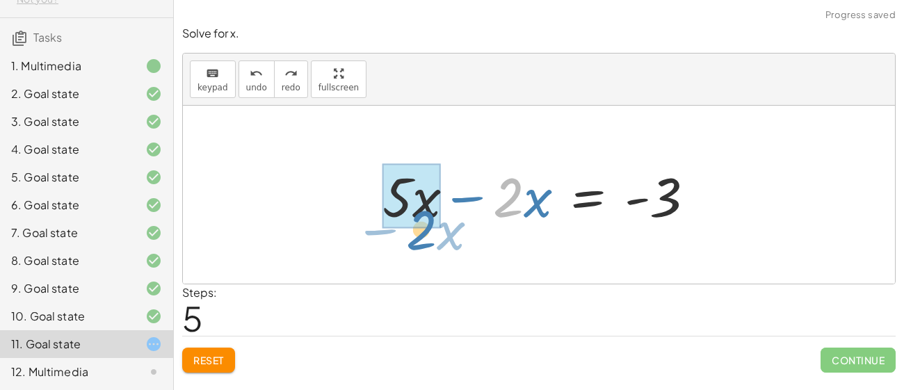
drag, startPoint x: 506, startPoint y: 198, endPoint x: 419, endPoint y: 231, distance: 92.8
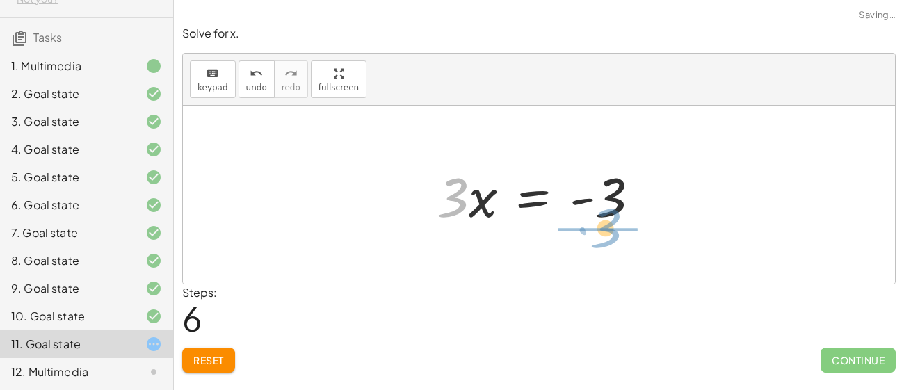
drag, startPoint x: 461, startPoint y: 200, endPoint x: 614, endPoint y: 228, distance: 156.1
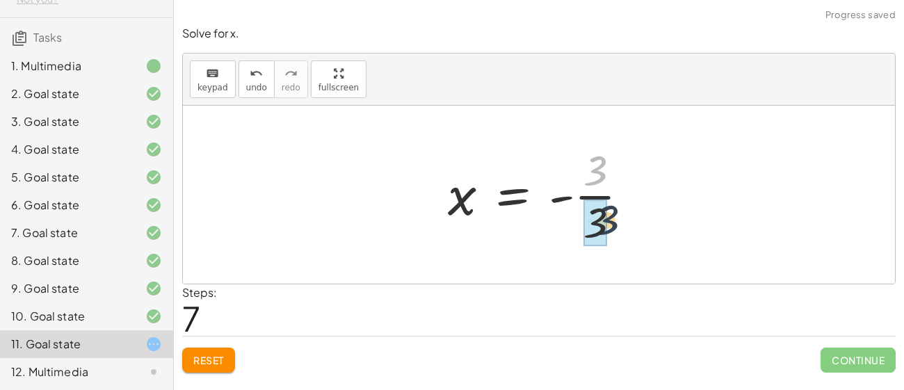
drag, startPoint x: 583, startPoint y: 172, endPoint x: 599, endPoint y: 238, distance: 67.9
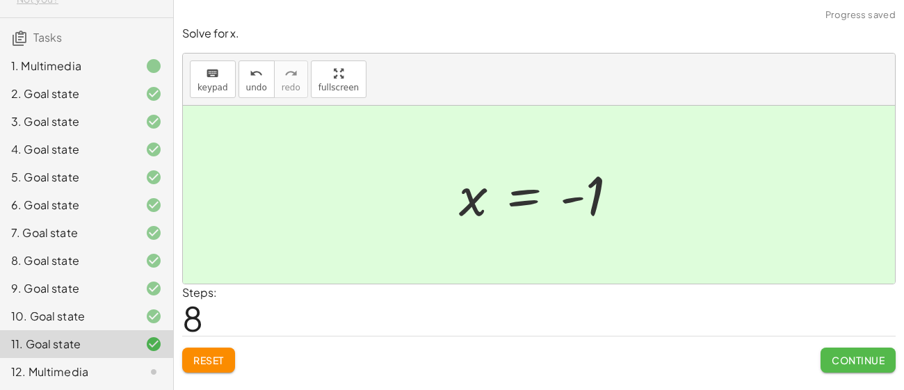
click at [849, 360] on span "Continue" at bounding box center [857, 360] width 53 height 13
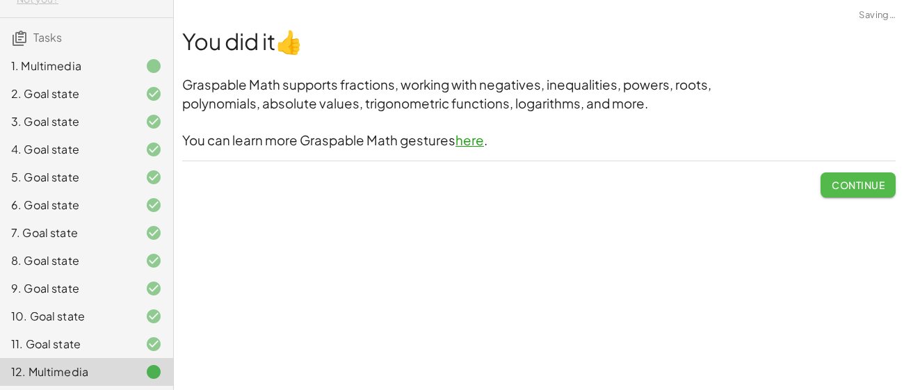
click at [837, 176] on button "Continue" at bounding box center [857, 184] width 75 height 25
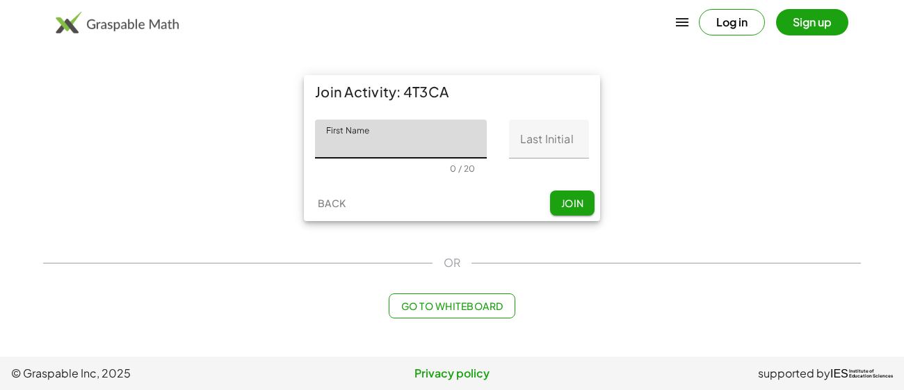
type input "*"
type input "********"
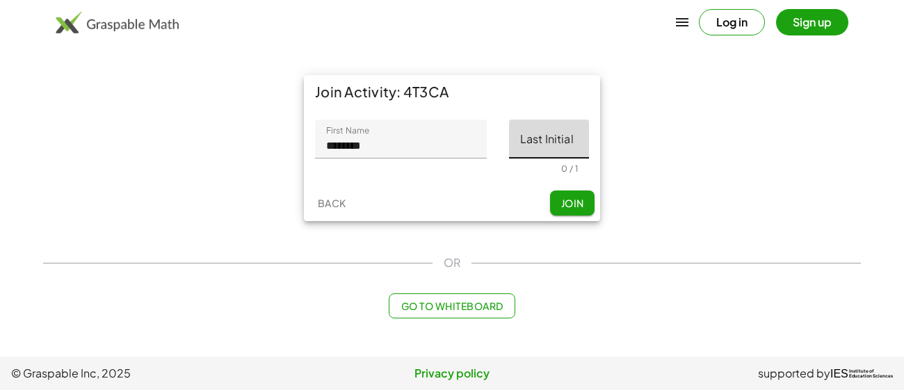
click at [549, 131] on input "Last Initial" at bounding box center [549, 139] width 80 height 39
type input "*"
click at [563, 191] on button "Join" at bounding box center [572, 202] width 44 height 25
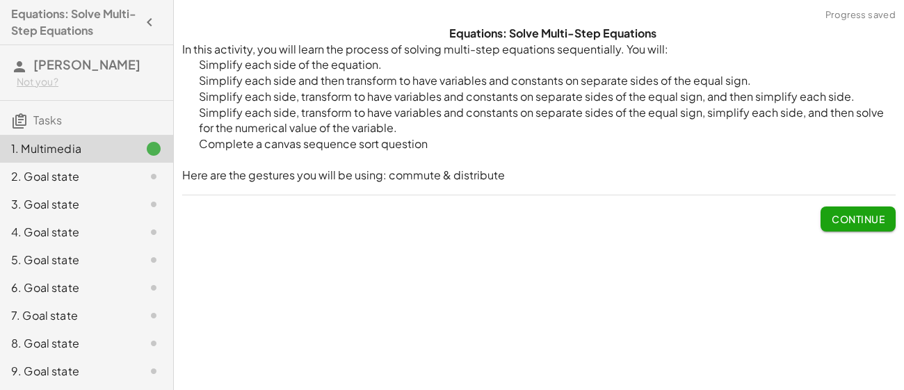
click at [838, 205] on span "Continue" at bounding box center [857, 213] width 75 height 36
click at [838, 209] on button "Continue" at bounding box center [857, 218] width 75 height 25
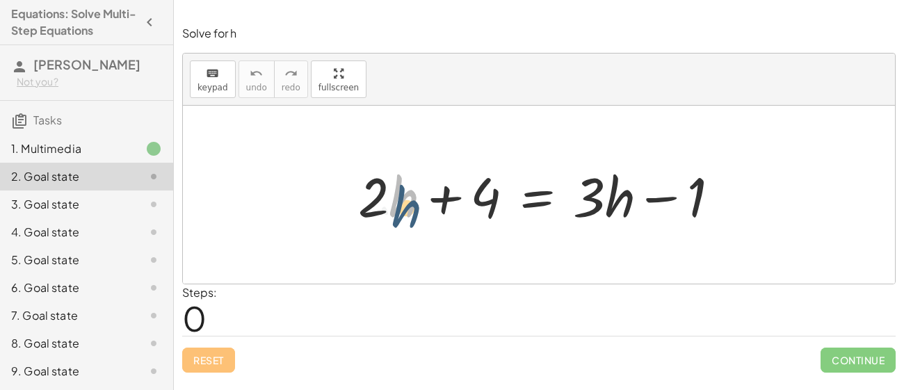
drag, startPoint x: 396, startPoint y: 200, endPoint x: 399, endPoint y: 211, distance: 11.5
click at [399, 211] on div at bounding box center [544, 195] width 386 height 72
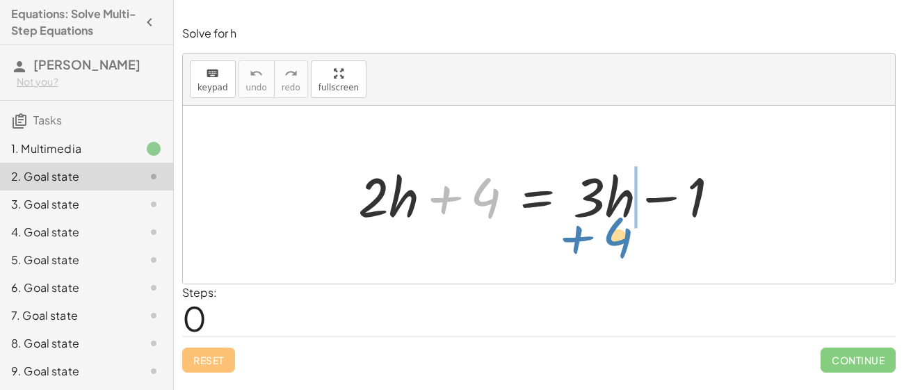
drag, startPoint x: 482, startPoint y: 202, endPoint x: 614, endPoint y: 241, distance: 137.9
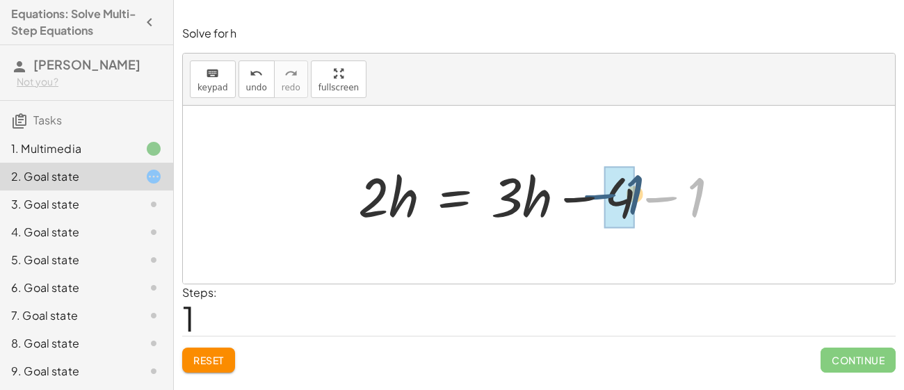
drag, startPoint x: 678, startPoint y: 193, endPoint x: 600, endPoint y: 190, distance: 78.6
click at [600, 190] on div at bounding box center [544, 195] width 386 height 72
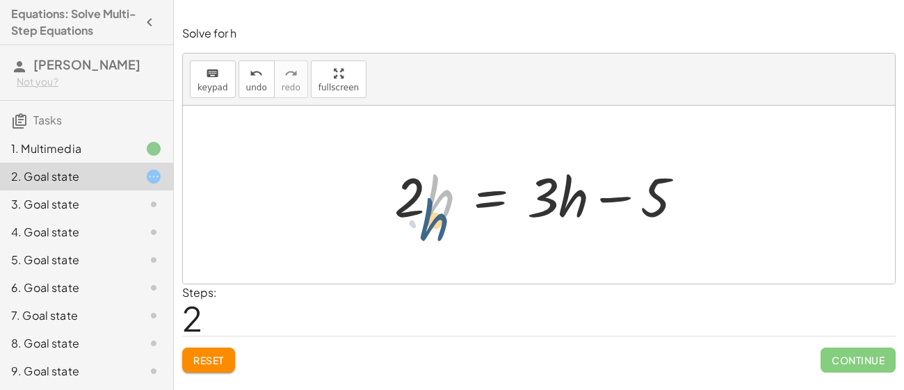
drag, startPoint x: 439, startPoint y: 202, endPoint x: 432, endPoint y: 204, distance: 7.3
click at [432, 204] on div at bounding box center [544, 195] width 314 height 72
click at [415, 196] on div at bounding box center [544, 195] width 314 height 72
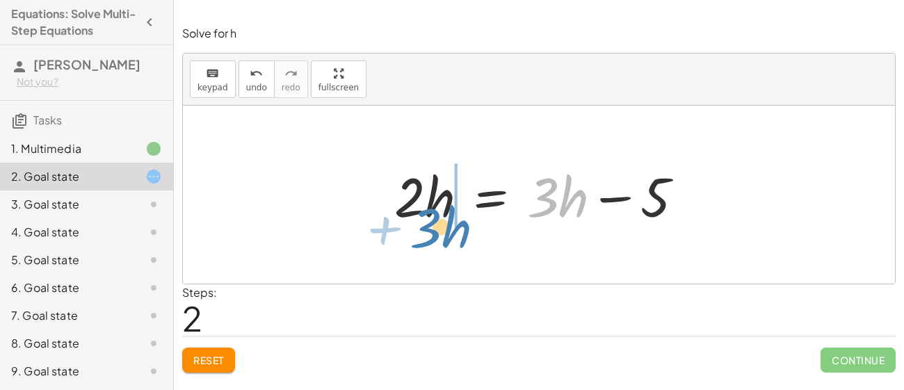
drag, startPoint x: 559, startPoint y: 195, endPoint x: 441, endPoint y: 225, distance: 121.4
click at [441, 225] on div at bounding box center [539, 195] width 304 height 72
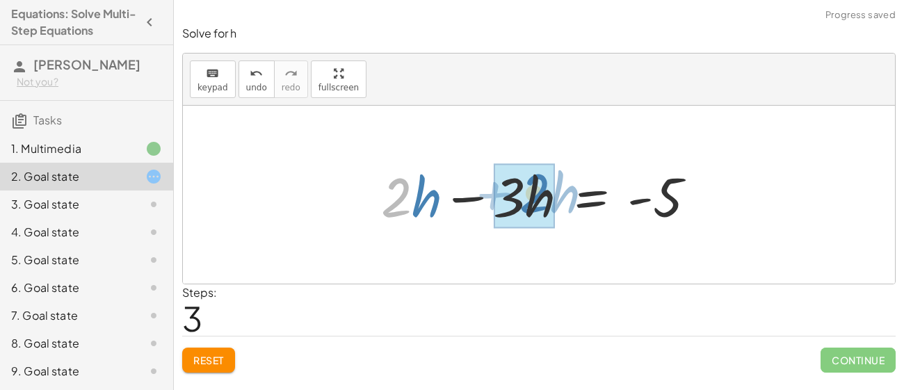
drag, startPoint x: 388, startPoint y: 211, endPoint x: 532, endPoint y: 206, distance: 144.6
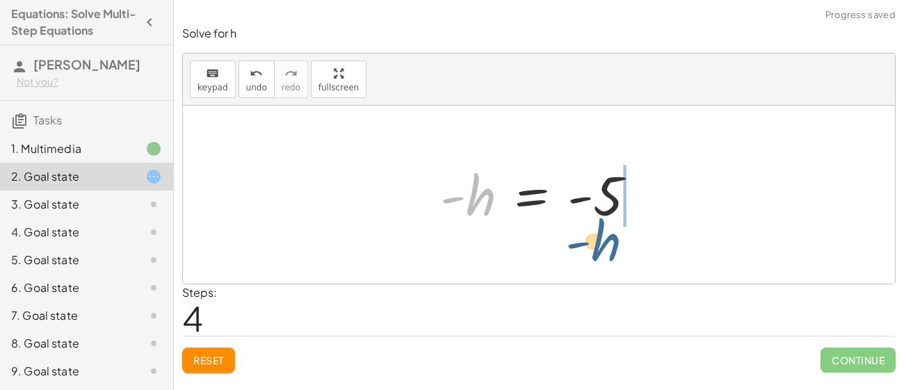
drag, startPoint x: 483, startPoint y: 202, endPoint x: 614, endPoint y: 235, distance: 134.7
click at [614, 235] on div "+ · 2 · h + 4 = + · 3 · h − 1 · 2 · h = + · 3 · h − 4 − 1 · 2 · h = + · 3 · h −…" at bounding box center [539, 195] width 712 height 178
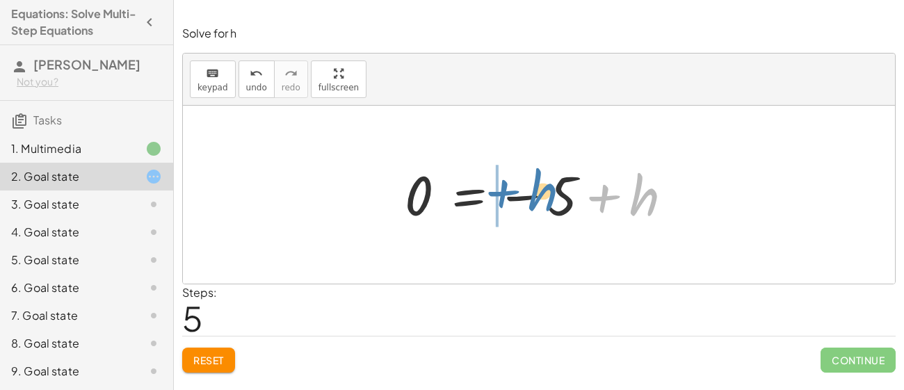
drag, startPoint x: 592, startPoint y: 192, endPoint x: 509, endPoint y: 188, distance: 83.5
click at [509, 188] on div at bounding box center [544, 195] width 293 height 69
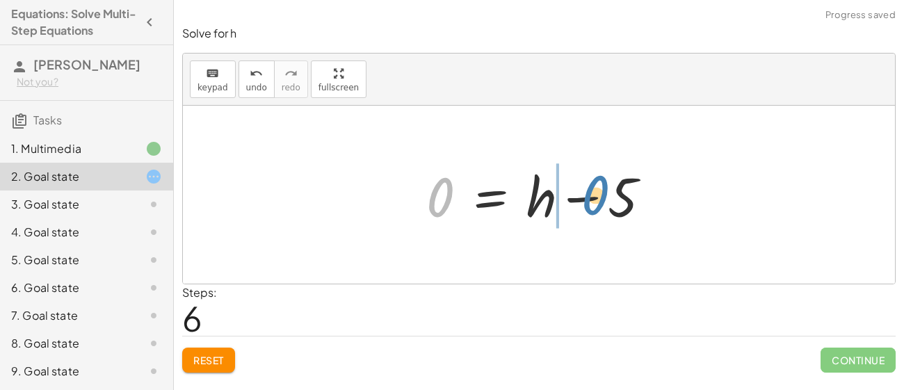
drag, startPoint x: 426, startPoint y: 194, endPoint x: 582, endPoint y: 192, distance: 155.7
click at [582, 192] on div at bounding box center [544, 195] width 250 height 72
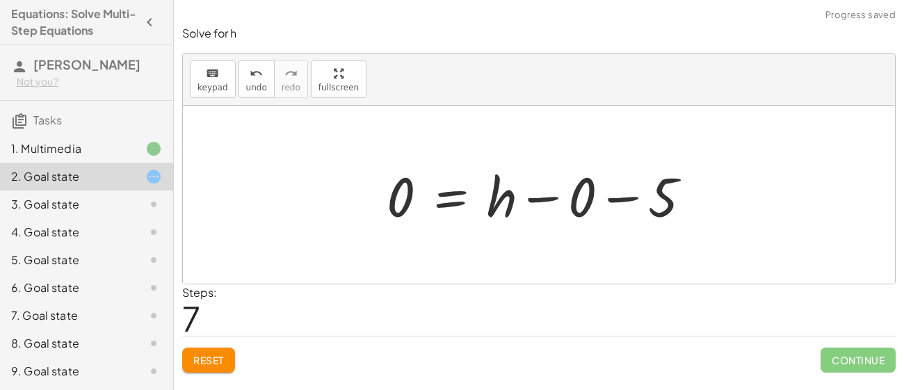
click at [209, 354] on span "Reset" at bounding box center [208, 360] width 31 height 13
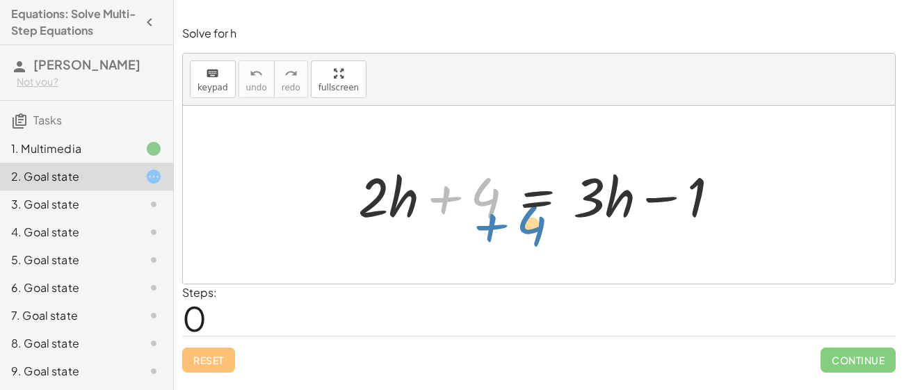
drag, startPoint x: 475, startPoint y: 201, endPoint x: 498, endPoint y: 218, distance: 28.8
click at [498, 218] on div at bounding box center [544, 195] width 386 height 72
drag, startPoint x: 484, startPoint y: 200, endPoint x: 623, endPoint y: 220, distance: 141.0
click at [623, 220] on div at bounding box center [544, 195] width 386 height 72
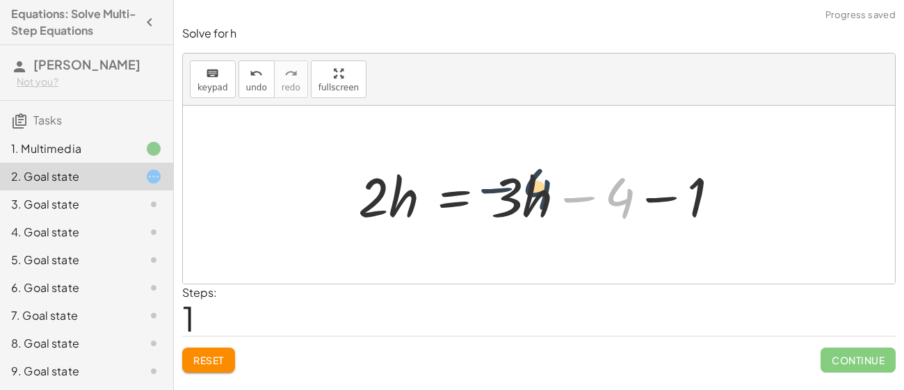
drag, startPoint x: 608, startPoint y: 196, endPoint x: 524, endPoint y: 187, distance: 84.6
click at [524, 187] on div at bounding box center [544, 195] width 386 height 72
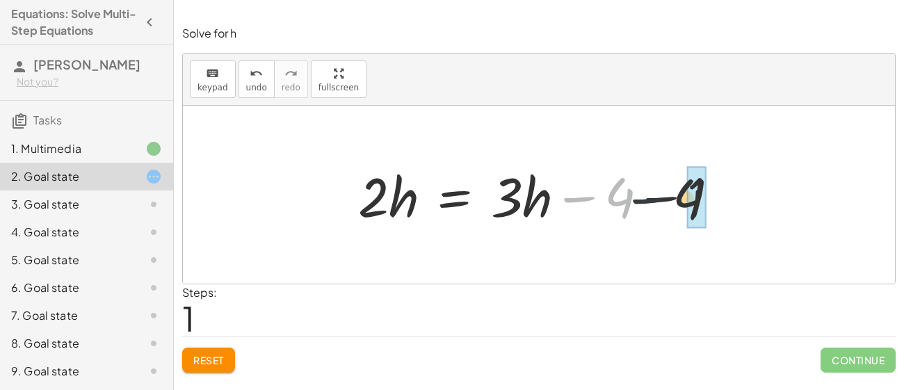
drag, startPoint x: 600, startPoint y: 195, endPoint x: 693, endPoint y: 198, distance: 93.2
click at [693, 198] on div at bounding box center [544, 195] width 386 height 72
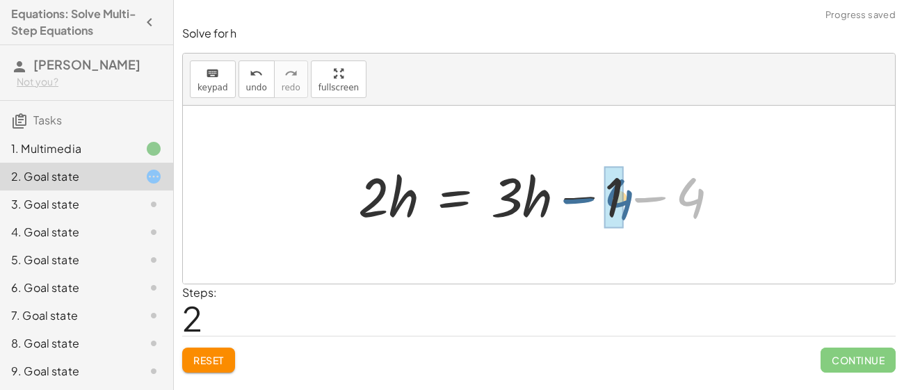
drag, startPoint x: 696, startPoint y: 192, endPoint x: 622, endPoint y: 193, distance: 74.4
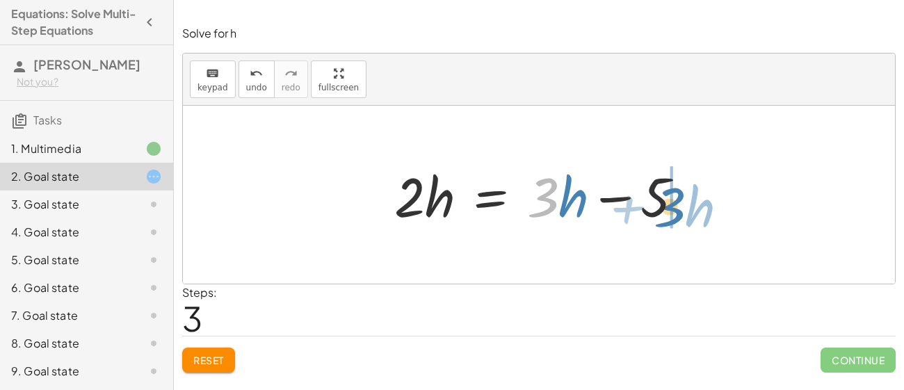
drag, startPoint x: 539, startPoint y: 204, endPoint x: 659, endPoint y: 211, distance: 120.5
click at [659, 211] on div at bounding box center [544, 195] width 314 height 72
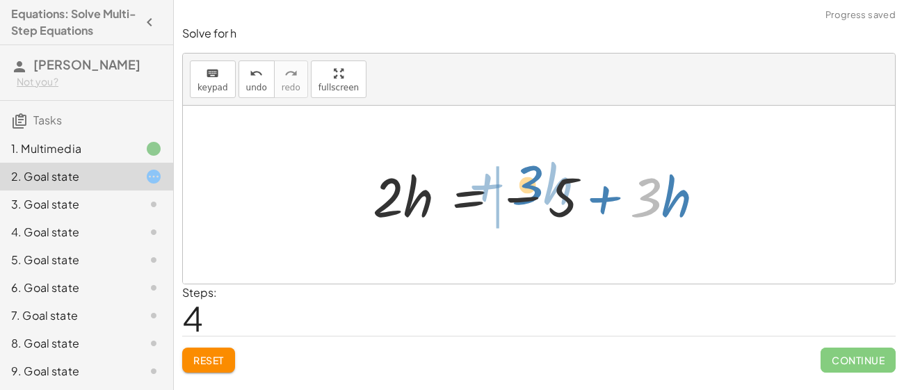
drag, startPoint x: 656, startPoint y: 200, endPoint x: 534, endPoint y: 187, distance: 123.0
click at [534, 187] on div at bounding box center [544, 195] width 357 height 72
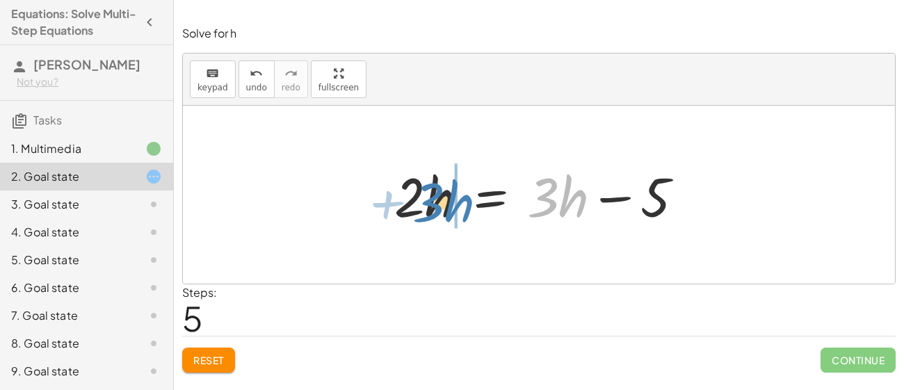
drag, startPoint x: 539, startPoint y: 206, endPoint x: 423, endPoint y: 210, distance: 115.4
click at [423, 210] on div at bounding box center [539, 195] width 304 height 72
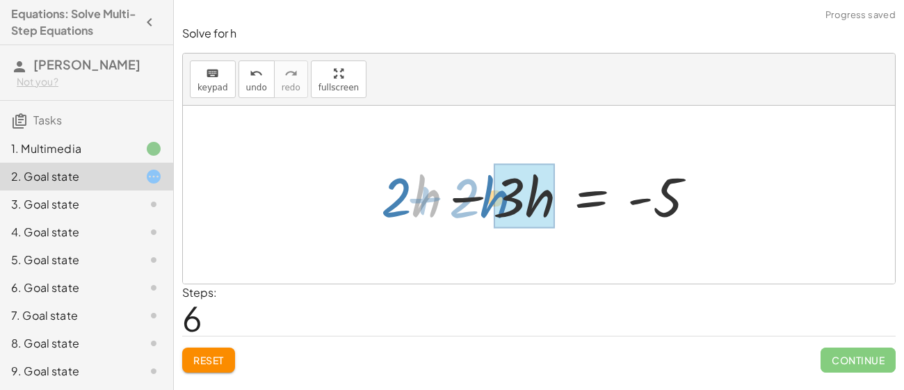
drag, startPoint x: 429, startPoint y: 202, endPoint x: 503, endPoint y: 203, distance: 74.4
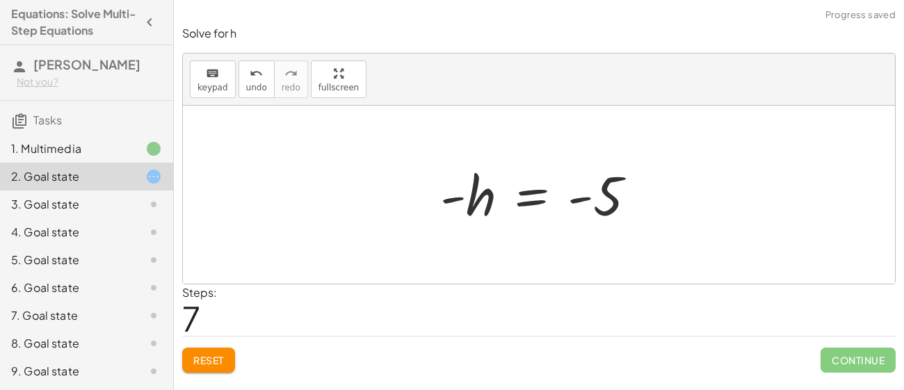
click at [575, 197] on div at bounding box center [543, 195] width 221 height 69
drag, startPoint x: 575, startPoint y: 197, endPoint x: 428, endPoint y: 203, distance: 147.5
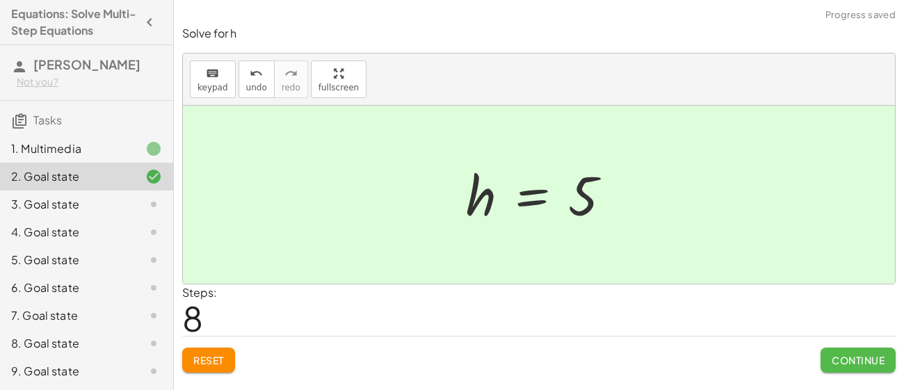
click at [831, 368] on button "Continue" at bounding box center [857, 360] width 75 height 25
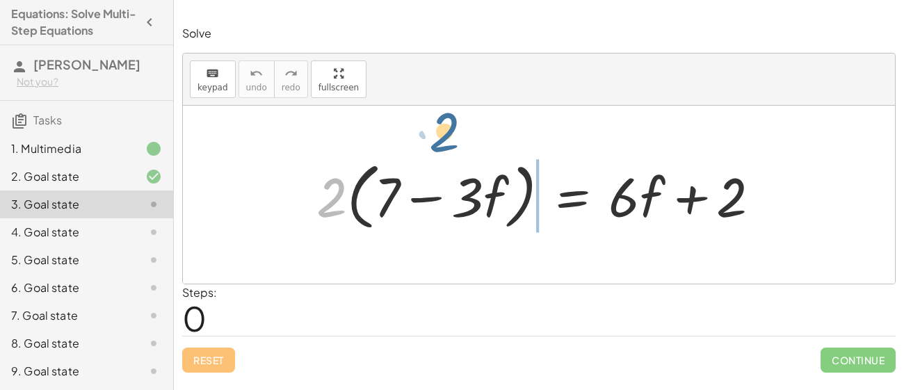
drag, startPoint x: 345, startPoint y: 207, endPoint x: 468, endPoint y: 147, distance: 137.1
click at [468, 147] on div "· 2 · 2 · ( + 7 − · 3 · f ) = + · 6 · f + 2" at bounding box center [539, 195] width 712 height 178
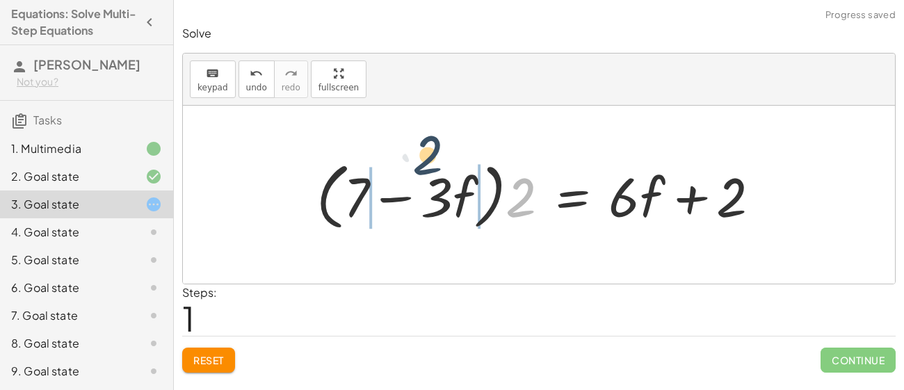
drag, startPoint x: 525, startPoint y: 191, endPoint x: 420, endPoint y: 154, distance: 111.2
click at [420, 155] on div at bounding box center [543, 195] width 468 height 80
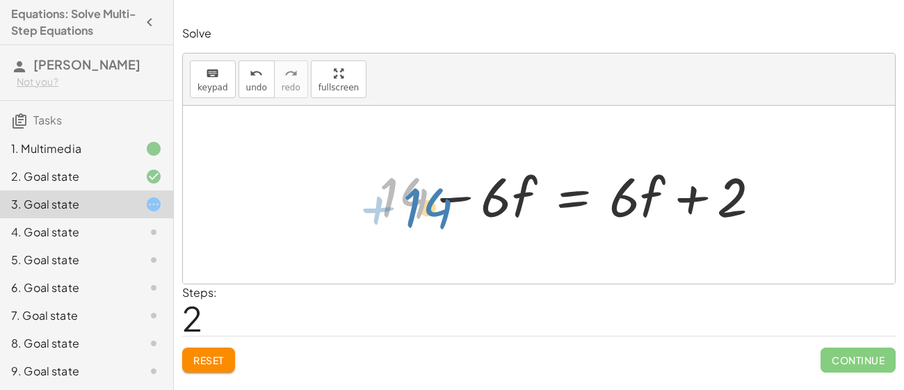
drag, startPoint x: 414, startPoint y: 184, endPoint x: 426, endPoint y: 191, distance: 13.7
click at [426, 191] on div at bounding box center [575, 195] width 407 height 72
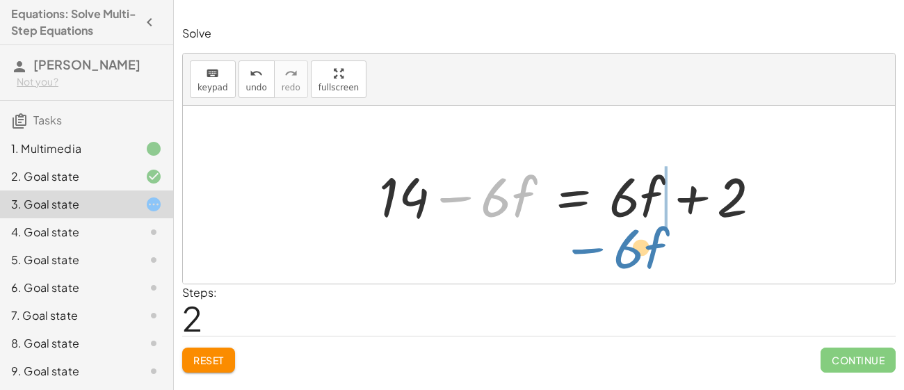
drag, startPoint x: 516, startPoint y: 191, endPoint x: 647, endPoint y: 229, distance: 136.8
click at [647, 229] on div at bounding box center [575, 195] width 407 height 72
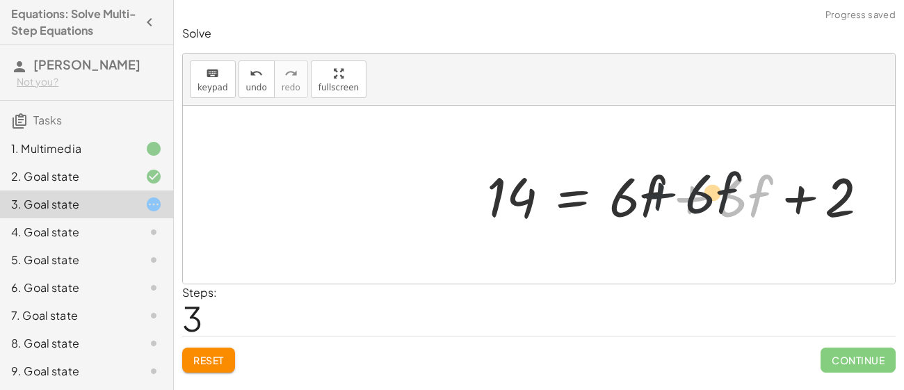
drag, startPoint x: 707, startPoint y: 206, endPoint x: 644, endPoint y: 200, distance: 62.9
click at [644, 200] on div at bounding box center [683, 195] width 407 height 72
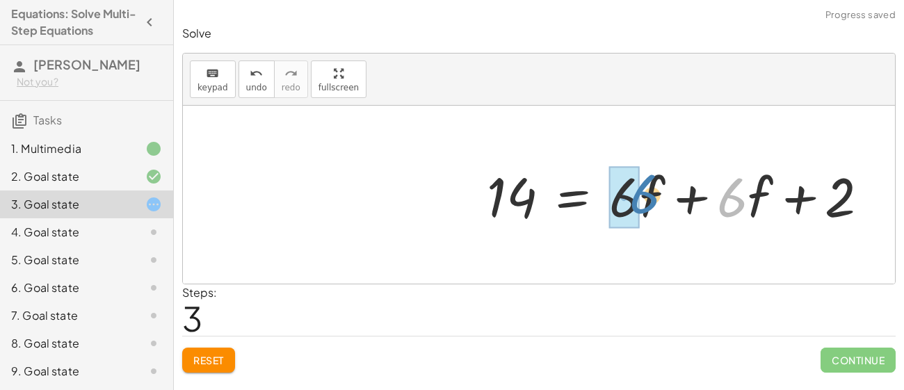
drag, startPoint x: 737, startPoint y: 190, endPoint x: 637, endPoint y: 183, distance: 100.3
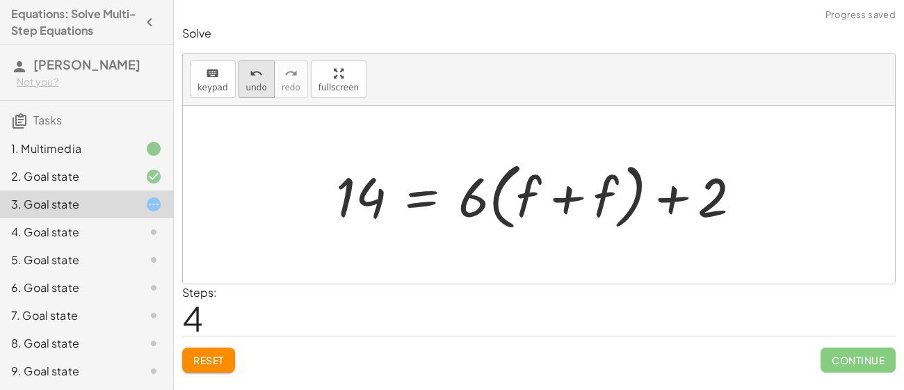
click at [246, 78] on div "undo" at bounding box center [256, 73] width 21 height 17
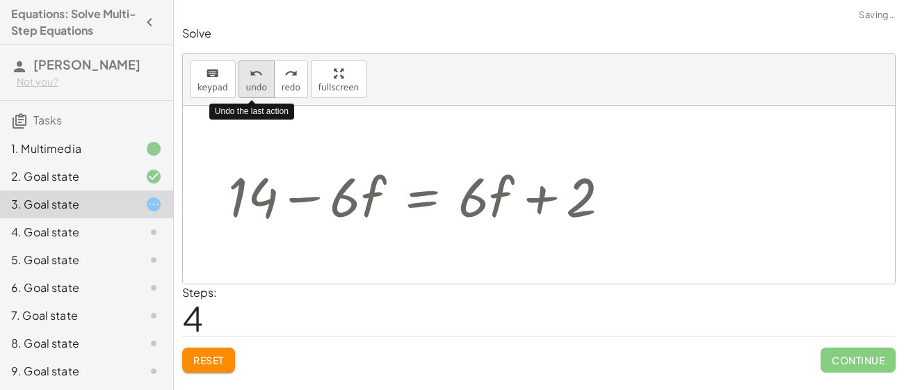
click at [246, 78] on div "undo" at bounding box center [256, 73] width 21 height 17
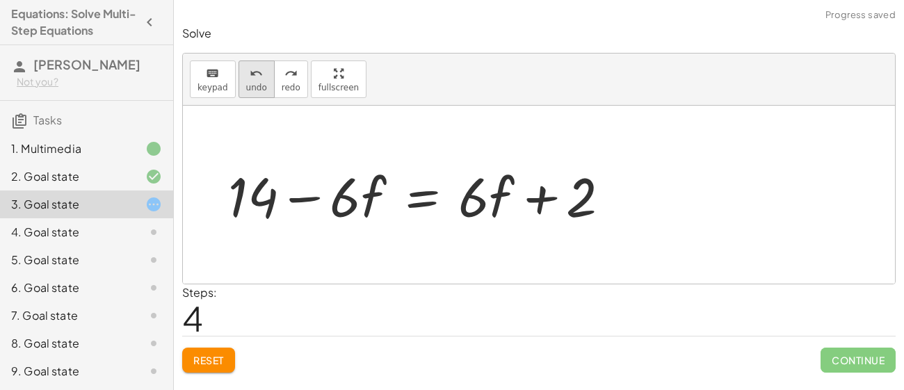
click at [257, 79] on icon "undo" at bounding box center [256, 73] width 13 height 17
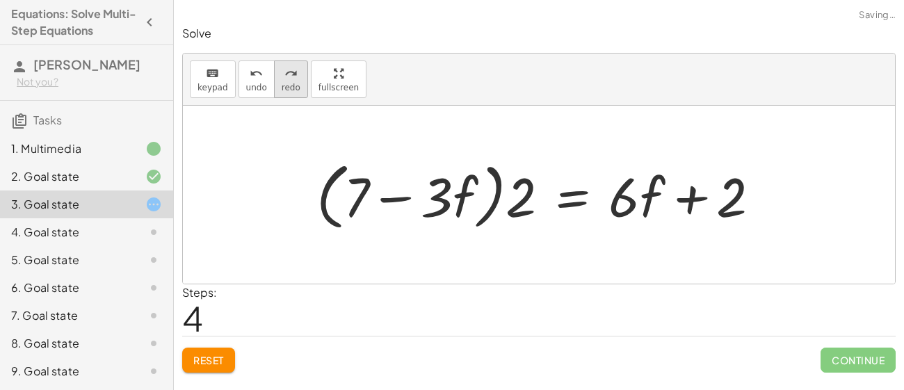
click at [277, 81] on button "redo redo" at bounding box center [291, 79] width 34 height 38
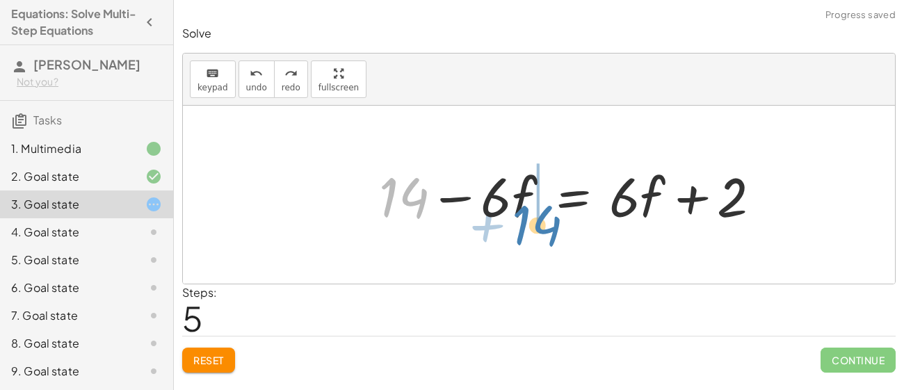
drag, startPoint x: 398, startPoint y: 200, endPoint x: 530, endPoint y: 227, distance: 134.8
click at [530, 227] on div at bounding box center [575, 195] width 407 height 72
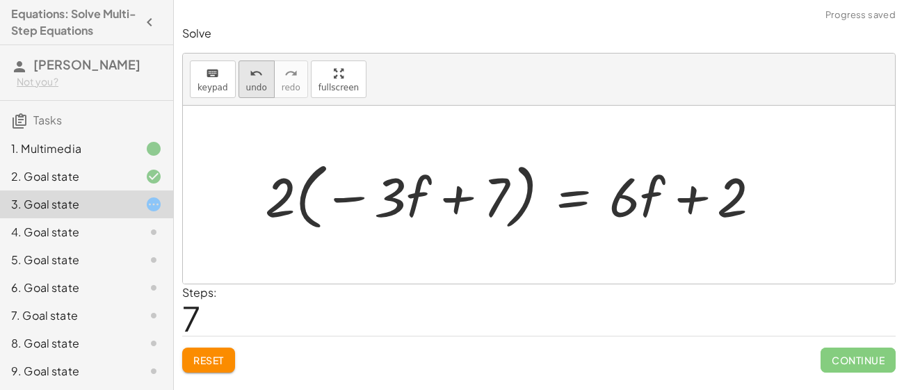
click at [263, 85] on button "undo undo" at bounding box center [256, 79] width 36 height 38
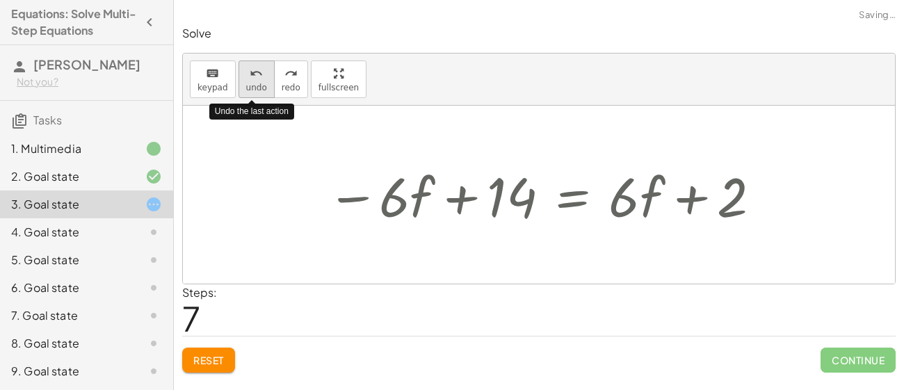
click at [263, 85] on button "undo undo" at bounding box center [256, 79] width 36 height 38
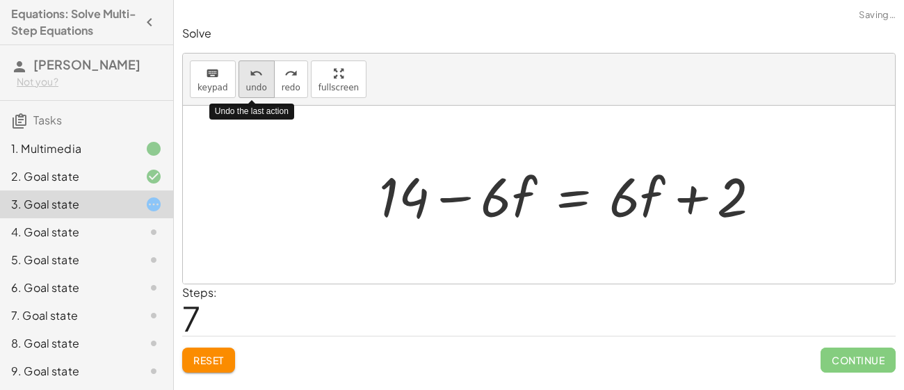
click at [263, 85] on button "undo undo" at bounding box center [256, 79] width 36 height 38
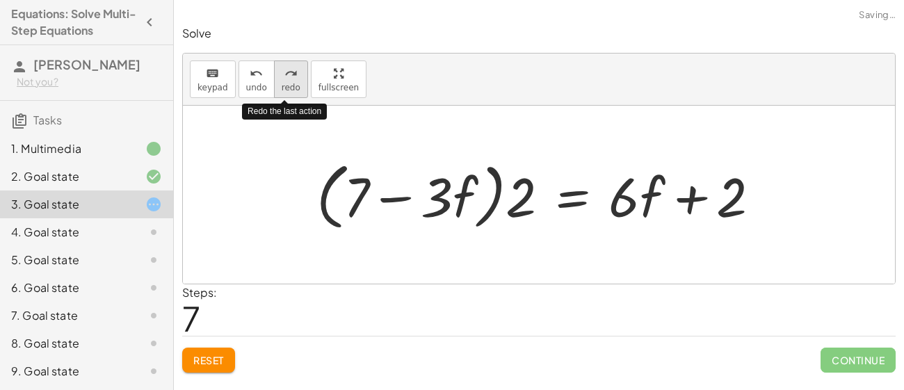
click at [281, 83] on span "redo" at bounding box center [290, 88] width 19 height 10
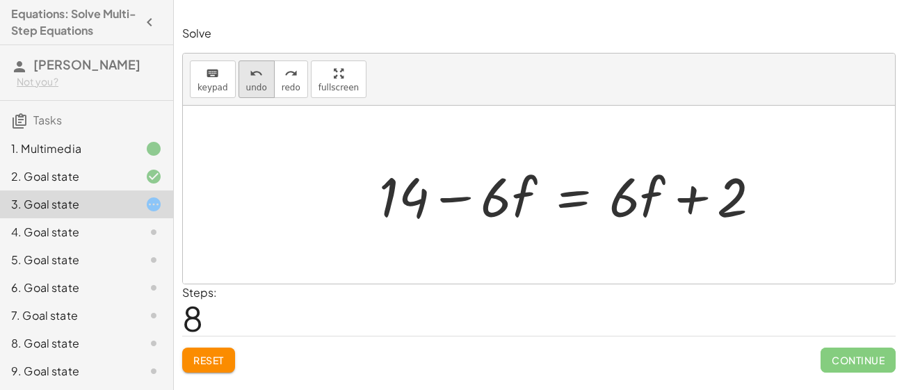
click at [247, 87] on span "undo" at bounding box center [256, 88] width 21 height 10
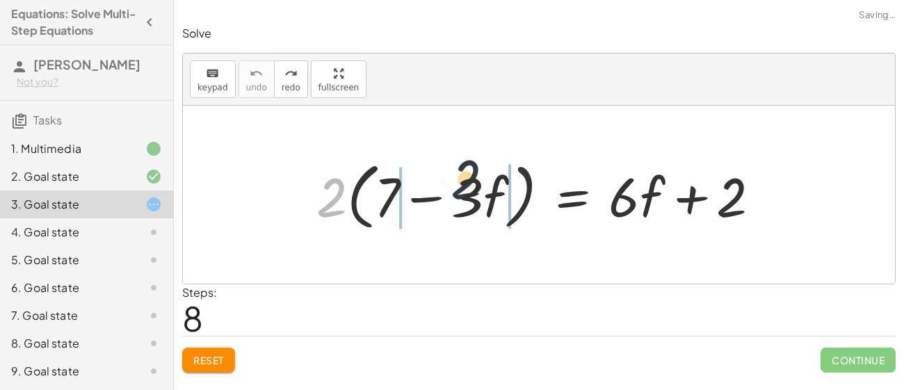
drag, startPoint x: 325, startPoint y: 221, endPoint x: 480, endPoint y: 199, distance: 155.9
click at [480, 199] on div at bounding box center [543, 195] width 468 height 80
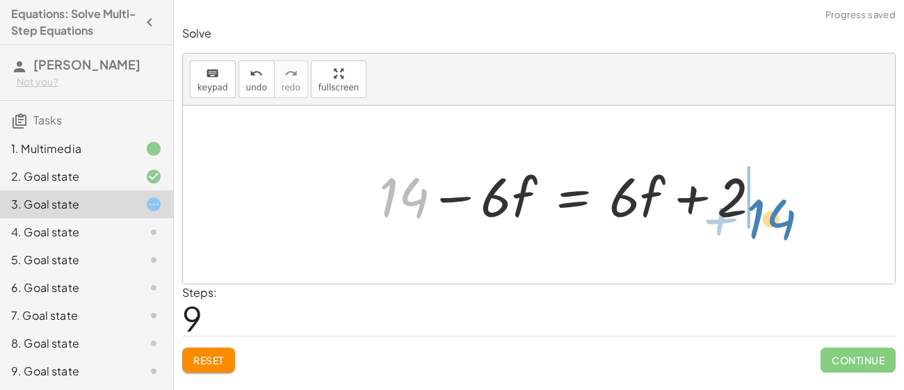
drag, startPoint x: 404, startPoint y: 197, endPoint x: 770, endPoint y: 219, distance: 366.9
click at [770, 219] on div at bounding box center [575, 195] width 407 height 72
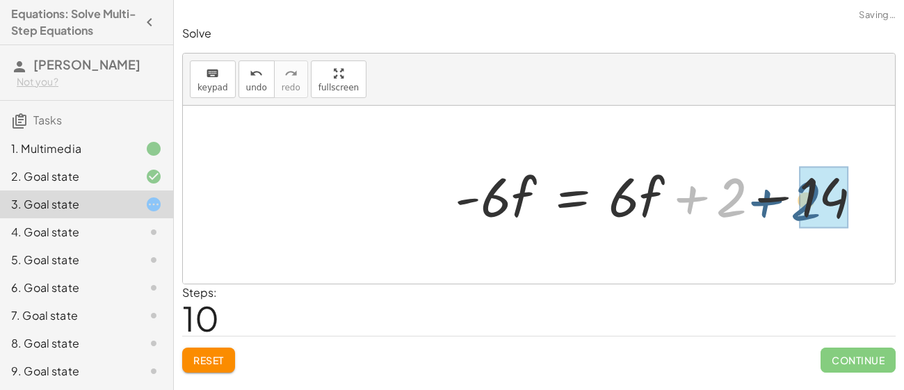
drag, startPoint x: 733, startPoint y: 202, endPoint x: 808, endPoint y: 205, distance: 74.4
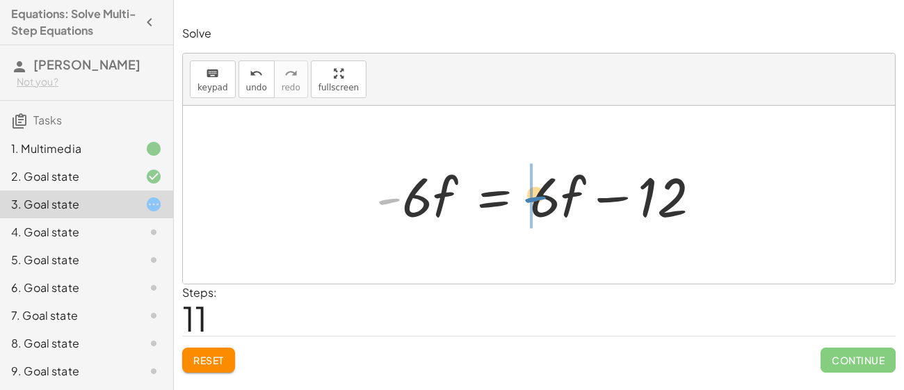
drag, startPoint x: 392, startPoint y: 202, endPoint x: 538, endPoint y: 199, distance: 146.0
click at [538, 199] on div at bounding box center [544, 195] width 350 height 72
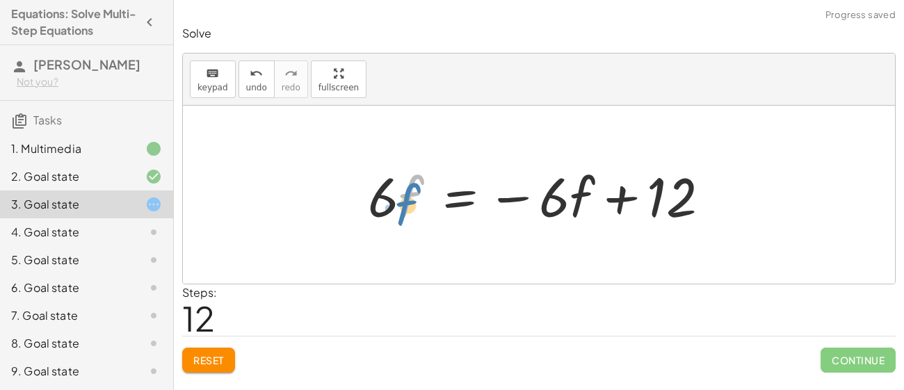
drag, startPoint x: 415, startPoint y: 199, endPoint x: 412, endPoint y: 208, distance: 8.8
click at [412, 208] on div at bounding box center [544, 195] width 366 height 72
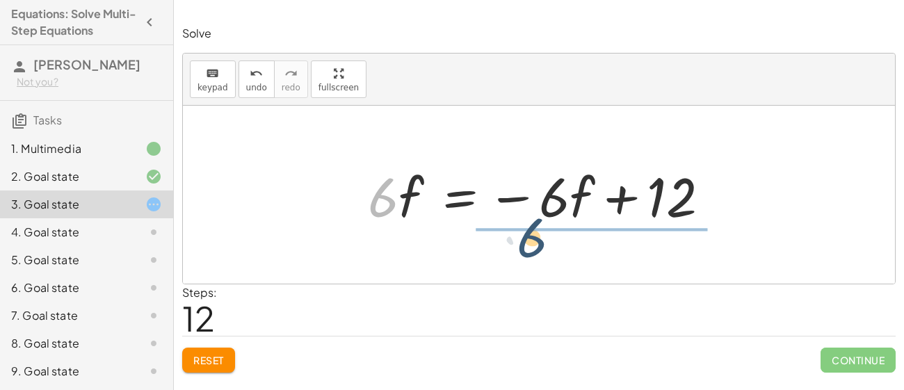
drag, startPoint x: 384, startPoint y: 204, endPoint x: 541, endPoint y: 241, distance: 161.5
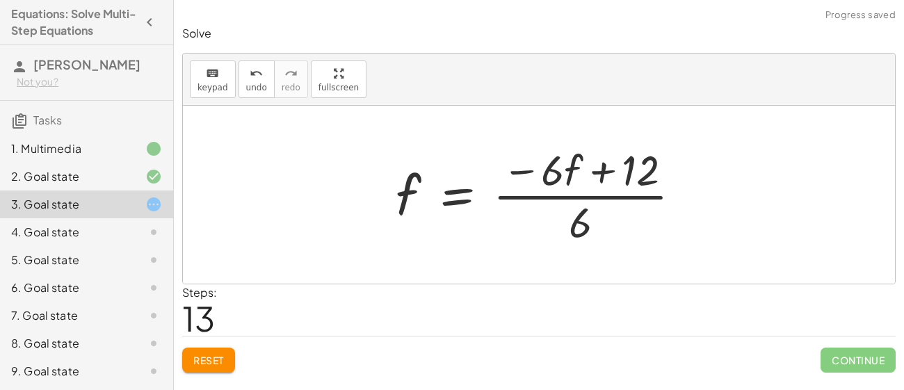
click at [631, 181] on div at bounding box center [544, 194] width 311 height 107
drag, startPoint x: 575, startPoint y: 215, endPoint x: 637, endPoint y: 178, distance: 72.0
click at [637, 178] on div at bounding box center [544, 194] width 311 height 107
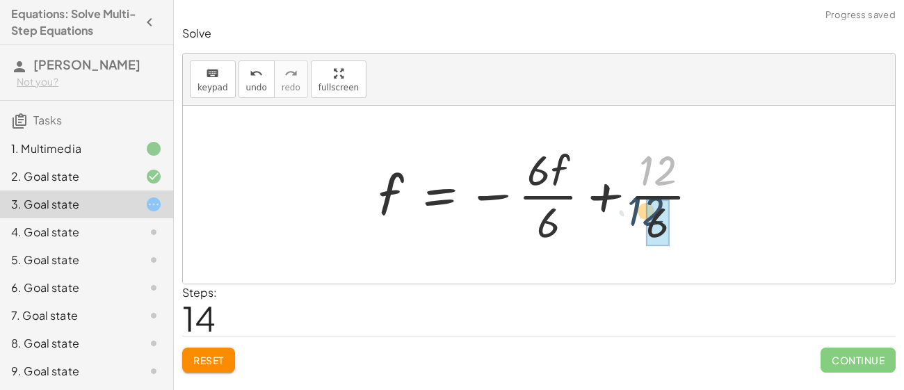
drag, startPoint x: 662, startPoint y: 172, endPoint x: 653, endPoint y: 218, distance: 46.8
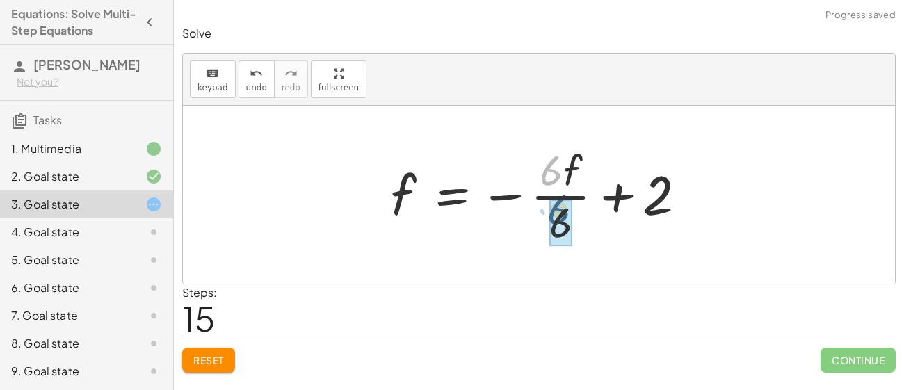
drag, startPoint x: 556, startPoint y: 171, endPoint x: 564, endPoint y: 212, distance: 41.7
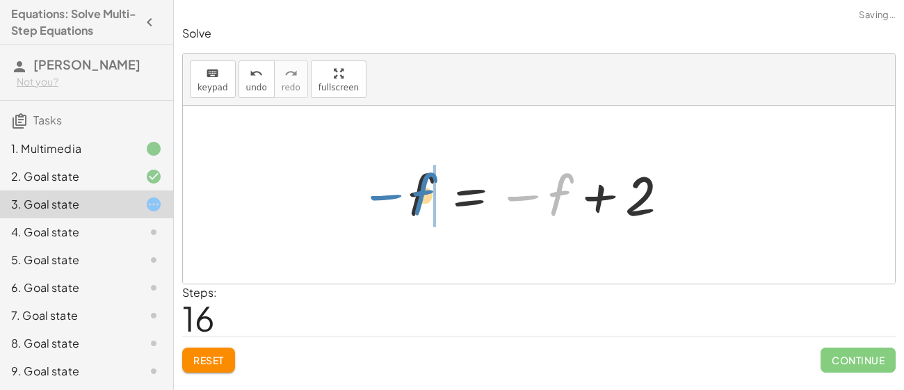
drag, startPoint x: 539, startPoint y: 196, endPoint x: 402, endPoint y: 195, distance: 136.9
click at [402, 195] on div at bounding box center [544, 195] width 286 height 69
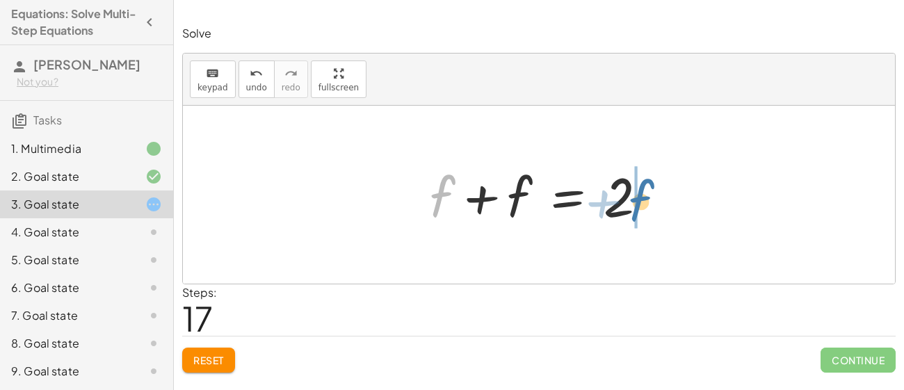
drag, startPoint x: 440, startPoint y: 197, endPoint x: 638, endPoint y: 202, distance: 198.1
click at [638, 202] on div at bounding box center [544, 195] width 243 height 72
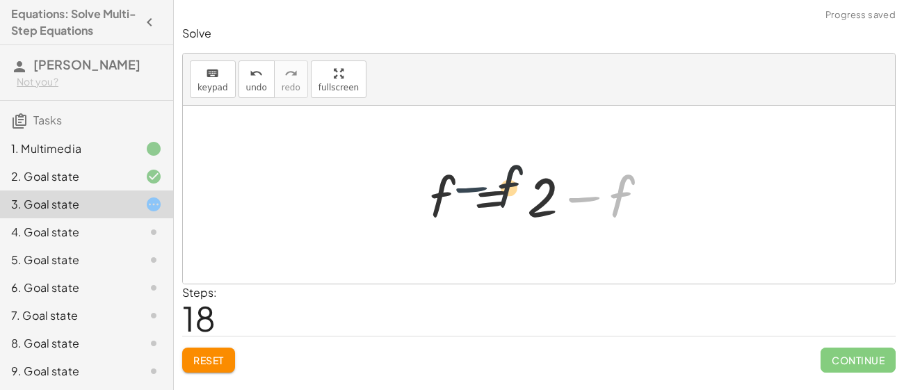
drag, startPoint x: 581, startPoint y: 197, endPoint x: 432, endPoint y: 185, distance: 149.2
click at [432, 185] on div at bounding box center [544, 195] width 243 height 72
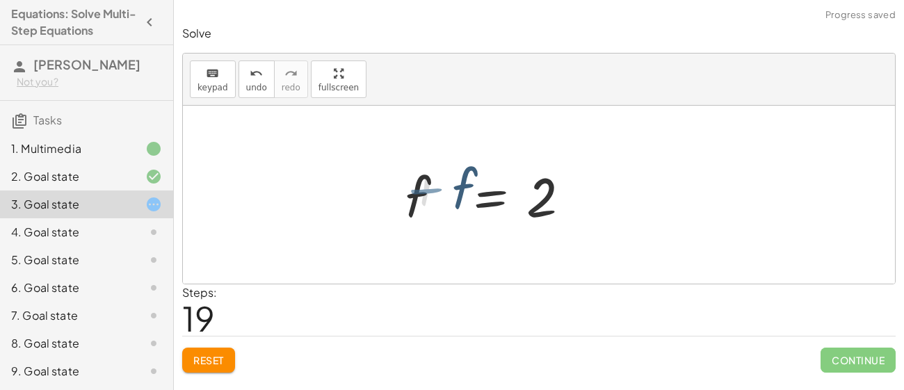
click at [432, 185] on div at bounding box center [466, 195] width 243 height 72
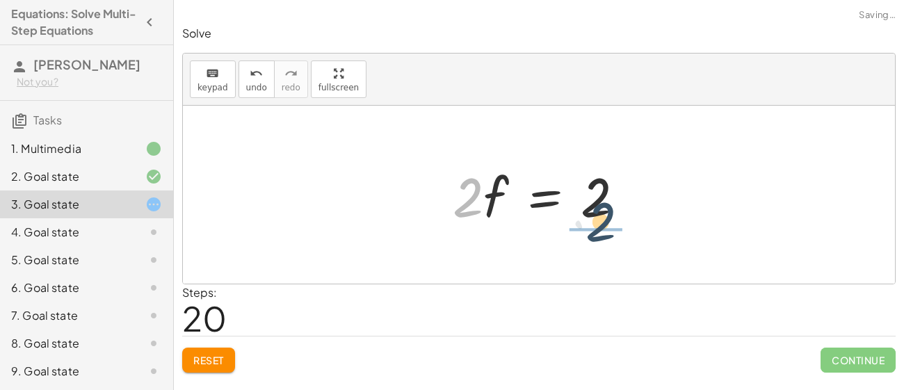
drag, startPoint x: 466, startPoint y: 193, endPoint x: 607, endPoint y: 207, distance: 141.2
click at [607, 207] on div at bounding box center [544, 195] width 197 height 72
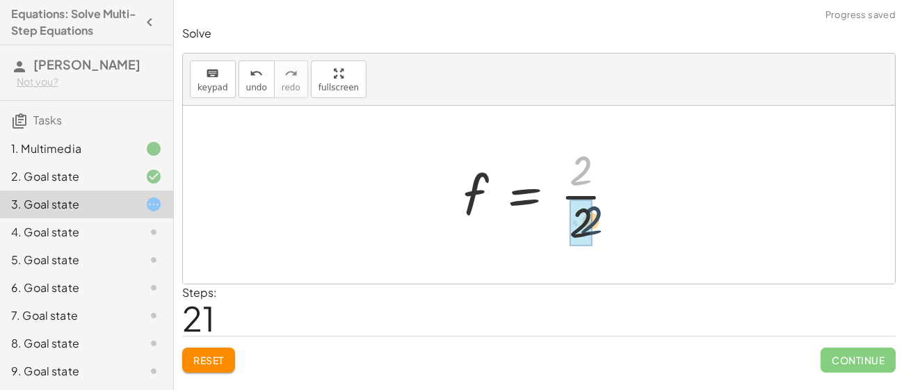
drag, startPoint x: 575, startPoint y: 174, endPoint x: 586, endPoint y: 225, distance: 52.5
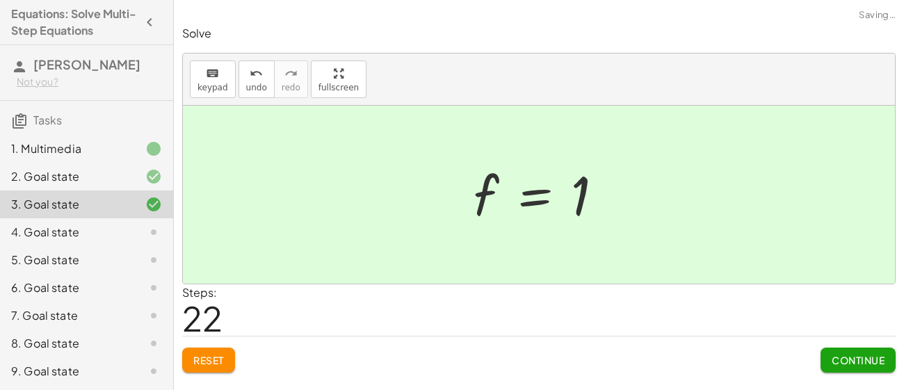
click at [867, 359] on span "Continue" at bounding box center [857, 360] width 53 height 13
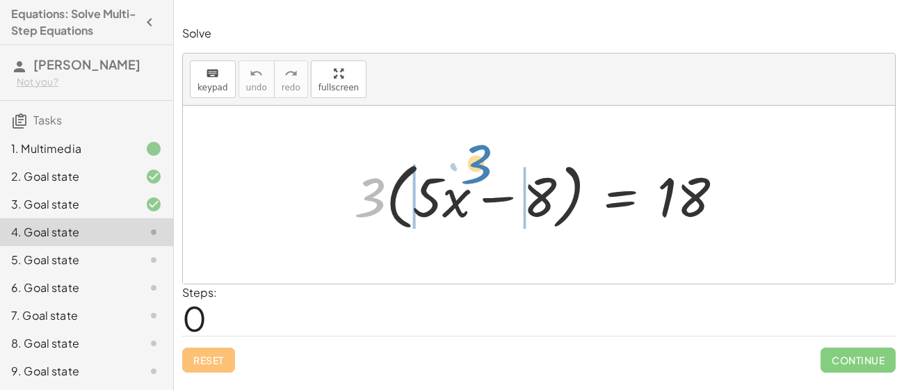
drag, startPoint x: 376, startPoint y: 200, endPoint x: 482, endPoint y: 168, distance: 111.0
click at [482, 168] on div at bounding box center [543, 195] width 393 height 80
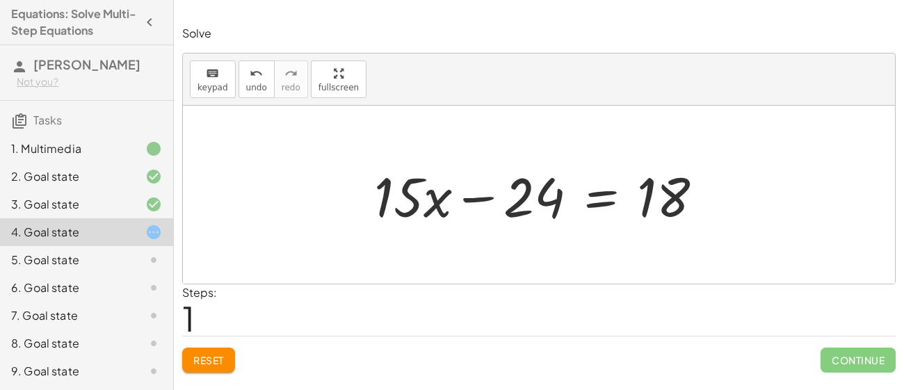
click at [533, 189] on div at bounding box center [544, 195] width 354 height 72
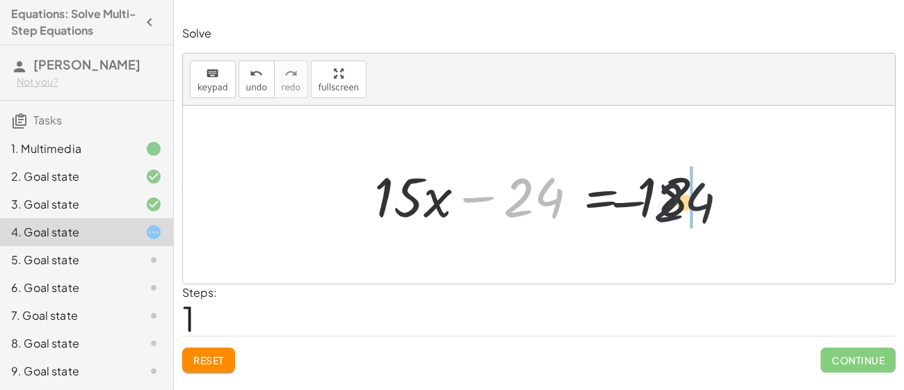
drag, startPoint x: 533, startPoint y: 189, endPoint x: 696, endPoint y: 193, distance: 162.7
click at [696, 193] on div at bounding box center [544, 195] width 354 height 72
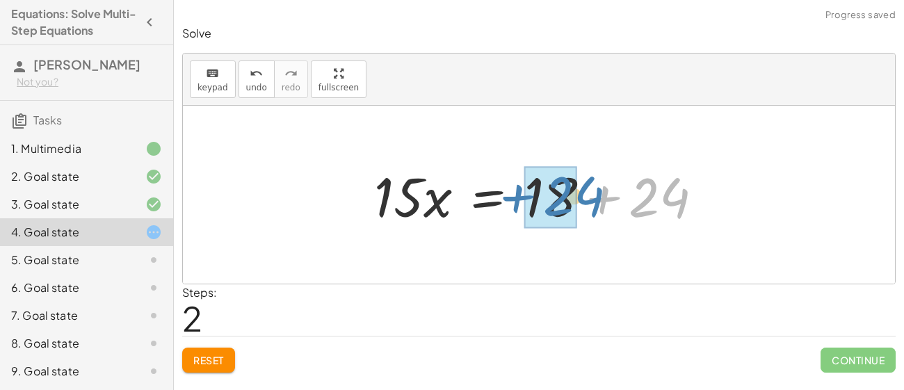
drag, startPoint x: 642, startPoint y: 202, endPoint x: 555, endPoint y: 201, distance: 86.9
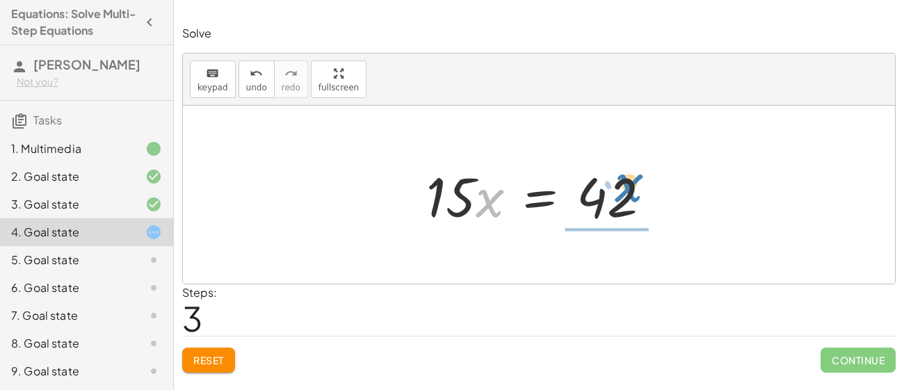
drag, startPoint x: 476, startPoint y: 204, endPoint x: 610, endPoint y: 190, distance: 134.2
click at [610, 190] on div at bounding box center [544, 195] width 250 height 72
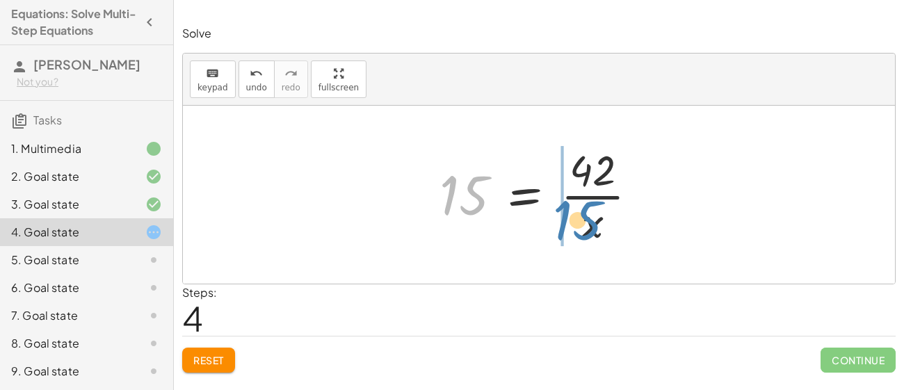
drag, startPoint x: 464, startPoint y: 188, endPoint x: 580, endPoint y: 216, distance: 119.4
click at [580, 216] on div at bounding box center [543, 194] width 223 height 107
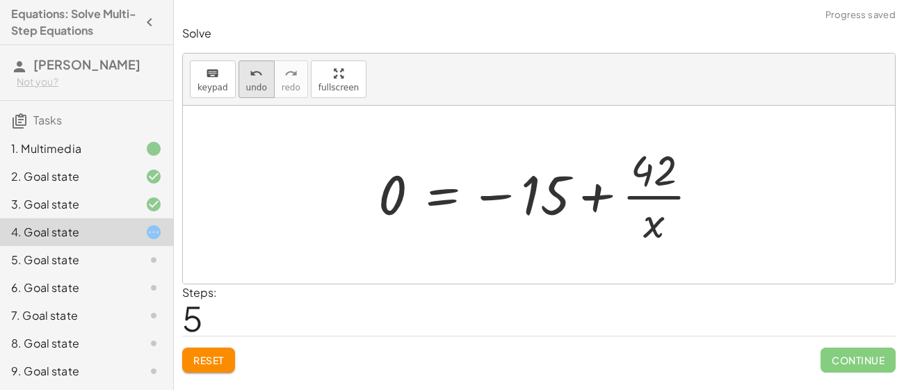
click at [254, 90] on span "undo" at bounding box center [256, 88] width 21 height 10
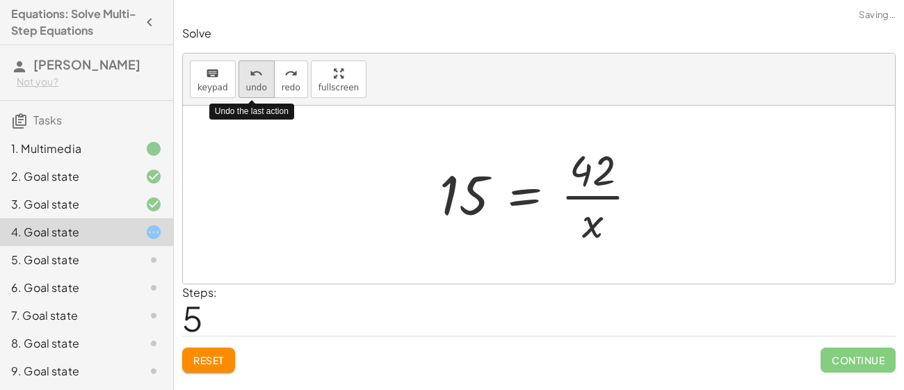
click at [254, 90] on span "undo" at bounding box center [256, 88] width 21 height 10
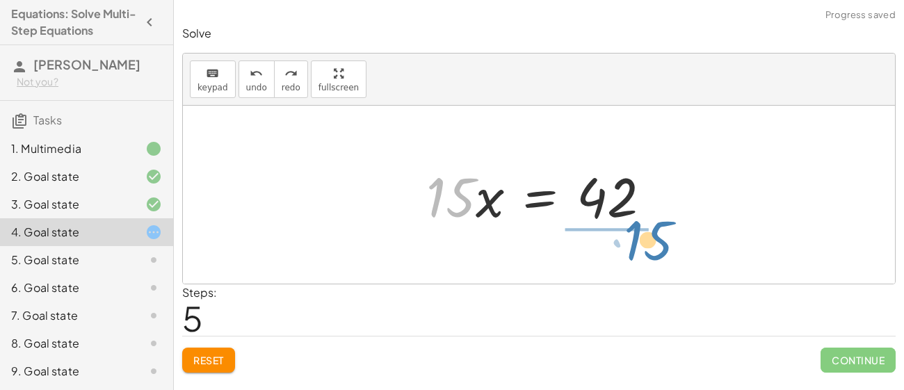
drag, startPoint x: 465, startPoint y: 194, endPoint x: 659, endPoint y: 231, distance: 197.5
click at [659, 231] on div "· 3 · ( + · 5 · x − 8 ) = 18 + · 3 · 5 · x − · 3 · 8 = 18 + · 15 · x − 24 = 18 …" at bounding box center [538, 195] width 267 height 79
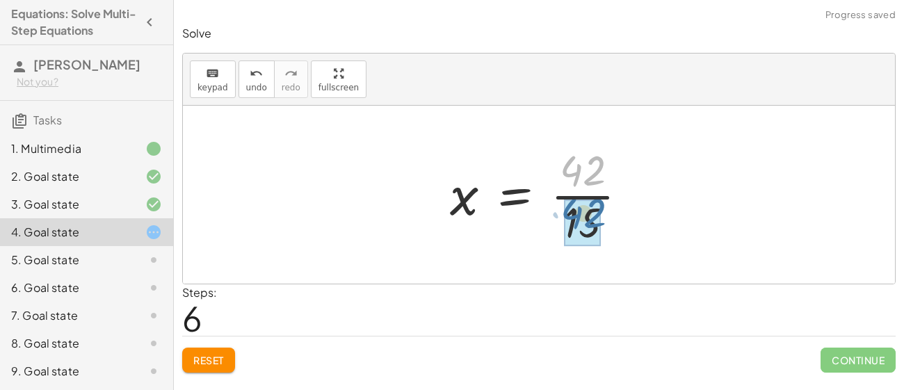
drag, startPoint x: 594, startPoint y: 174, endPoint x: 594, endPoint y: 217, distance: 43.1
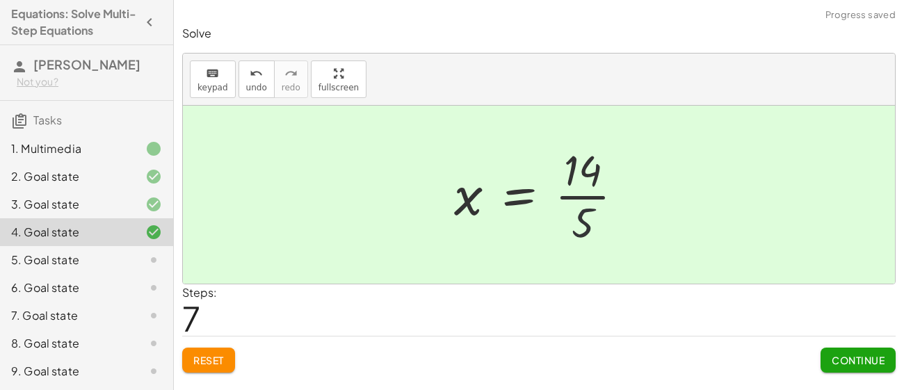
click at [593, 219] on div at bounding box center [544, 194] width 195 height 107
click at [883, 359] on span "Continue" at bounding box center [857, 360] width 53 height 13
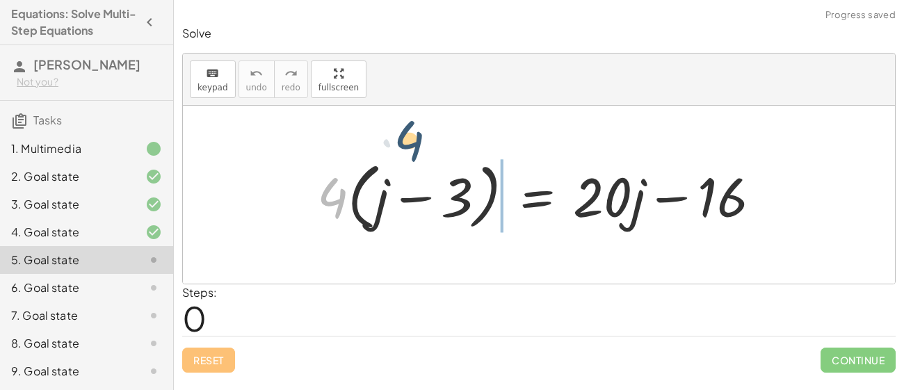
drag, startPoint x: 336, startPoint y: 190, endPoint x: 415, endPoint y: 133, distance: 96.6
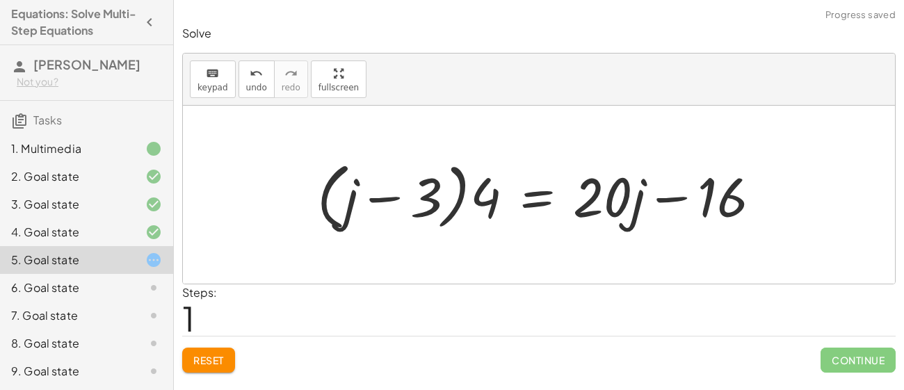
scroll to position [166, 0]
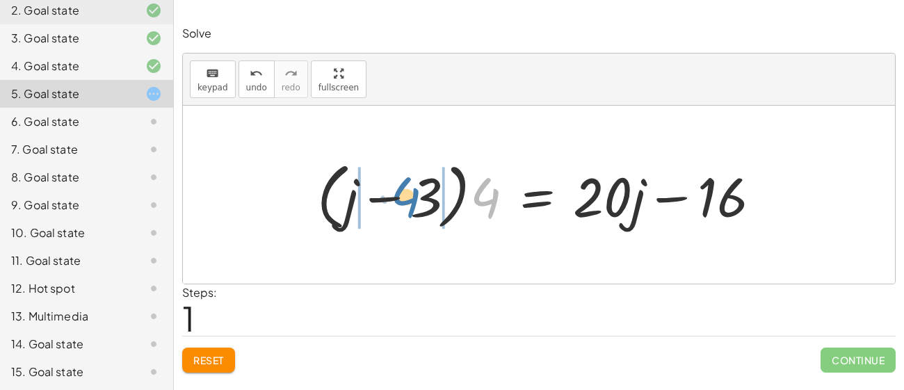
drag, startPoint x: 493, startPoint y: 201, endPoint x: 414, endPoint y: 200, distance: 79.9
click at [414, 200] on div at bounding box center [544, 195] width 468 height 80
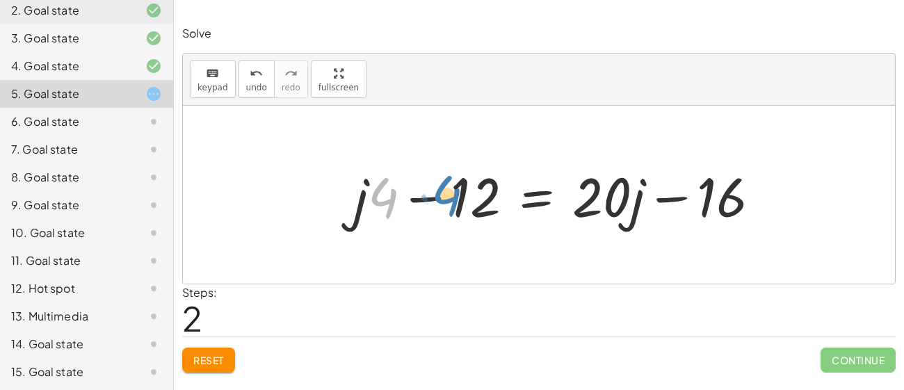
drag, startPoint x: 391, startPoint y: 202, endPoint x: 438, endPoint y: 200, distance: 47.3
click at [438, 200] on div at bounding box center [563, 195] width 432 height 72
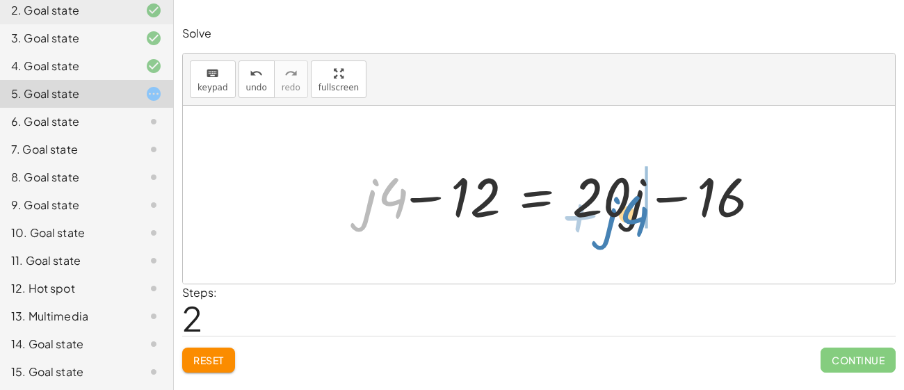
drag, startPoint x: 374, startPoint y: 199, endPoint x: 615, endPoint y: 218, distance: 241.9
click at [615, 218] on div at bounding box center [558, 195] width 422 height 72
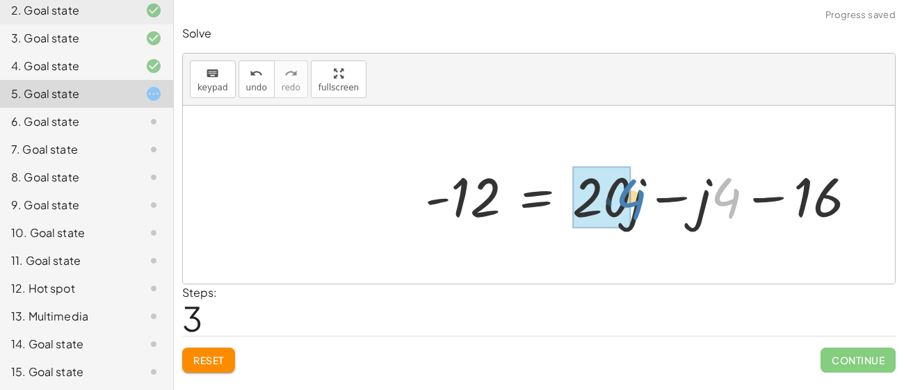
drag, startPoint x: 720, startPoint y: 206, endPoint x: 623, endPoint y: 208, distance: 96.6
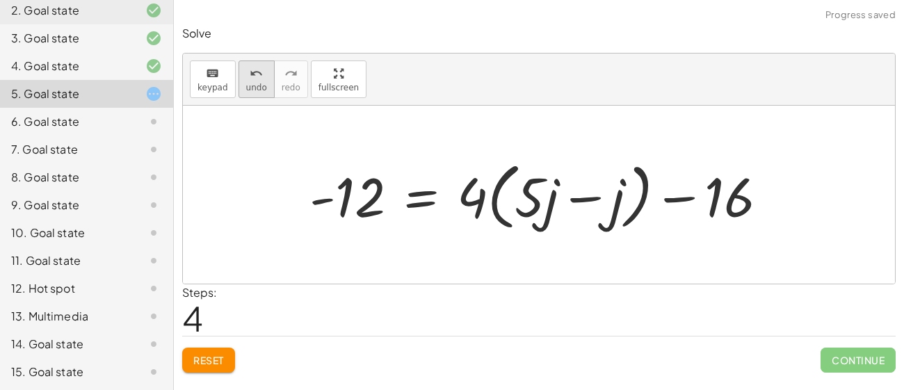
click at [250, 80] on icon "undo" at bounding box center [256, 73] width 13 height 17
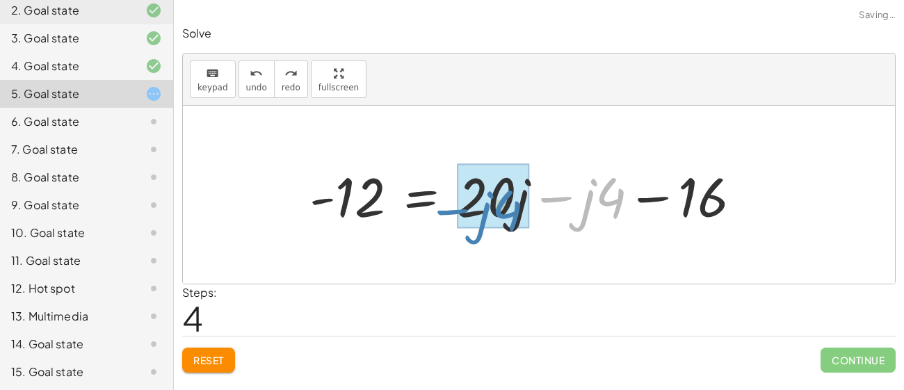
drag, startPoint x: 612, startPoint y: 196, endPoint x: 499, endPoint y: 204, distance: 113.6
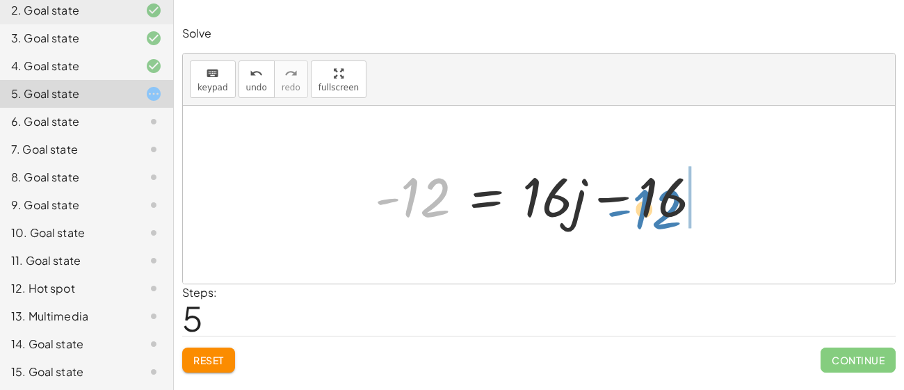
drag, startPoint x: 428, startPoint y: 196, endPoint x: 659, endPoint y: 202, distance: 230.8
click at [659, 202] on div at bounding box center [544, 195] width 352 height 72
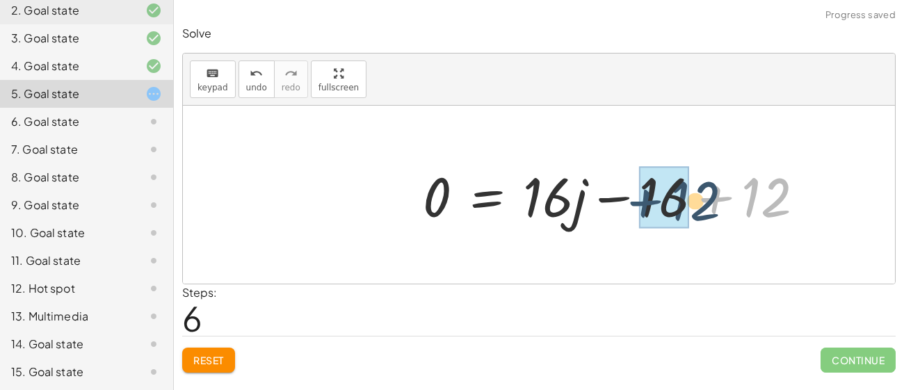
drag, startPoint x: 740, startPoint y: 195, endPoint x: 649, endPoint y: 199, distance: 91.1
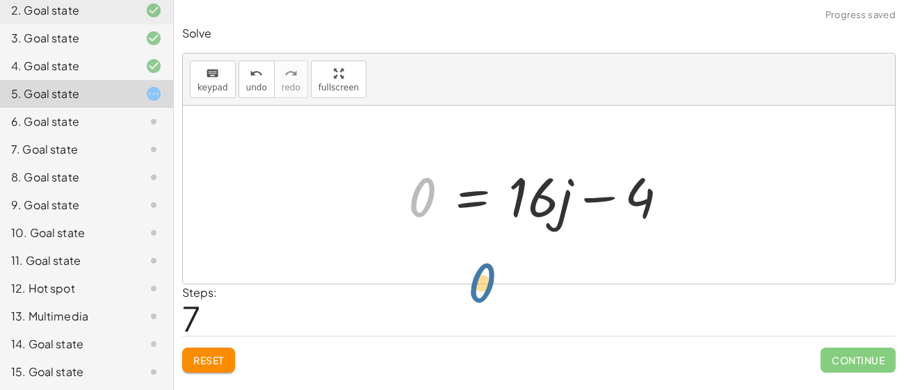
drag, startPoint x: 420, startPoint y: 192, endPoint x: 506, endPoint y: 279, distance: 122.4
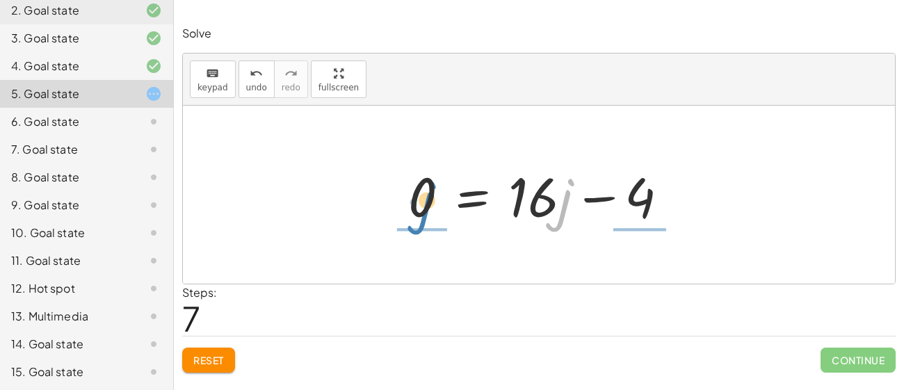
drag, startPoint x: 559, startPoint y: 206, endPoint x: 420, endPoint y: 209, distance: 139.7
click at [420, 209] on div at bounding box center [543, 195] width 285 height 72
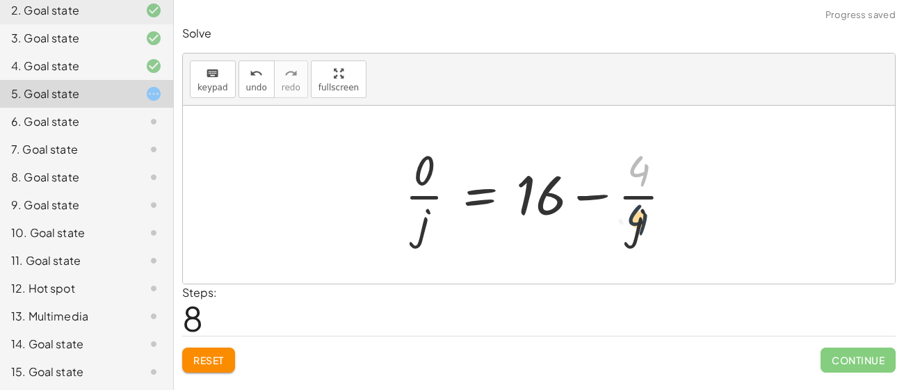
drag, startPoint x: 642, startPoint y: 170, endPoint x: 639, endPoint y: 229, distance: 59.2
click at [639, 229] on div at bounding box center [544, 194] width 293 height 107
drag, startPoint x: 416, startPoint y: 163, endPoint x: 425, endPoint y: 259, distance: 95.7
drag, startPoint x: 424, startPoint y: 227, endPoint x: 425, endPoint y: 158, distance: 69.5
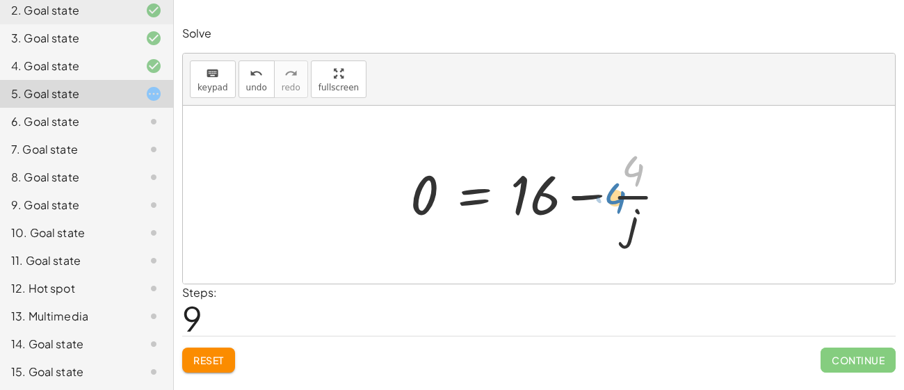
drag, startPoint x: 630, startPoint y: 170, endPoint x: 627, endPoint y: 220, distance: 50.2
click at [627, 220] on div at bounding box center [543, 194] width 281 height 107
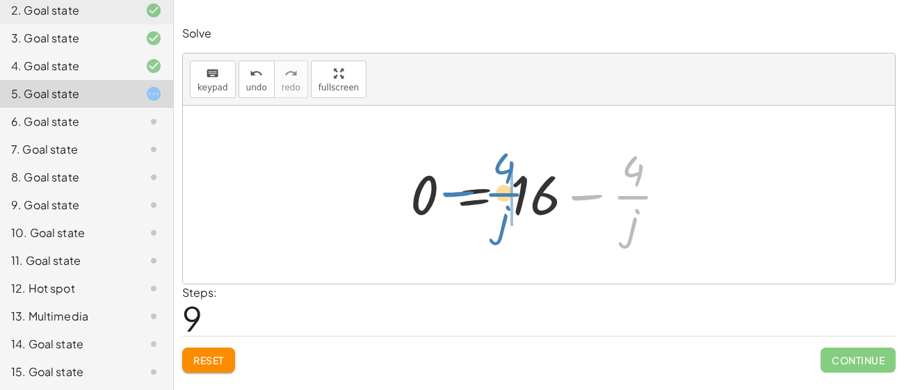
drag, startPoint x: 628, startPoint y: 183, endPoint x: 501, endPoint y: 181, distance: 127.2
click at [501, 181] on div at bounding box center [543, 194] width 281 height 107
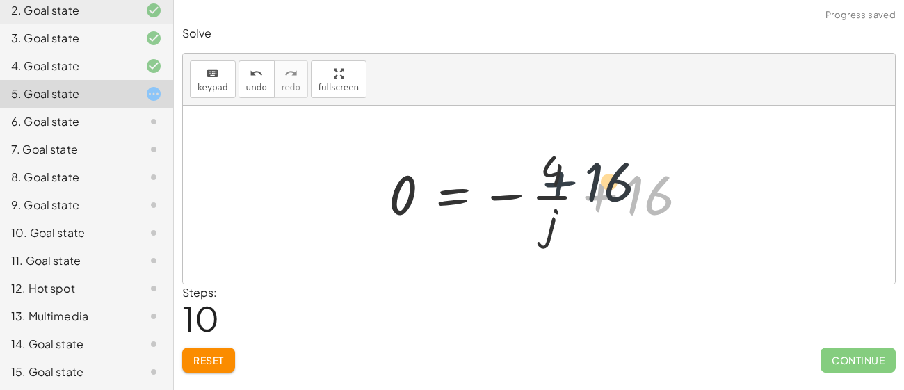
drag, startPoint x: 615, startPoint y: 196, endPoint x: 554, endPoint y: 174, distance: 64.8
click at [554, 174] on div at bounding box center [544, 194] width 324 height 107
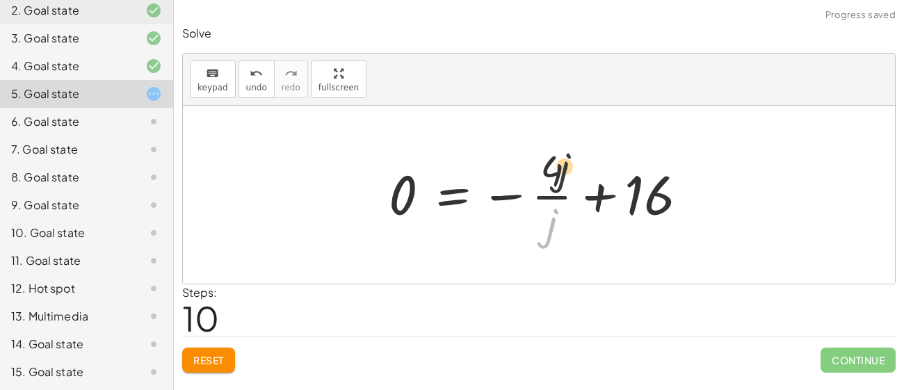
drag, startPoint x: 548, startPoint y: 211, endPoint x: 560, endPoint y: 152, distance: 61.1
click at [560, 152] on div at bounding box center [544, 194] width 324 height 107
click at [257, 76] on icon "undo" at bounding box center [256, 73] width 13 height 17
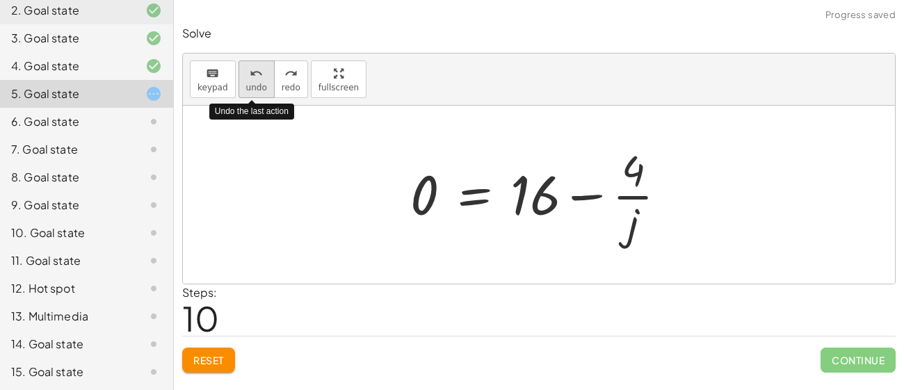
click at [257, 76] on icon "undo" at bounding box center [256, 73] width 13 height 17
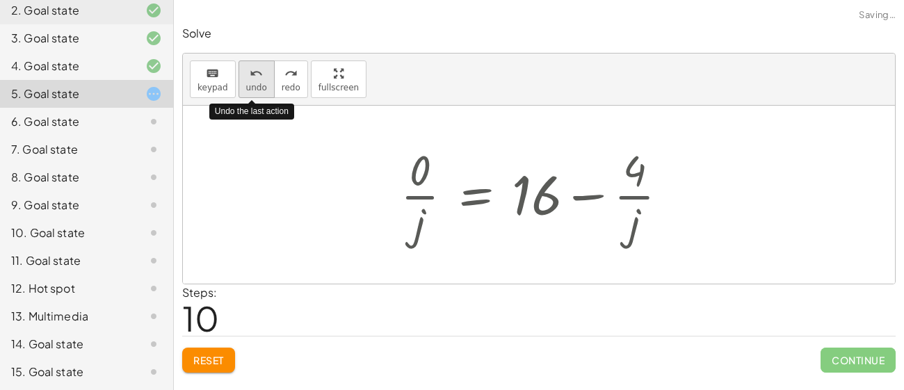
click at [257, 76] on icon "undo" at bounding box center [256, 73] width 13 height 17
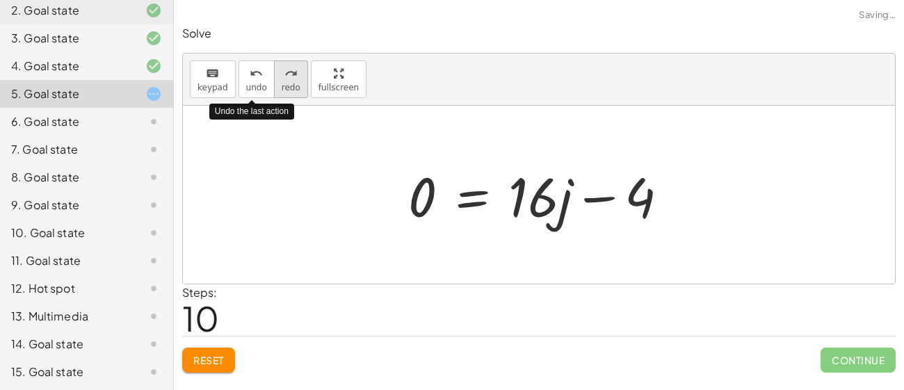
click at [274, 80] on button "redo redo" at bounding box center [291, 79] width 34 height 38
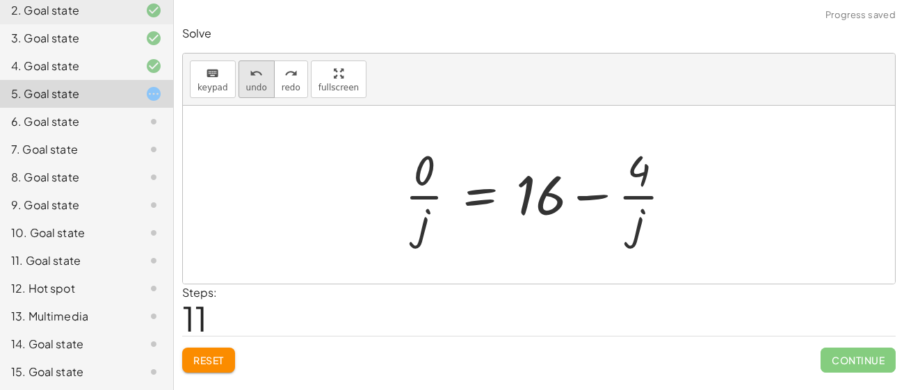
click at [250, 83] on span "undo" at bounding box center [256, 88] width 21 height 10
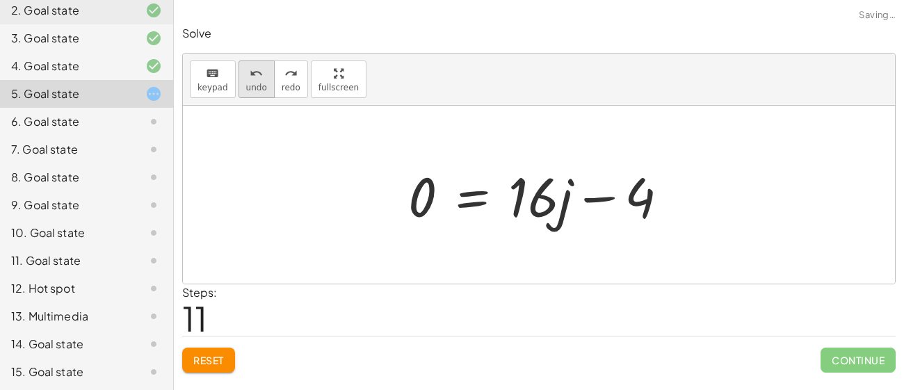
click at [266, 76] on button "undo undo" at bounding box center [256, 79] width 36 height 38
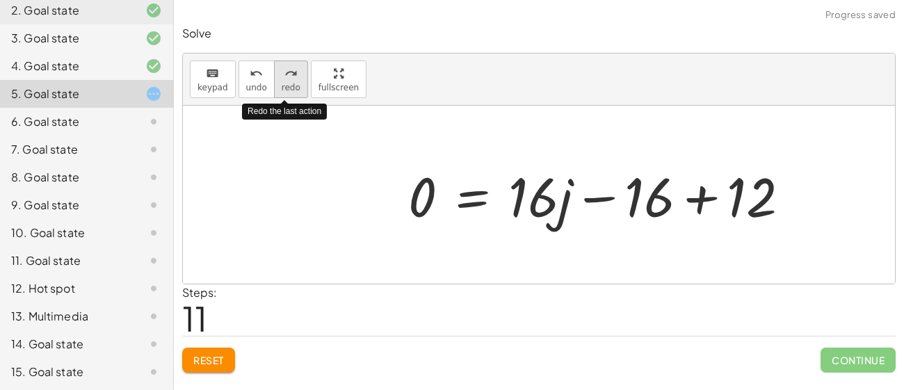
click at [274, 82] on button "redo redo" at bounding box center [291, 79] width 34 height 38
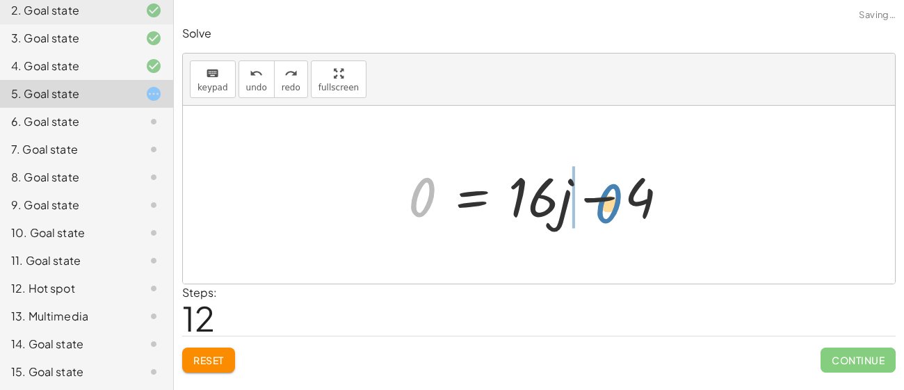
drag, startPoint x: 427, startPoint y: 197, endPoint x: 644, endPoint y: 199, distance: 216.9
click at [644, 199] on div at bounding box center [543, 195] width 285 height 72
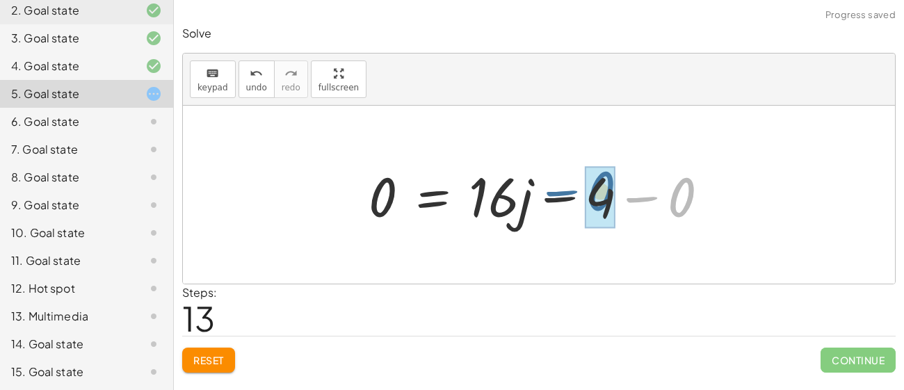
drag, startPoint x: 689, startPoint y: 199, endPoint x: 616, endPoint y: 194, distance: 72.5
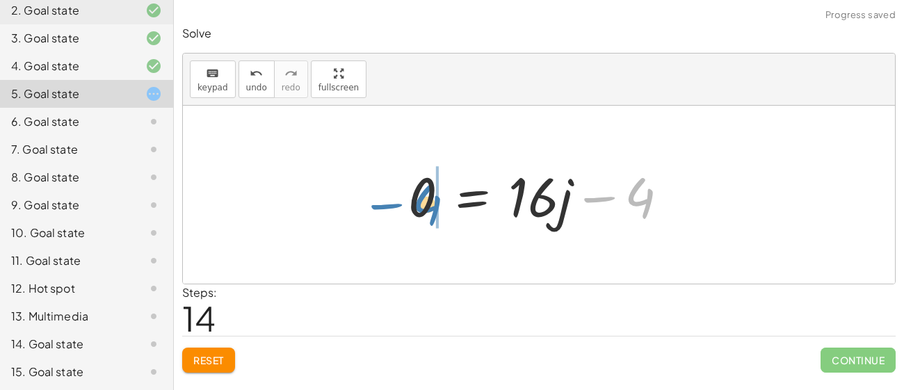
drag, startPoint x: 598, startPoint y: 200, endPoint x: 384, endPoint y: 207, distance: 214.2
click at [384, 207] on div "· 4 · ( + j − 3 ) = + · 20 · j − 16 · ( + j − 3 ) · 4 = + · 20 · j − 16 + · j ·…" at bounding box center [539, 195] width 712 height 178
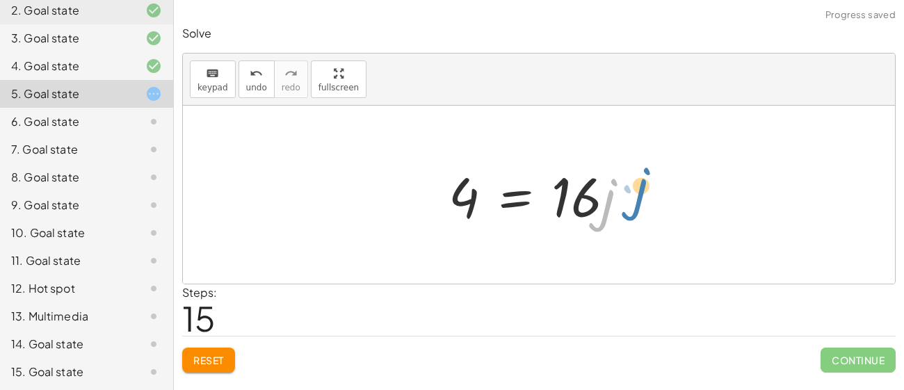
drag, startPoint x: 609, startPoint y: 198, endPoint x: 643, endPoint y: 186, distance: 36.3
click at [643, 186] on div at bounding box center [543, 195] width 205 height 72
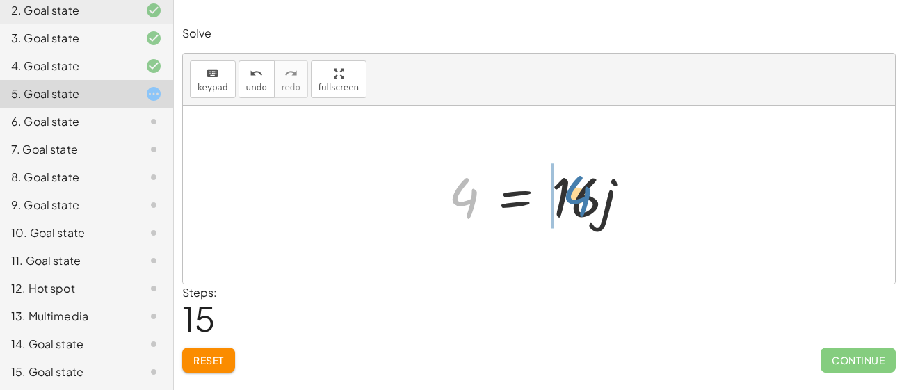
drag, startPoint x: 477, startPoint y: 195, endPoint x: 591, endPoint y: 193, distance: 114.0
click at [591, 193] on div at bounding box center [543, 195] width 205 height 72
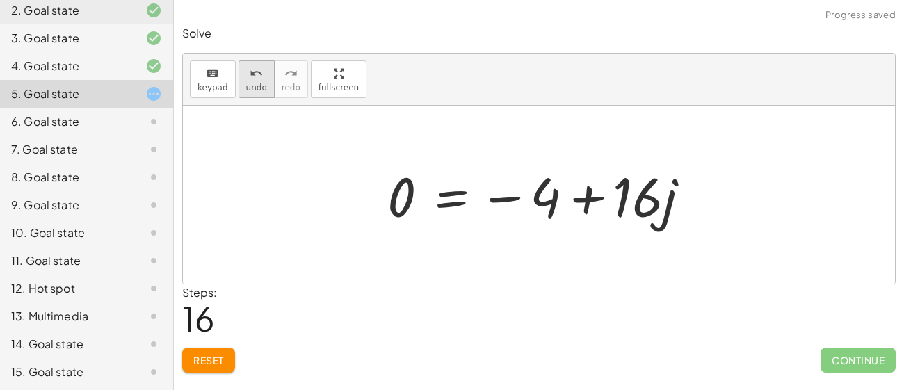
click at [256, 78] on icon "undo" at bounding box center [256, 73] width 13 height 17
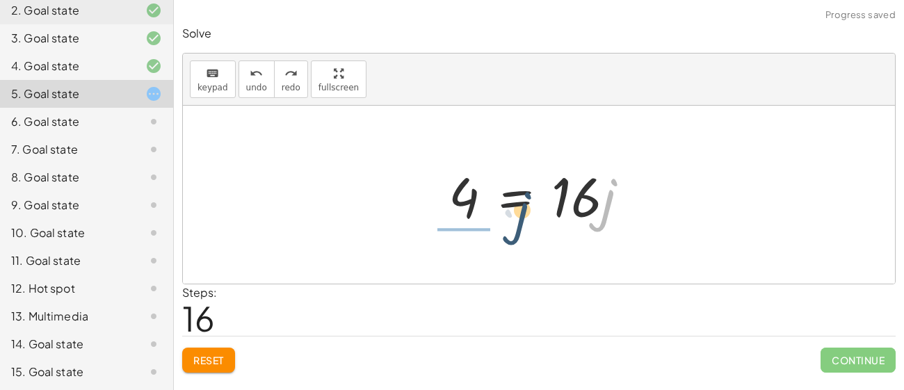
drag, startPoint x: 606, startPoint y: 205, endPoint x: 483, endPoint y: 206, distance: 123.0
click at [483, 206] on div at bounding box center [543, 195] width 205 height 72
click at [483, 206] on div at bounding box center [532, 194] width 202 height 107
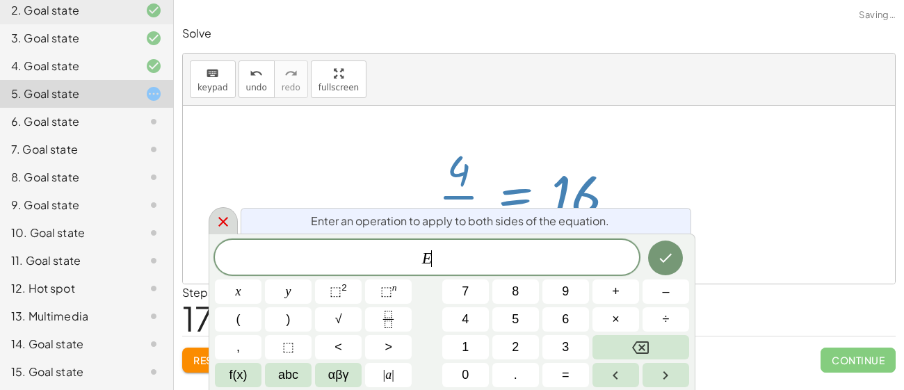
click at [216, 218] on icon at bounding box center [223, 221] width 17 height 17
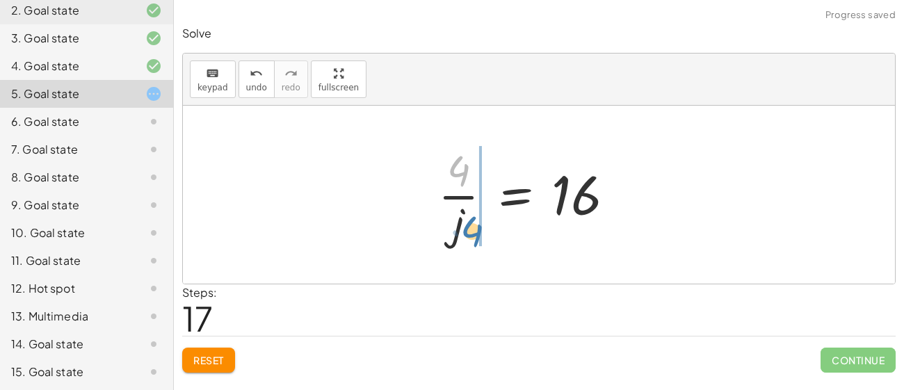
drag, startPoint x: 455, startPoint y: 169, endPoint x: 470, endPoint y: 227, distance: 60.2
click at [470, 227] on div at bounding box center [532, 194] width 202 height 107
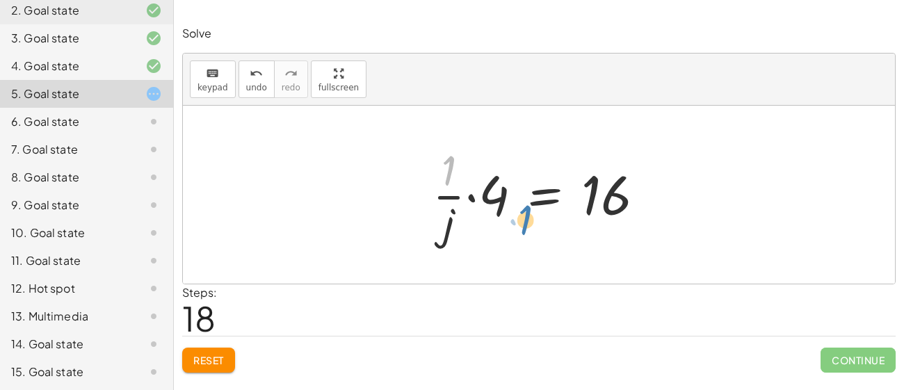
drag, startPoint x: 448, startPoint y: 161, endPoint x: 522, endPoint y: 207, distance: 87.7
click at [522, 207] on div at bounding box center [543, 194] width 237 height 107
drag, startPoint x: 453, startPoint y: 168, endPoint x: 601, endPoint y: 193, distance: 150.0
click at [601, 193] on div at bounding box center [543, 194] width 237 height 107
drag, startPoint x: 446, startPoint y: 165, endPoint x: 497, endPoint y: 196, distance: 59.2
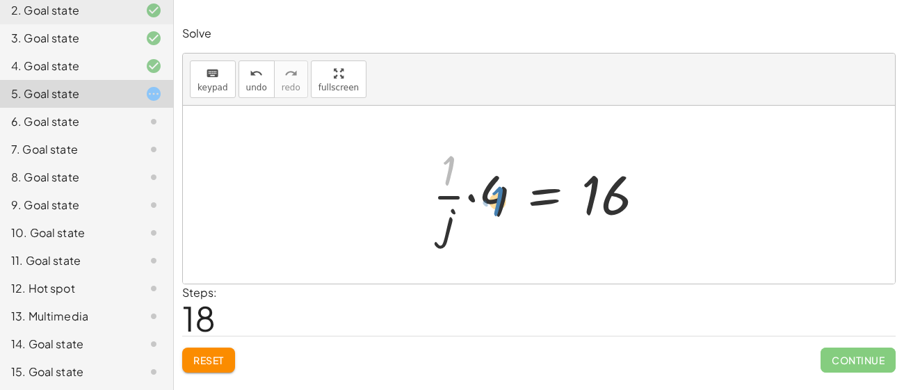
click at [497, 196] on div at bounding box center [543, 194] width 237 height 107
click at [250, 79] on icon "undo" at bounding box center [256, 73] width 13 height 17
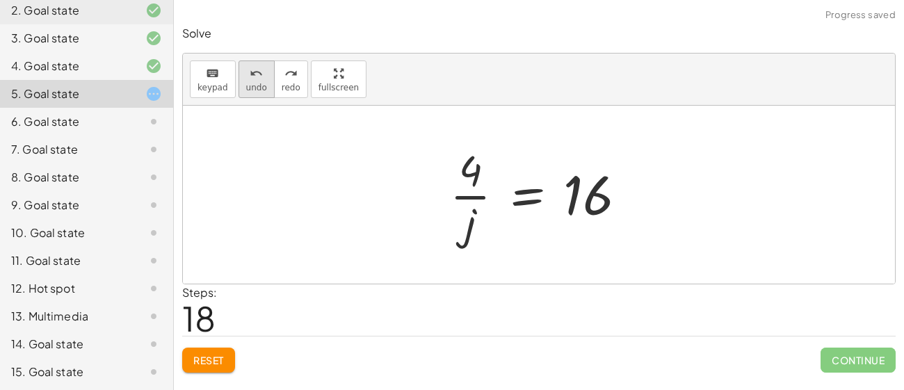
click at [246, 85] on span "undo" at bounding box center [256, 88] width 21 height 10
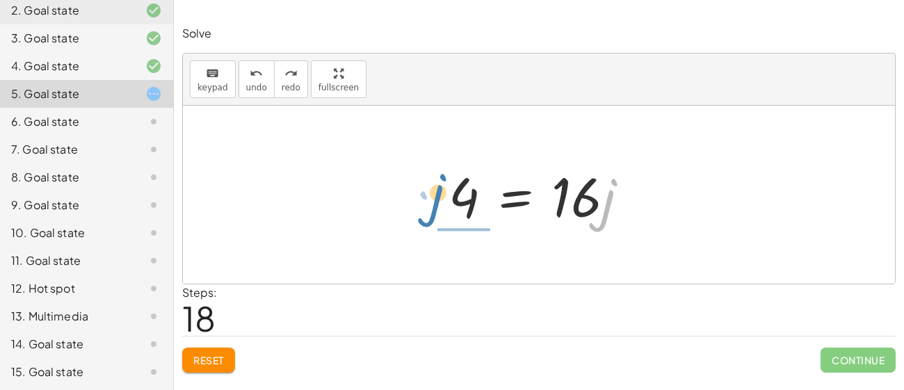
drag, startPoint x: 612, startPoint y: 190, endPoint x: 444, endPoint y: 186, distance: 167.5
click at [444, 186] on div at bounding box center [543, 195] width 205 height 72
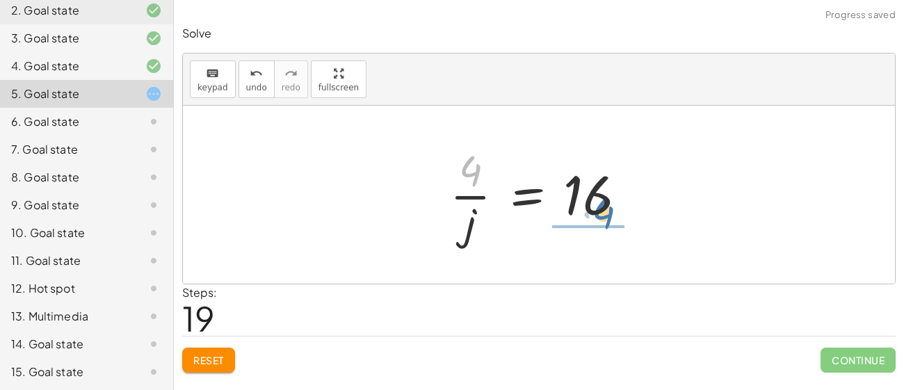
drag, startPoint x: 468, startPoint y: 159, endPoint x: 601, endPoint y: 202, distance: 139.4
click at [601, 202] on div at bounding box center [544, 194] width 202 height 107
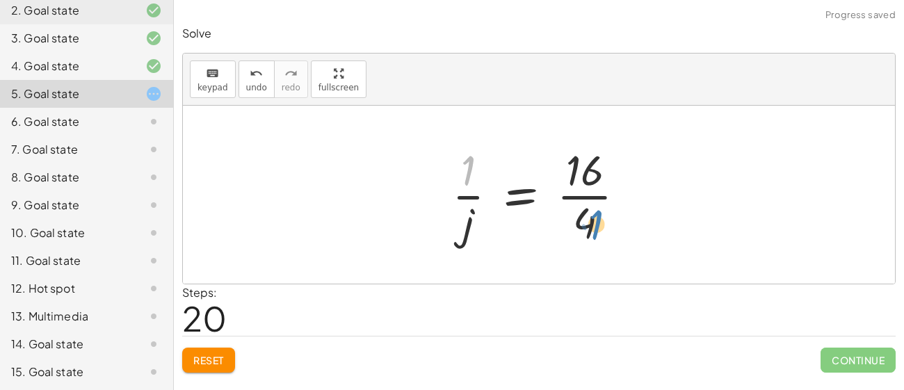
drag, startPoint x: 468, startPoint y: 156, endPoint x: 591, endPoint y: 211, distance: 134.4
click at [591, 211] on div at bounding box center [544, 194] width 199 height 107
drag, startPoint x: 466, startPoint y: 219, endPoint x: 475, endPoint y: 157, distance: 62.6
click at [475, 157] on div at bounding box center [544, 194] width 199 height 107
drag, startPoint x: 575, startPoint y: 181, endPoint x: 578, endPoint y: 221, distance: 39.7
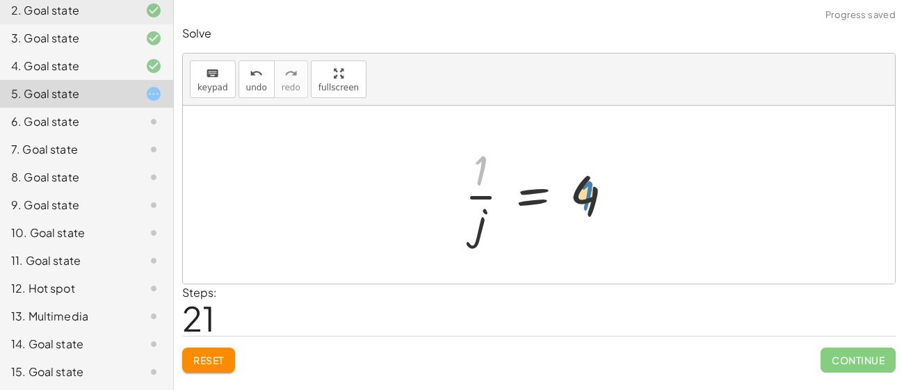
drag, startPoint x: 484, startPoint y: 170, endPoint x: 592, endPoint y: 195, distance: 110.6
click at [592, 195] on div at bounding box center [544, 194] width 174 height 107
click at [475, 201] on div at bounding box center [544, 194] width 174 height 107
drag, startPoint x: 478, startPoint y: 232, endPoint x: 481, endPoint y: 174, distance: 57.8
click at [481, 174] on div at bounding box center [544, 194] width 174 height 107
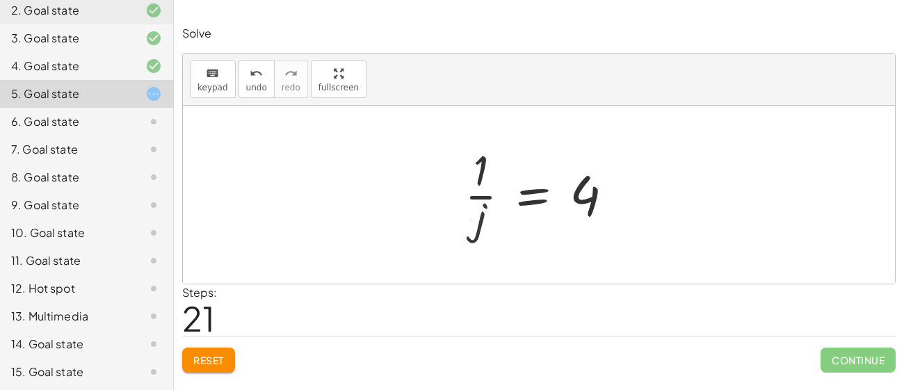
click at [481, 177] on div at bounding box center [544, 194] width 174 height 107
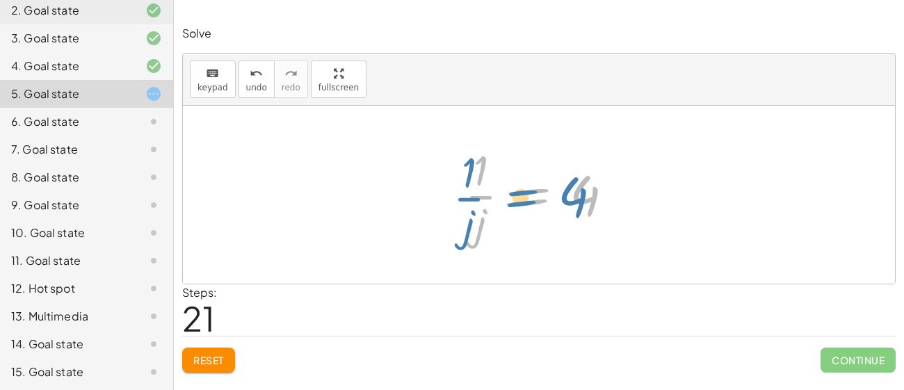
click at [525, 187] on div at bounding box center [544, 194] width 174 height 107
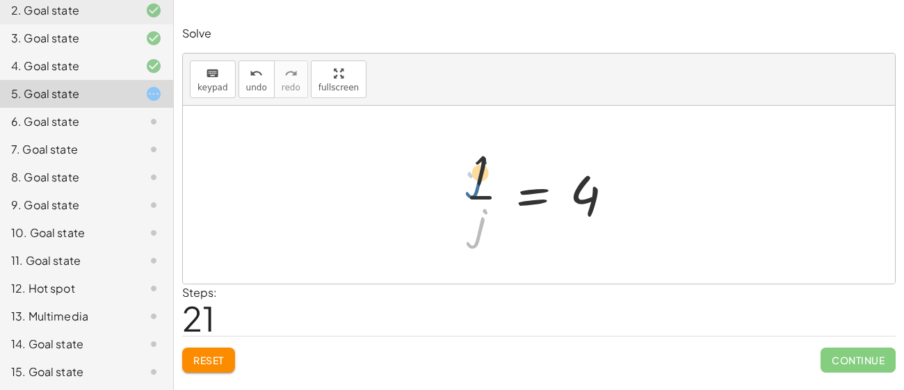
drag, startPoint x: 471, startPoint y: 222, endPoint x: 470, endPoint y: 171, distance: 51.5
click at [470, 171] on div at bounding box center [544, 194] width 174 height 107
